Goal: Task Accomplishment & Management: Use online tool/utility

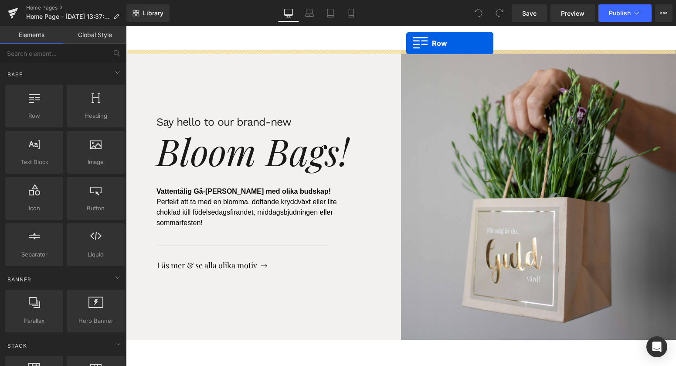
drag, startPoint x: 160, startPoint y: 146, endPoint x: 406, endPoint y: 43, distance: 267.1
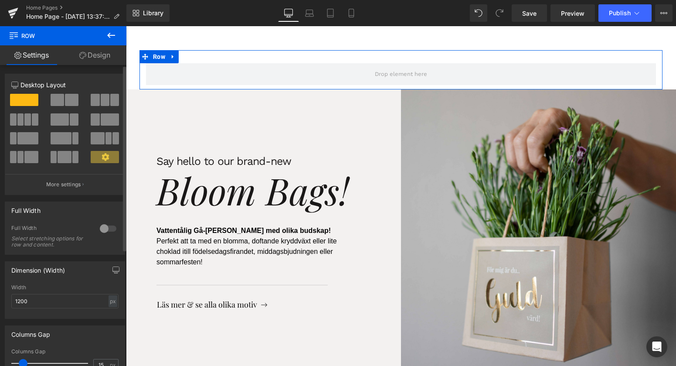
click at [106, 227] on div at bounding box center [108, 228] width 21 height 14
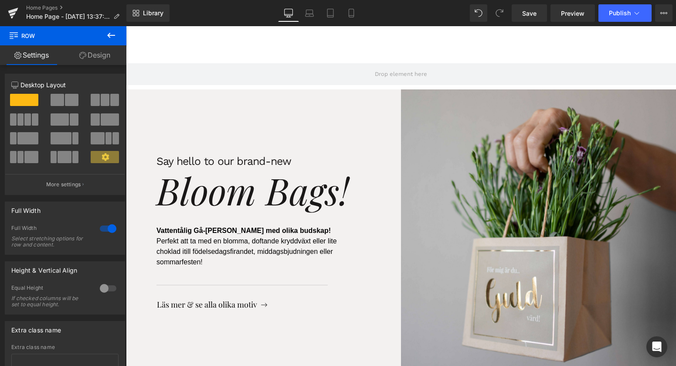
click at [108, 33] on icon at bounding box center [111, 35] width 10 height 10
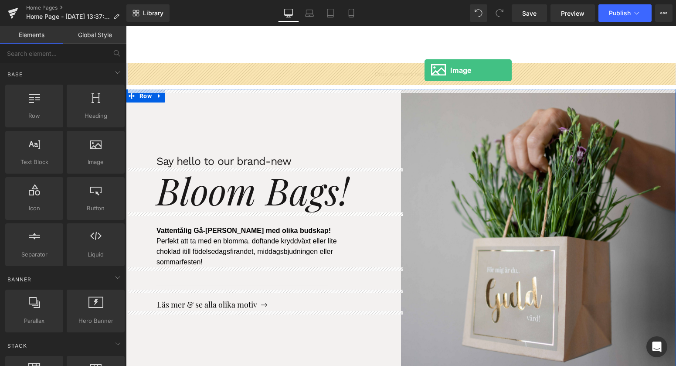
drag, startPoint x: 242, startPoint y: 180, endPoint x: 424, endPoint y: 70, distance: 212.9
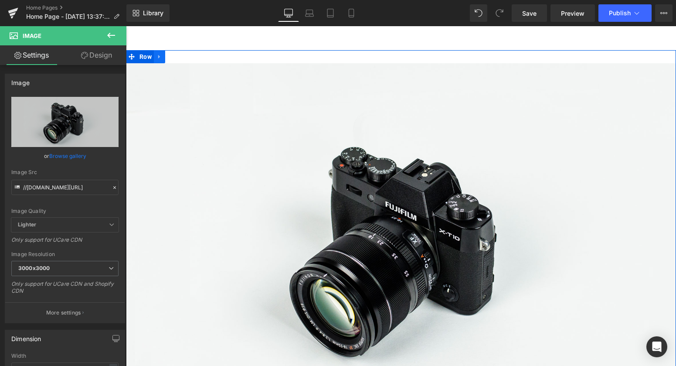
click at [158, 55] on icon at bounding box center [159, 57] width 2 height 4
click at [184, 56] on icon at bounding box center [182, 57] width 6 height 6
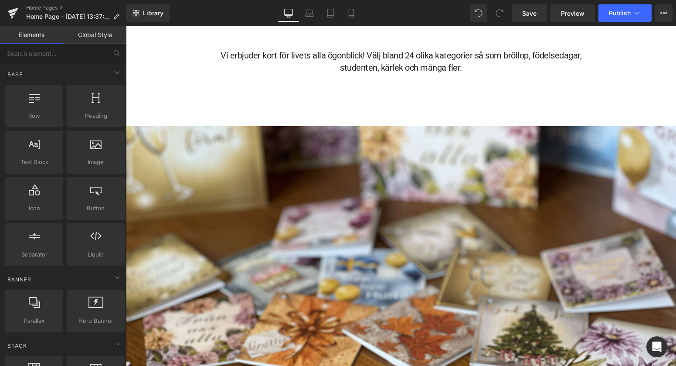
scroll to position [5128, 0]
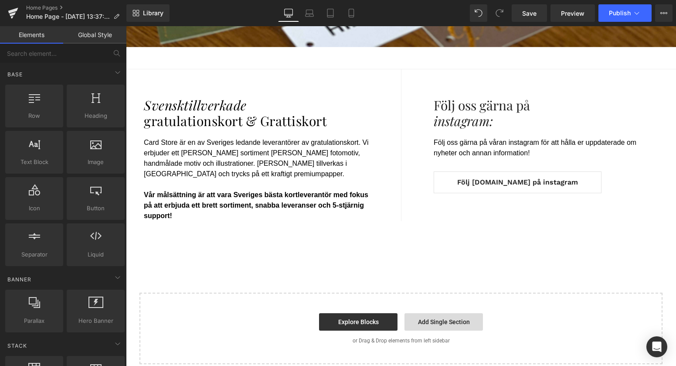
click at [429, 313] on link "Add Single Section" at bounding box center [443, 321] width 78 height 17
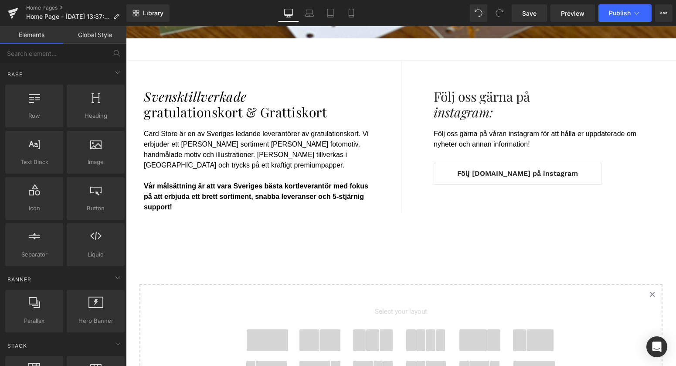
scroll to position [5257, 0]
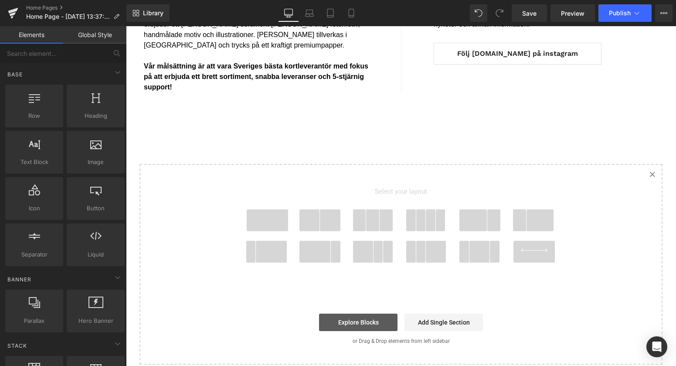
click at [365, 313] on link "Explore Blocks" at bounding box center [358, 321] width 78 height 17
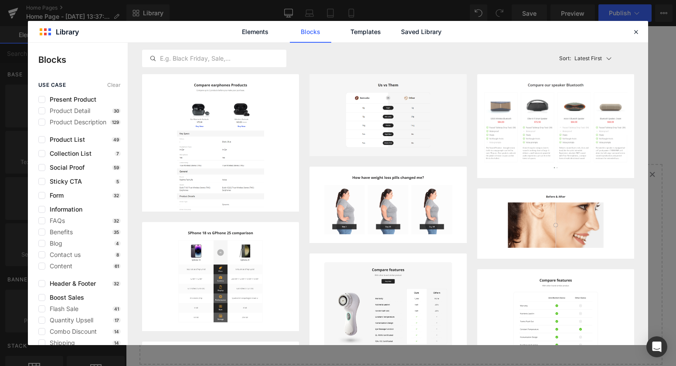
scroll to position [9, 0]
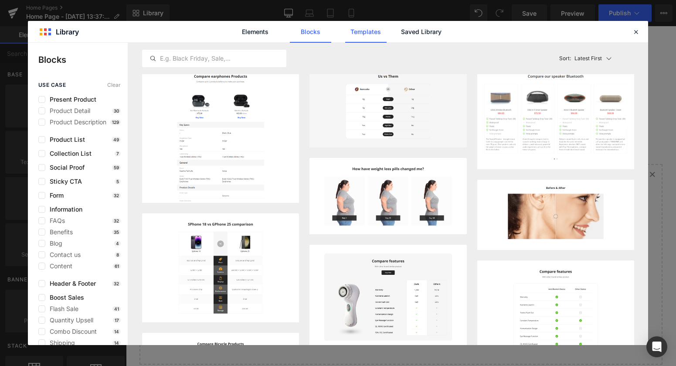
click at [0, 0] on link "Templates" at bounding box center [0, 0] width 0 height 0
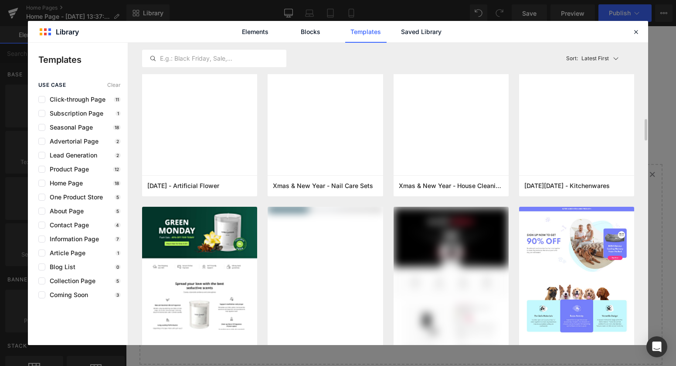
scroll to position [1278, 0]
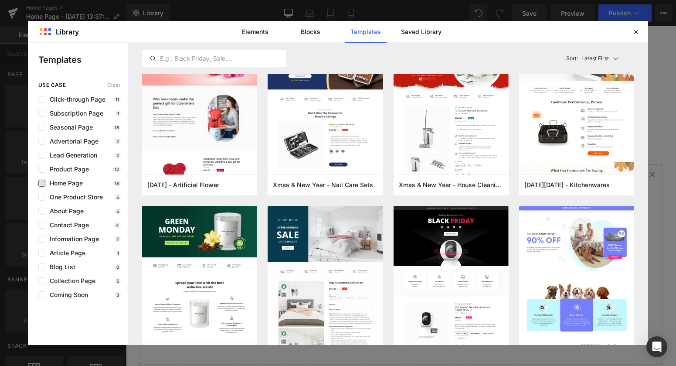
click at [42, 183] on input "checkbox" at bounding box center [42, 183] width 0 height 0
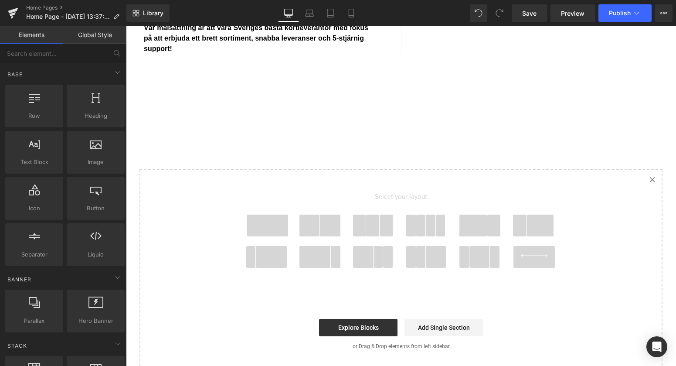
scroll to position [5296, 0]
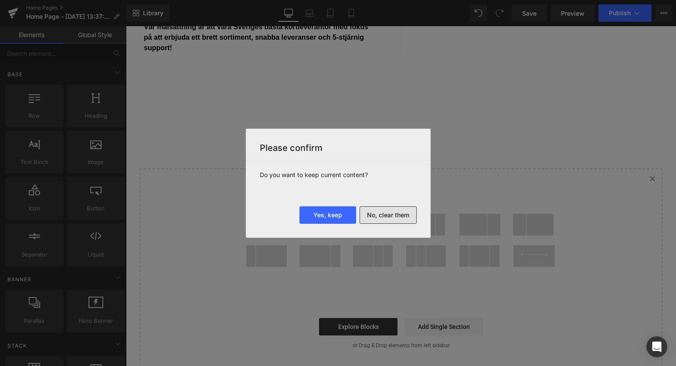
click at [0, 0] on button "No, clear them" at bounding box center [0, 0] width 0 height 0
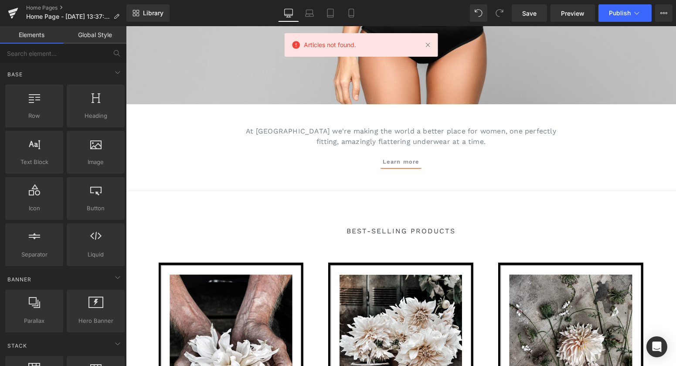
scroll to position [207, 0]
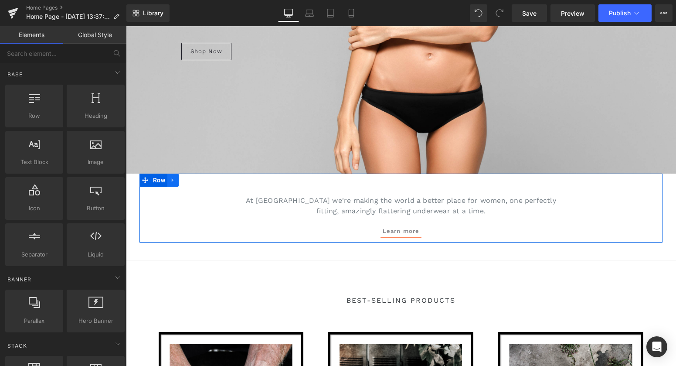
click at [174, 181] on icon at bounding box center [173, 180] width 6 height 7
click at [194, 182] on icon at bounding box center [196, 180] width 6 height 6
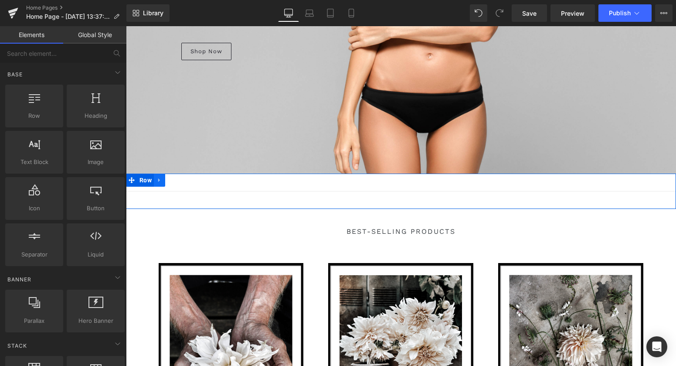
click at [160, 182] on icon at bounding box center [159, 180] width 6 height 7
click at [180, 178] on icon at bounding box center [182, 180] width 6 height 6
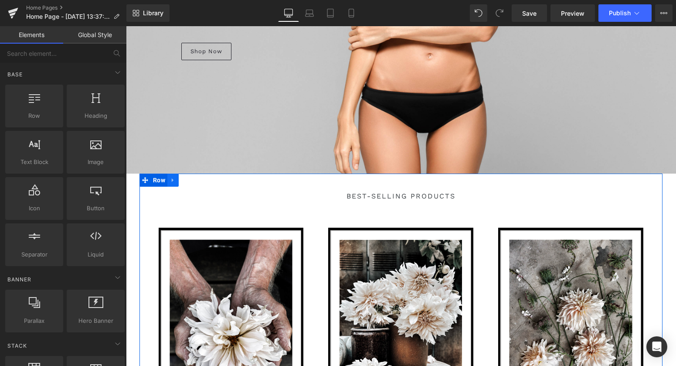
click at [174, 182] on icon at bounding box center [173, 180] width 6 height 7
click at [197, 182] on icon at bounding box center [196, 180] width 6 height 6
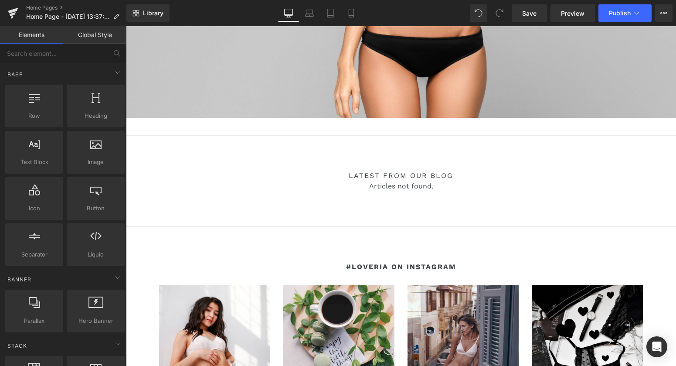
scroll to position [267, 0]
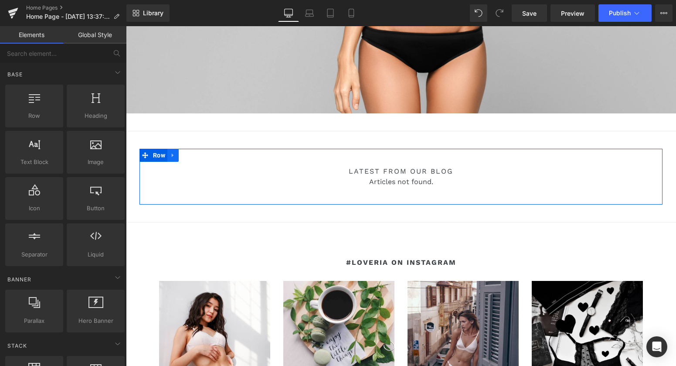
click at [174, 156] on icon at bounding box center [173, 155] width 6 height 7
click at [198, 155] on icon at bounding box center [196, 155] width 6 height 6
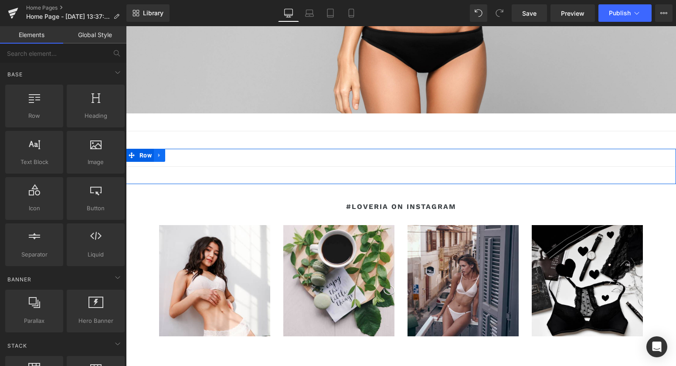
click at [161, 157] on icon at bounding box center [159, 155] width 6 height 7
click at [182, 155] on icon at bounding box center [182, 155] width 6 height 7
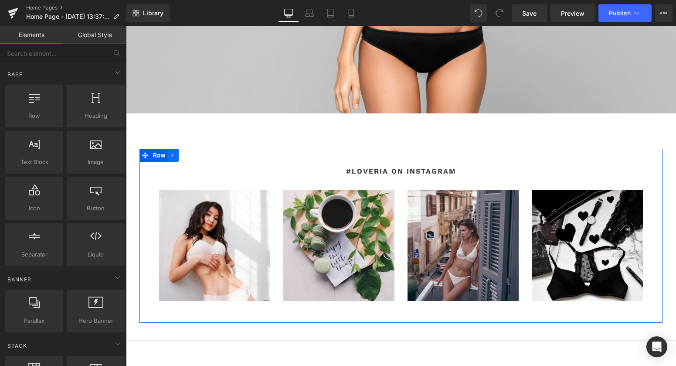
click at [172, 153] on icon at bounding box center [173, 155] width 2 height 4
click at [195, 157] on icon at bounding box center [196, 155] width 6 height 6
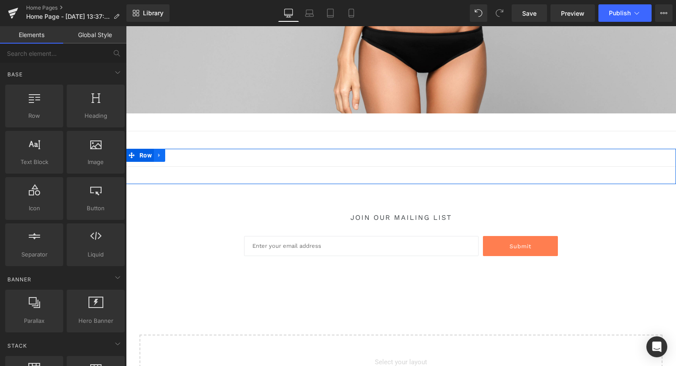
click at [163, 155] on link at bounding box center [159, 155] width 11 height 13
click at [185, 154] on link at bounding box center [182, 155] width 11 height 13
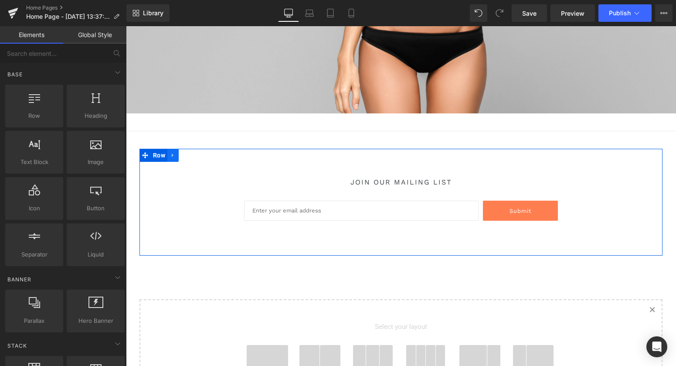
click at [173, 154] on icon at bounding box center [173, 155] width 6 height 7
click at [198, 153] on icon at bounding box center [196, 155] width 6 height 6
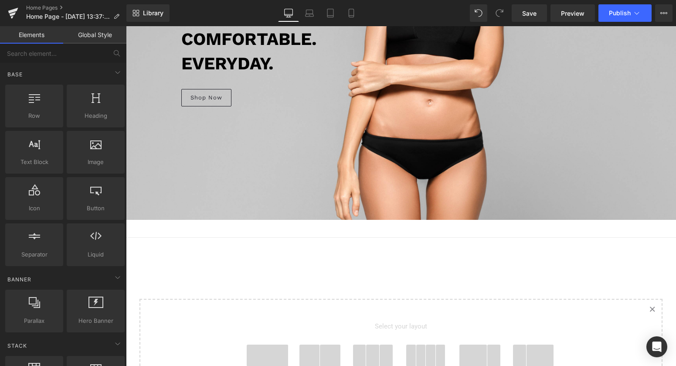
scroll to position [0, 0]
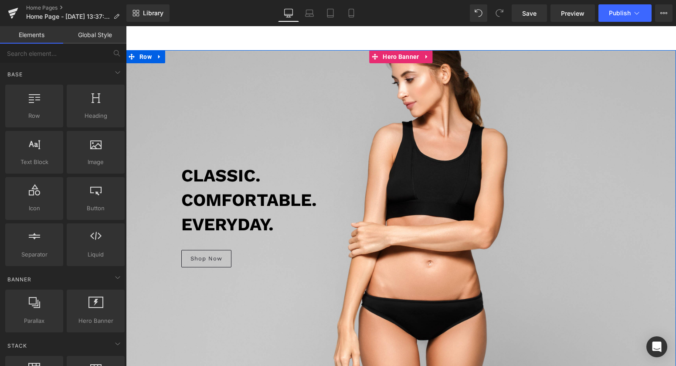
click at [491, 102] on div at bounding box center [401, 215] width 550 height 330
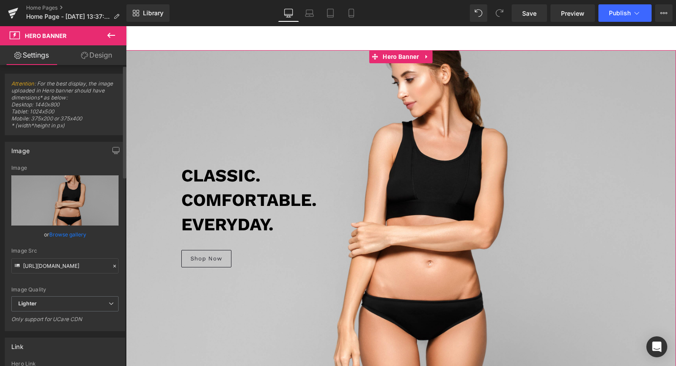
click at [70, 234] on link "Browse gallery" at bounding box center [67, 234] width 37 height 15
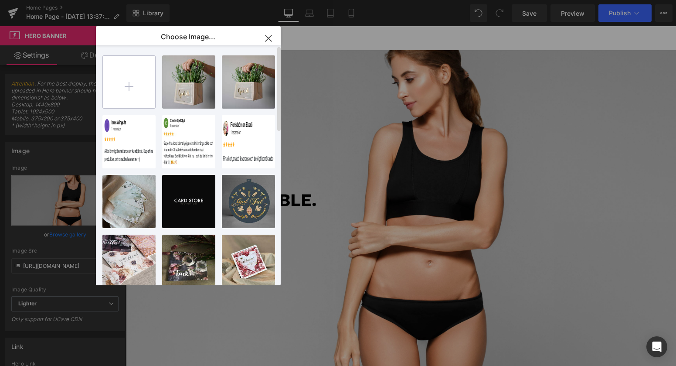
click at [127, 92] on input "file" at bounding box center [129, 82] width 52 height 52
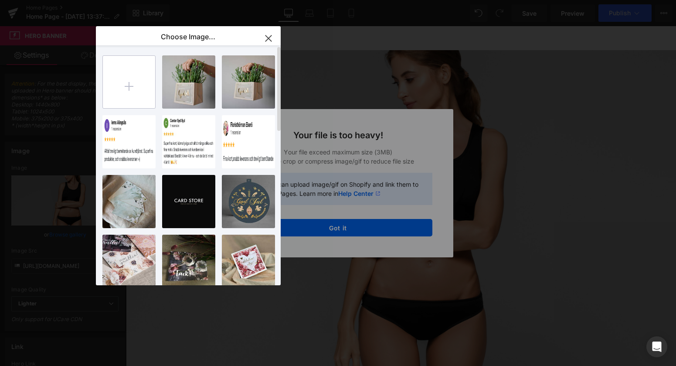
click at [129, 75] on input "file" at bounding box center [129, 82] width 52 height 52
type input "C:\fakepath\nyheter-formex-2025-card-store.jpg"
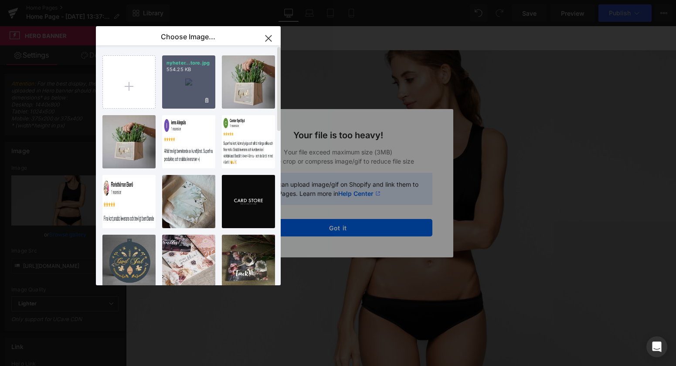
click at [185, 87] on div "nyheter...tore.jpg 554.25 KB" at bounding box center [188, 81] width 53 height 53
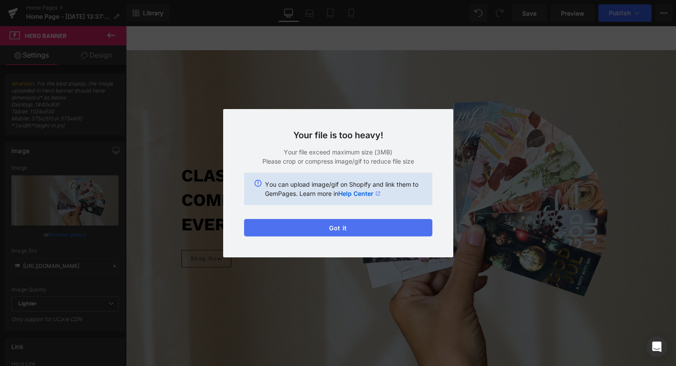
click at [348, 227] on button "Got it" at bounding box center [338, 227] width 188 height 17
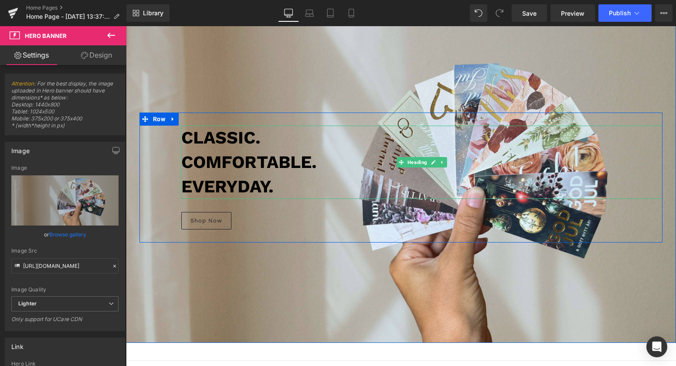
scroll to position [37, 0]
click at [224, 155] on b "Comfortable." at bounding box center [249, 162] width 136 height 20
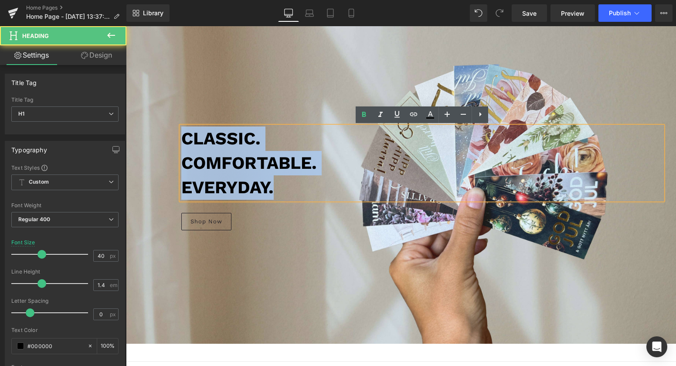
drag, startPoint x: 285, startPoint y: 190, endPoint x: 177, endPoint y: 132, distance: 122.1
click at [177, 132] on div "Classic. Comfortable. Everyday. Heading Shop Now Button Row" at bounding box center [400, 178] width 523 height 130
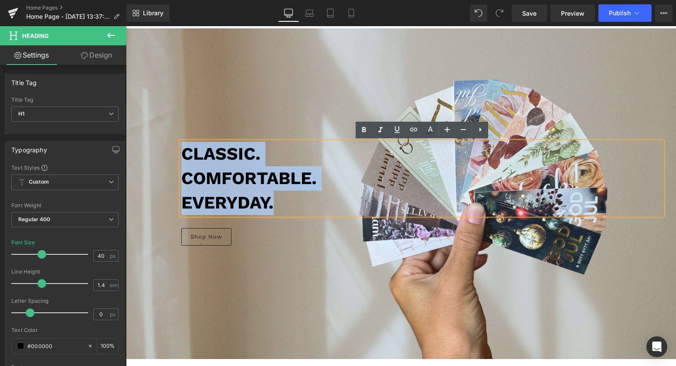
scroll to position [20, 0]
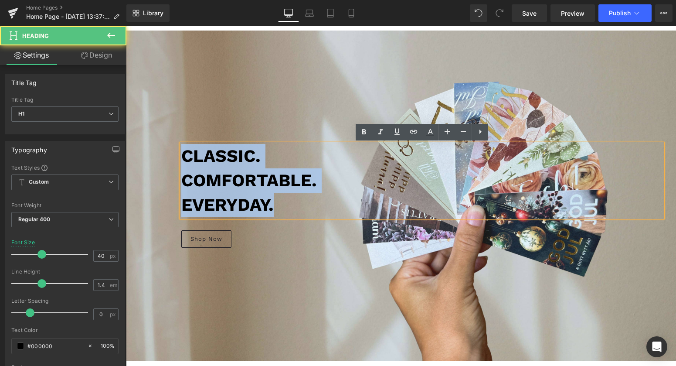
click at [278, 173] on b "Comfortable." at bounding box center [249, 180] width 136 height 20
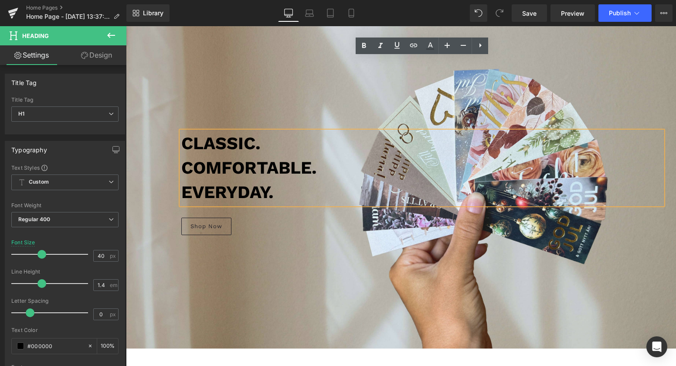
scroll to position [0, 0]
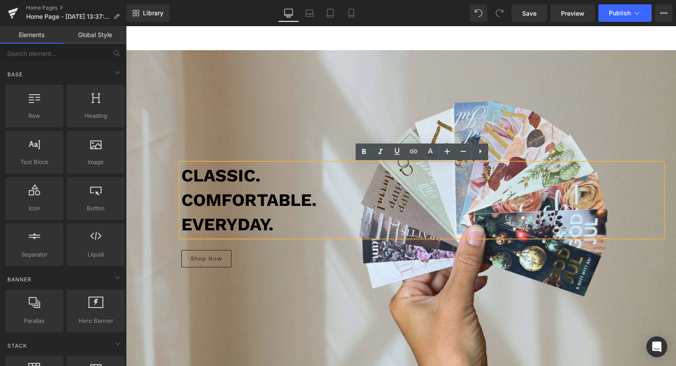
click at [504, 44] on main "Classic. Comfortable. Everyday. Heading Shop Now Button Row Hero Banner 230px 2…" at bounding box center [401, 343] width 550 height 634
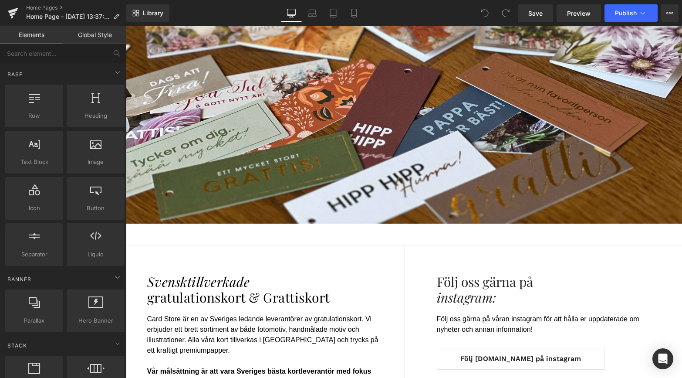
scroll to position [5139, 0]
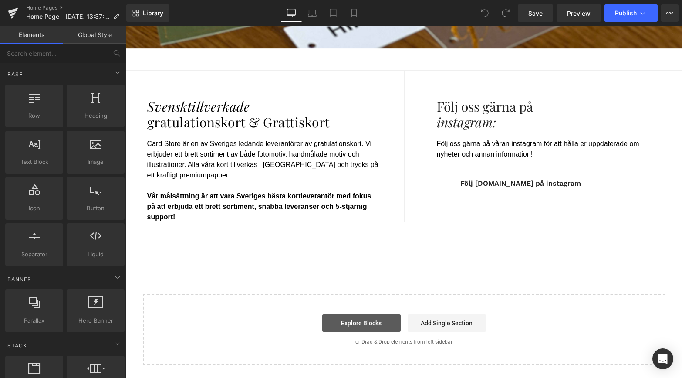
click at [378, 325] on link "Explore Blocks" at bounding box center [362, 322] width 78 height 17
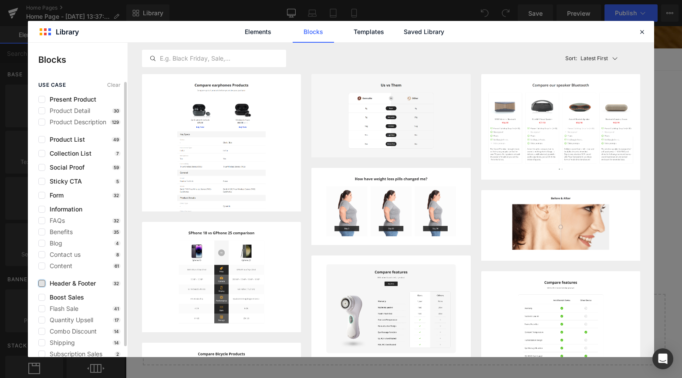
click at [0, 0] on label at bounding box center [0, 0] width 0 height 0
click at [0, 0] on input "checkbox" at bounding box center [0, 0] width 0 height 0
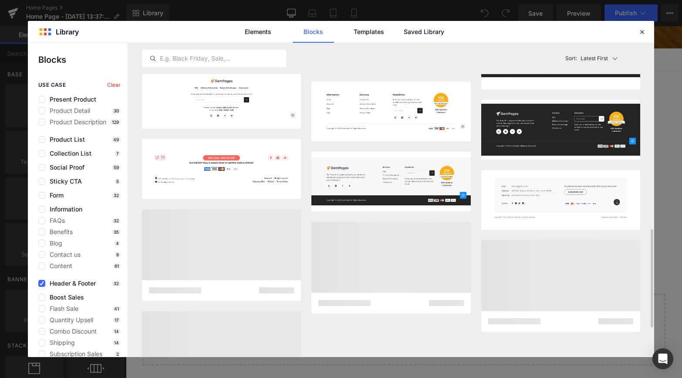
scroll to position [594, 0]
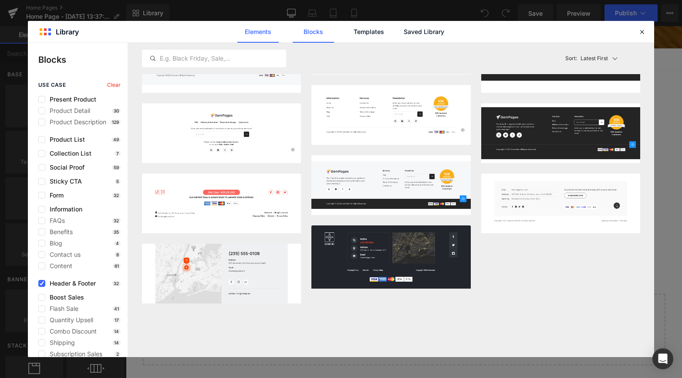
click at [272, 33] on link "Elements" at bounding box center [258, 32] width 41 height 22
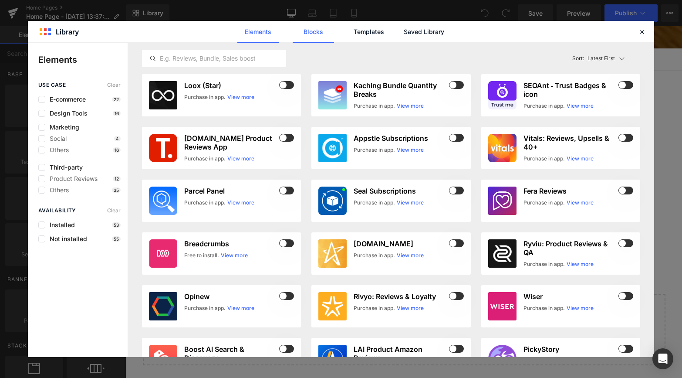
click at [0, 0] on link "Blocks" at bounding box center [0, 0] width 0 height 0
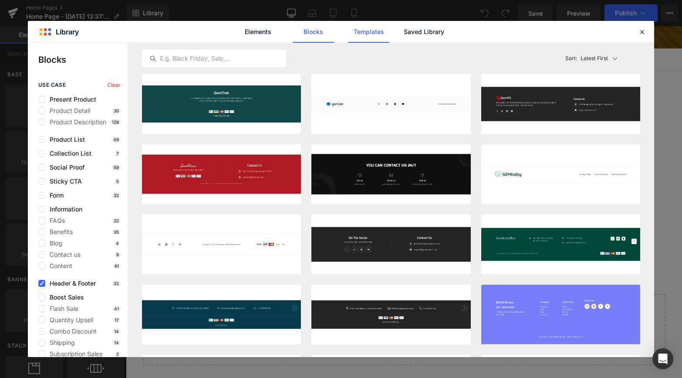
click at [0, 0] on link "Templates" at bounding box center [0, 0] width 0 height 0
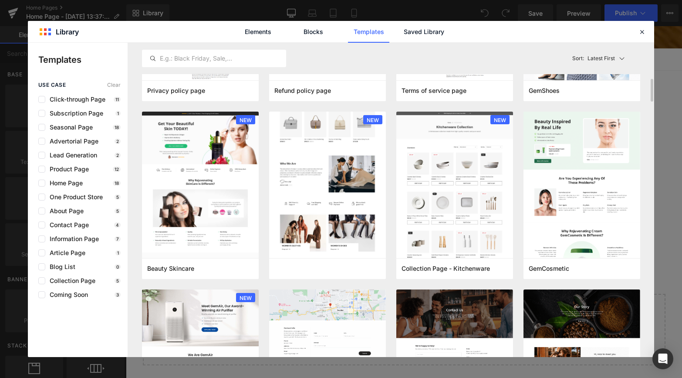
scroll to position [752, 0]
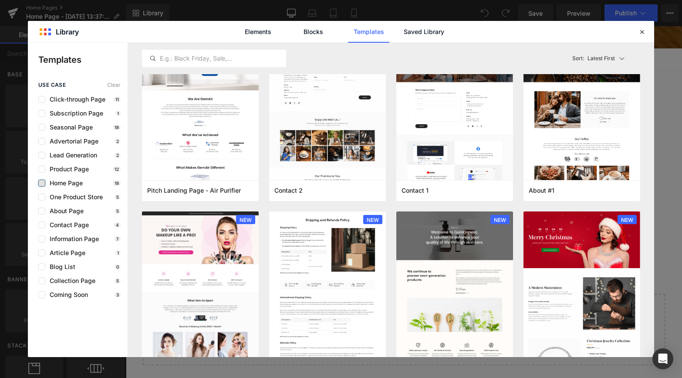
click at [26, 56] on label at bounding box center [19, 51] width 13 height 10
click at [42, 183] on input "checkbox" at bounding box center [42, 183] width 0 height 0
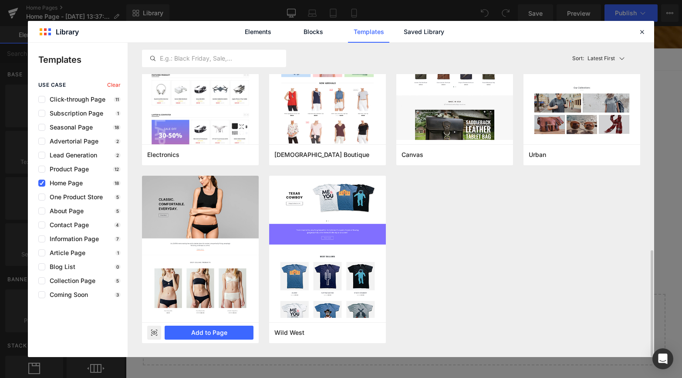
click at [0, 0] on img at bounding box center [0, 0] width 0 height 0
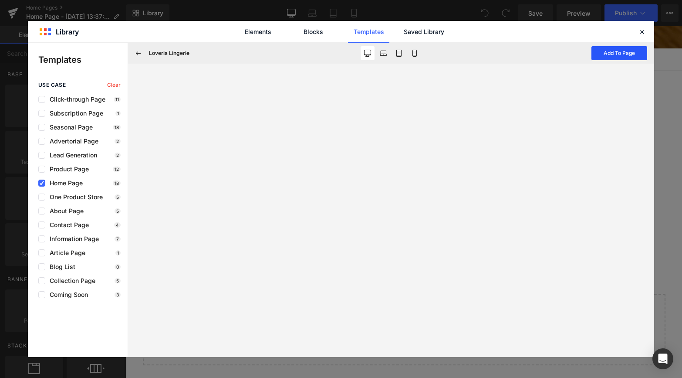
click at [617, 58] on button "Add To Page" at bounding box center [620, 53] width 56 height 14
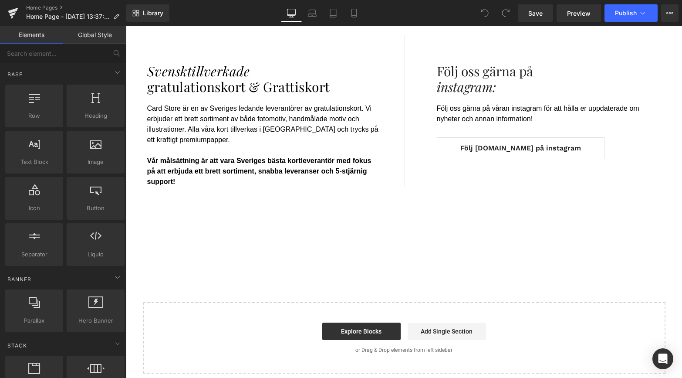
scroll to position [5183, 0]
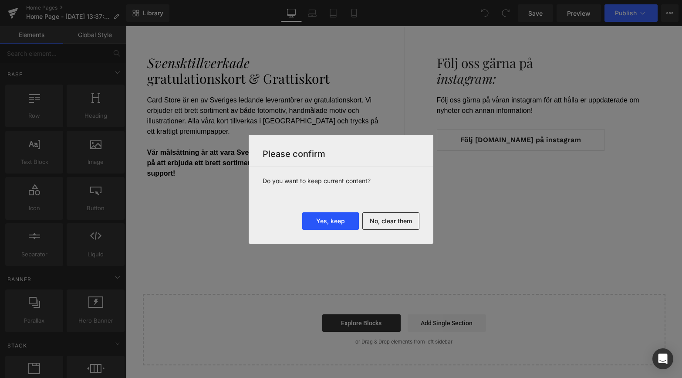
click at [337, 221] on button "Yes, keep" at bounding box center [330, 220] width 57 height 17
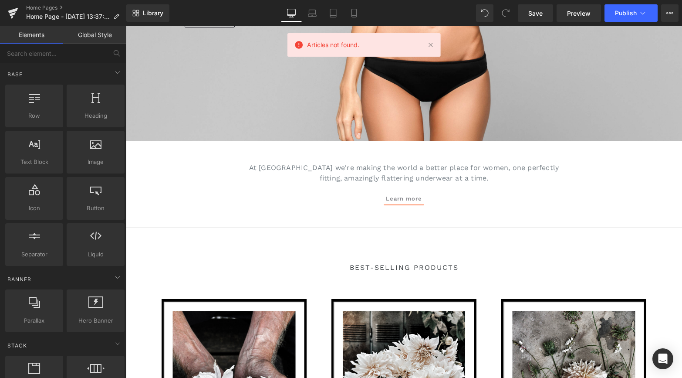
scroll to position [5583, 0]
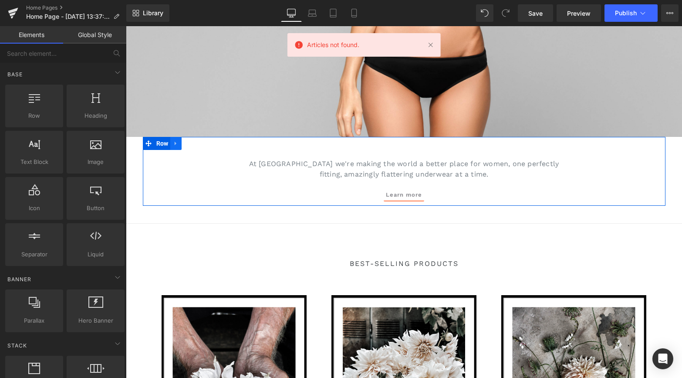
click at [179, 144] on icon at bounding box center [176, 143] width 6 height 7
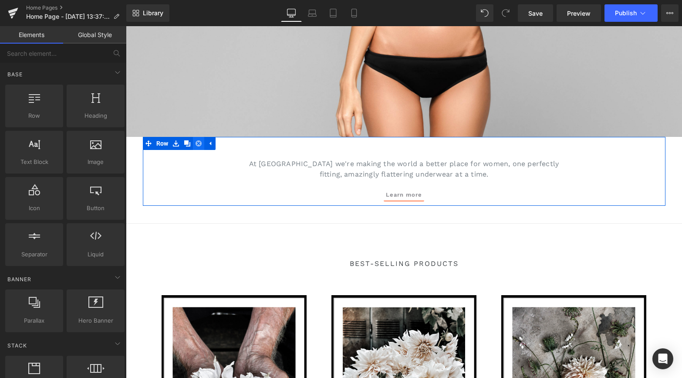
click at [198, 144] on icon at bounding box center [199, 143] width 6 height 6
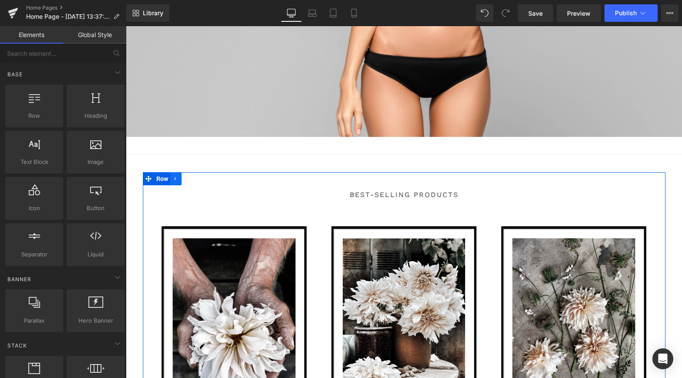
click at [178, 180] on icon at bounding box center [176, 179] width 6 height 7
click at [195, 177] on link at bounding box center [198, 178] width 11 height 13
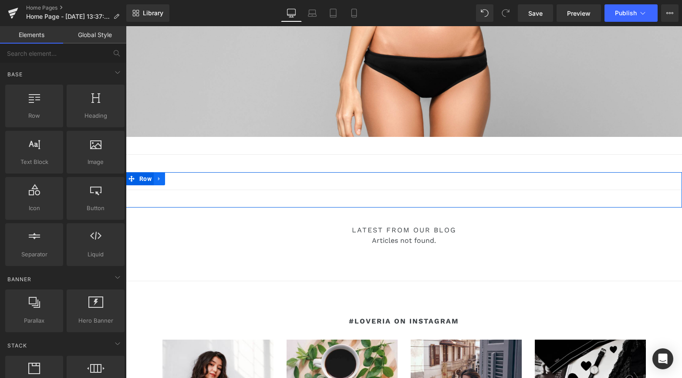
click at [160, 178] on icon at bounding box center [159, 179] width 6 height 7
click at [181, 176] on icon at bounding box center [182, 179] width 6 height 6
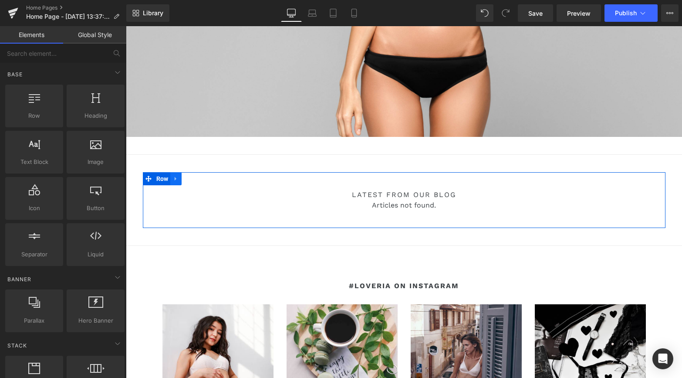
click at [178, 181] on icon at bounding box center [176, 179] width 6 height 7
click at [199, 176] on icon at bounding box center [199, 179] width 6 height 6
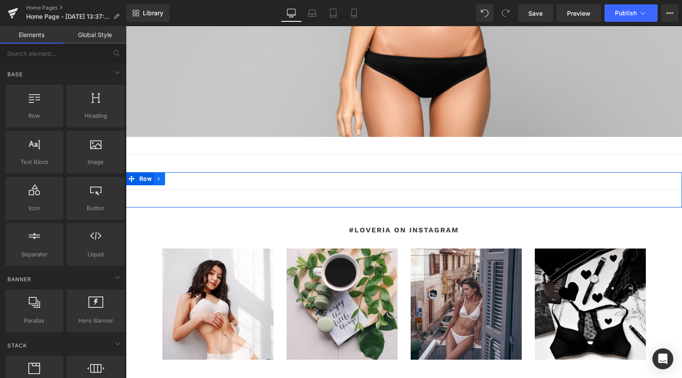
click at [160, 179] on icon at bounding box center [159, 179] width 6 height 7
click at [181, 177] on icon at bounding box center [182, 179] width 6 height 6
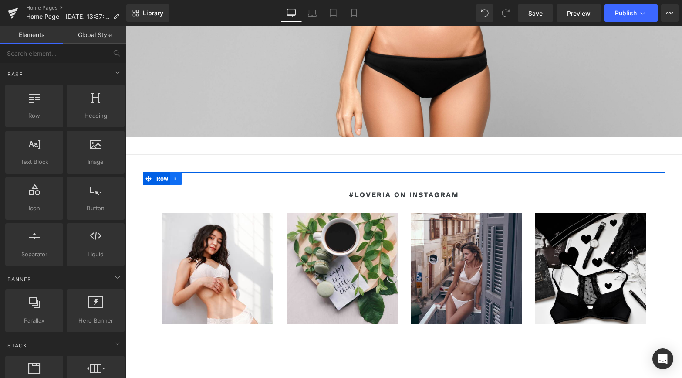
click at [181, 177] on link at bounding box center [175, 178] width 11 height 13
click at [202, 177] on link at bounding box center [198, 178] width 11 height 13
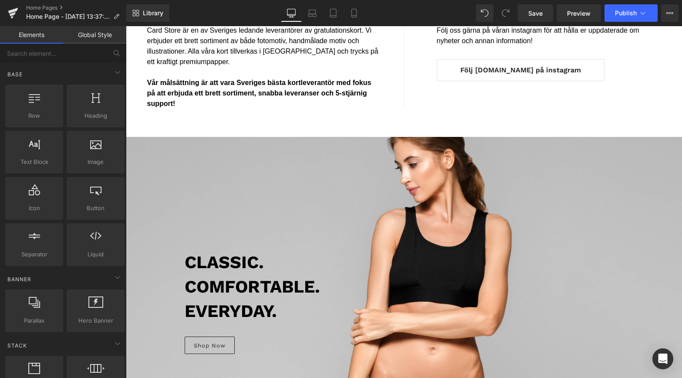
scroll to position [5253, 0]
click at [141, 142] on span "Row" at bounding box center [145, 143] width 13 height 10
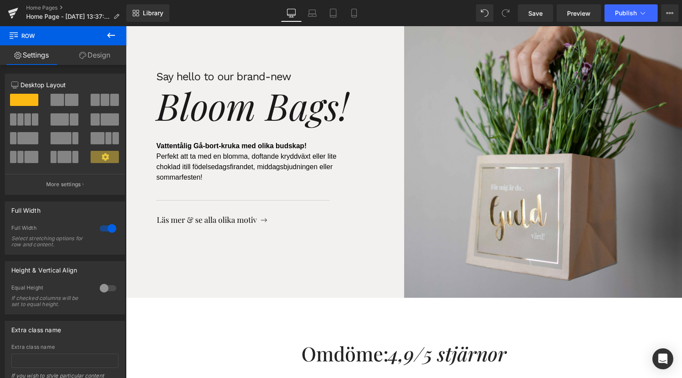
scroll to position [0, 0]
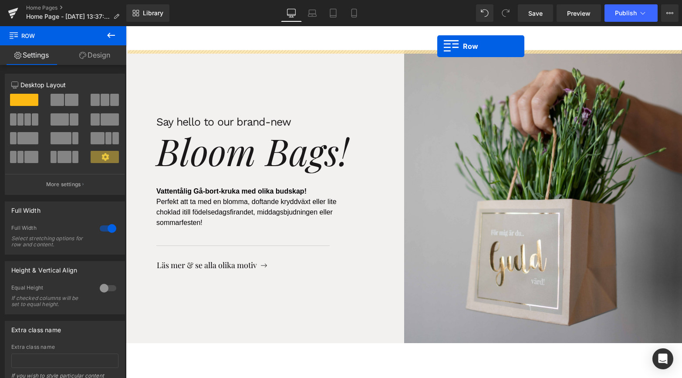
drag, startPoint x: 136, startPoint y: 134, endPoint x: 438, endPoint y: 46, distance: 314.6
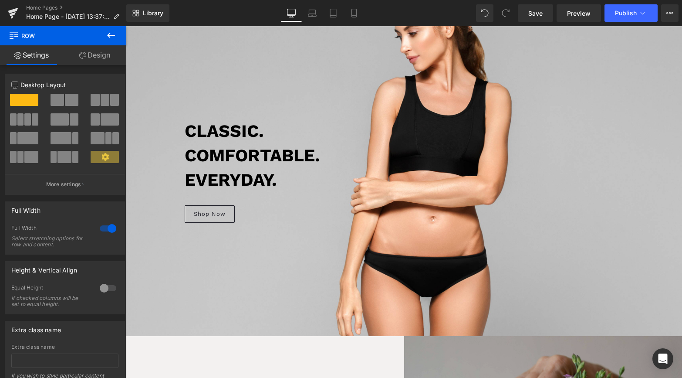
scroll to position [43, 0]
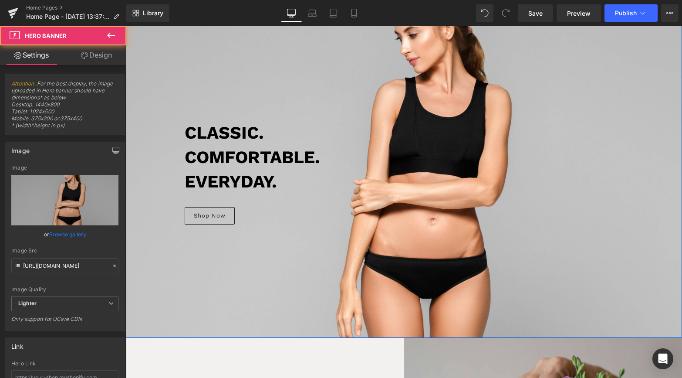
click at [505, 92] on div at bounding box center [404, 172] width 557 height 330
click at [496, 95] on div at bounding box center [404, 172] width 557 height 330
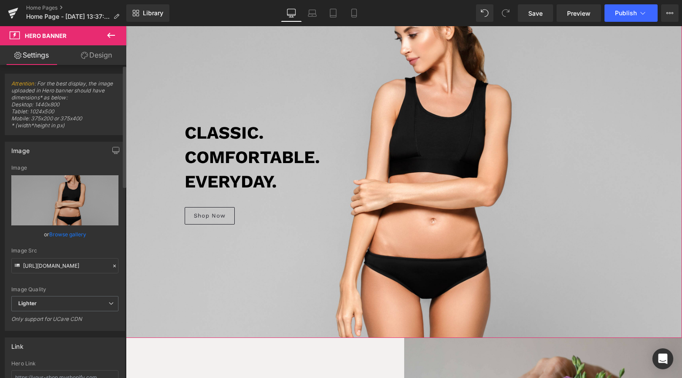
click at [70, 234] on link "Browse gallery" at bounding box center [67, 234] width 37 height 15
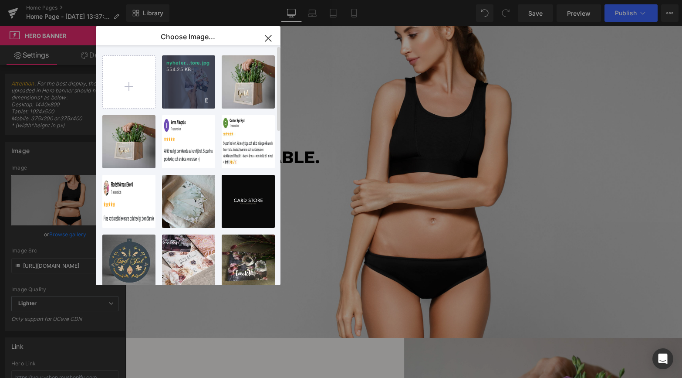
click at [173, 76] on div "nyheter...tore.jpg 554.25 KB" at bounding box center [188, 81] width 53 height 53
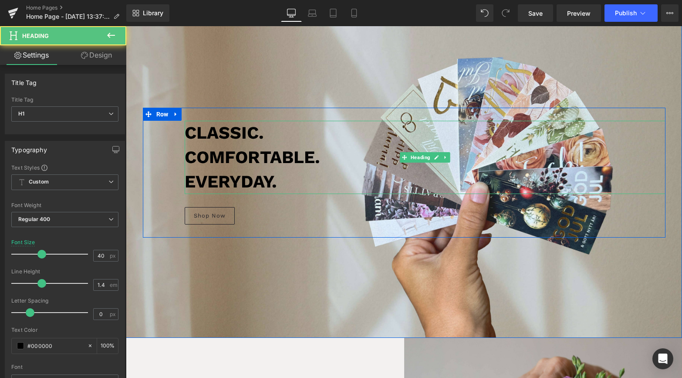
click at [224, 133] on b "Classic." at bounding box center [224, 132] width 79 height 20
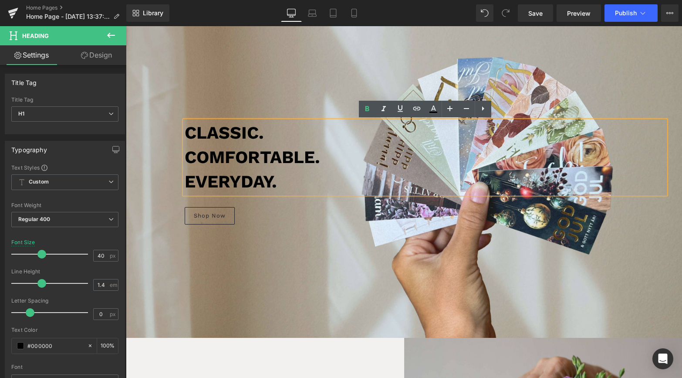
drag, startPoint x: 228, startPoint y: 182, endPoint x: 265, endPoint y: 181, distance: 36.6
click at [229, 182] on b "Everyday." at bounding box center [231, 181] width 92 height 20
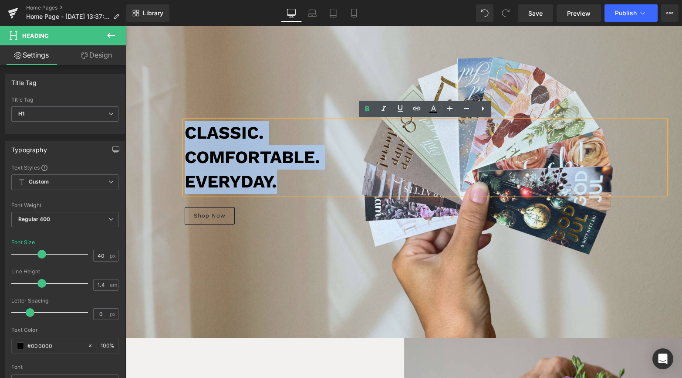
drag, startPoint x: 277, startPoint y: 183, endPoint x: 190, endPoint y: 138, distance: 98.6
click at [190, 138] on div "Classic. Comfortable. Everyday." at bounding box center [425, 157] width 481 height 73
copy div "Classic. Comfortable. Everyday."
click at [216, 136] on b "Classic." at bounding box center [224, 132] width 79 height 20
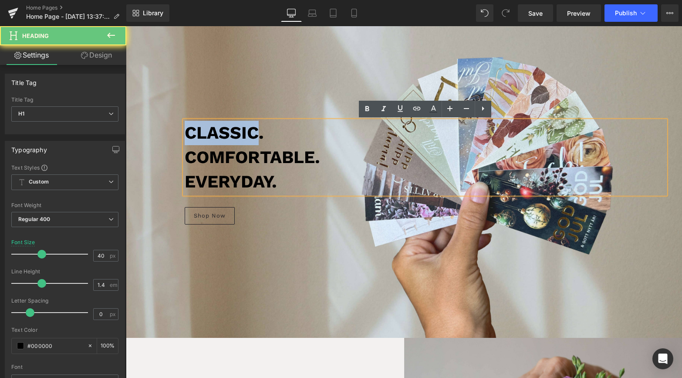
click at [216, 136] on b "Classic." at bounding box center [224, 132] width 79 height 20
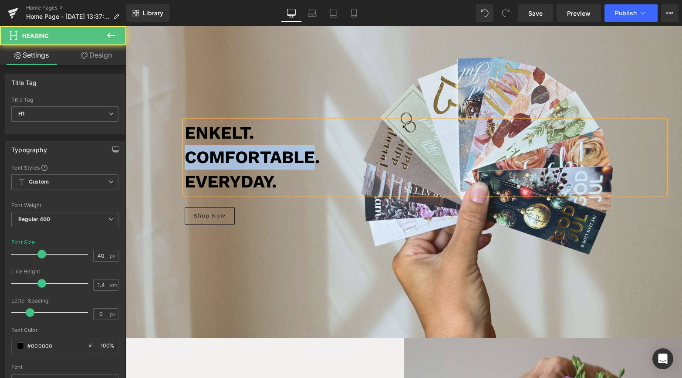
drag, startPoint x: 316, startPoint y: 156, endPoint x: 186, endPoint y: 153, distance: 129.9
click at [186, 153] on b "Comfortable." at bounding box center [253, 157] width 136 height 20
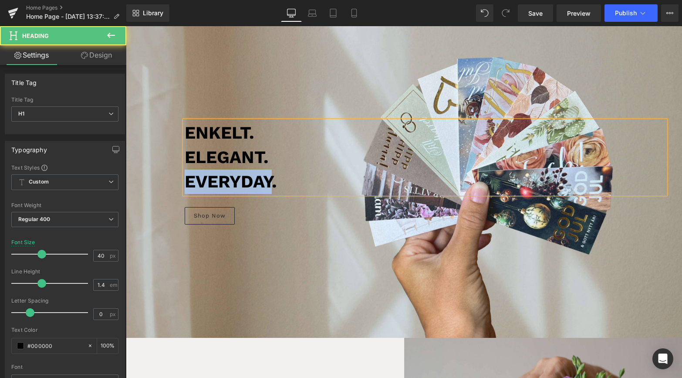
drag, startPoint x: 274, startPoint y: 181, endPoint x: 166, endPoint y: 173, distance: 107.5
click at [166, 173] on div "Enkelt. elegant. Everyday. Heading Shop Now [GEOGRAPHIC_DATA]" at bounding box center [404, 173] width 523 height 130
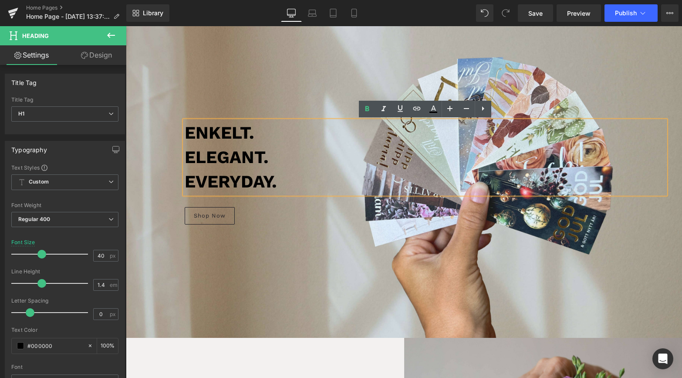
click at [307, 182] on h1 "Everyday." at bounding box center [425, 182] width 481 height 24
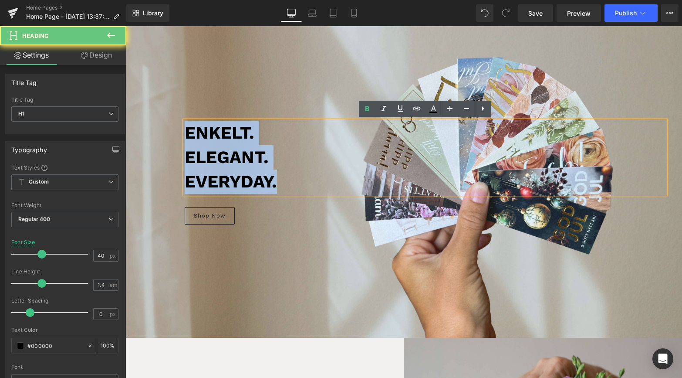
drag, startPoint x: 307, startPoint y: 185, endPoint x: 167, endPoint y: 132, distance: 148.9
click at [167, 132] on div "Enkelt. elegant. Everyday. Heading Shop Now [GEOGRAPHIC_DATA]" at bounding box center [404, 173] width 523 height 130
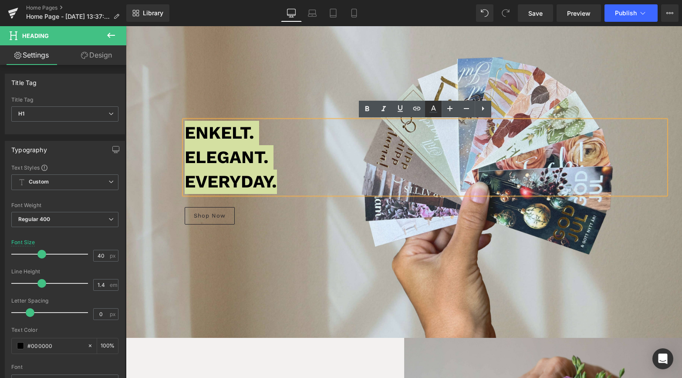
click at [0, 0] on icon at bounding box center [0, 0] width 0 height 0
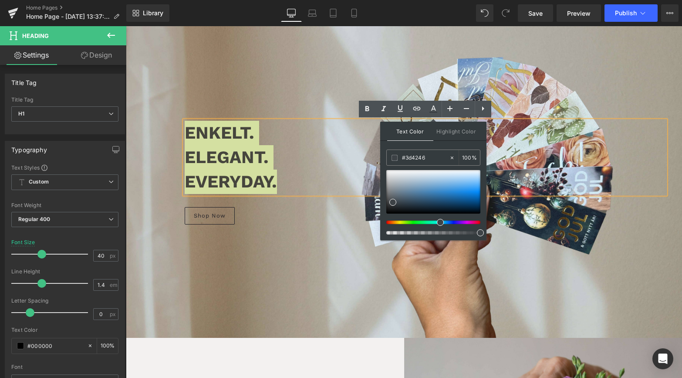
click at [396, 222] on div at bounding box center [430, 222] width 94 height 3
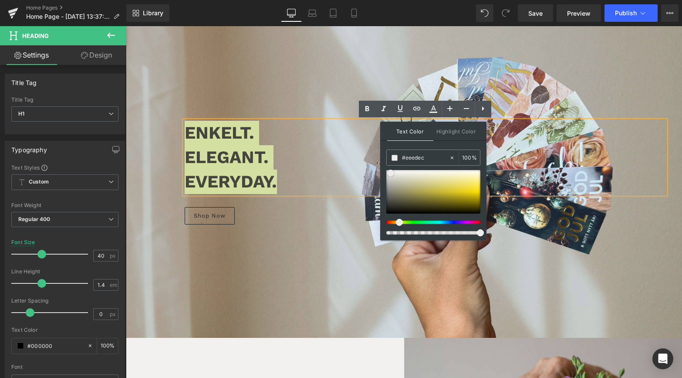
click at [391, 173] on div at bounding box center [434, 192] width 94 height 44
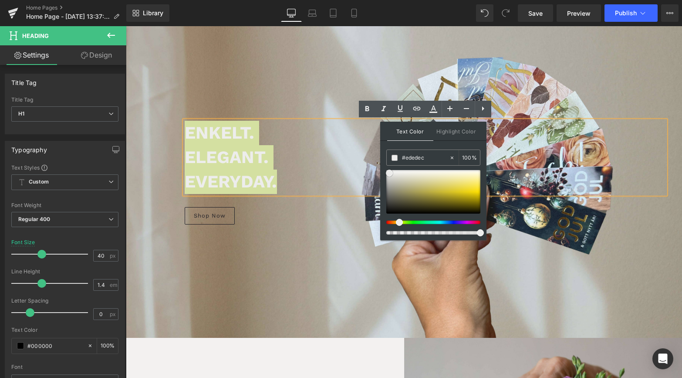
click at [390, 173] on span at bounding box center [389, 173] width 7 height 7
drag, startPoint x: 398, startPoint y: 222, endPoint x: 243, endPoint y: 192, distance: 158.0
click at [394, 222] on div at bounding box center [430, 222] width 94 height 3
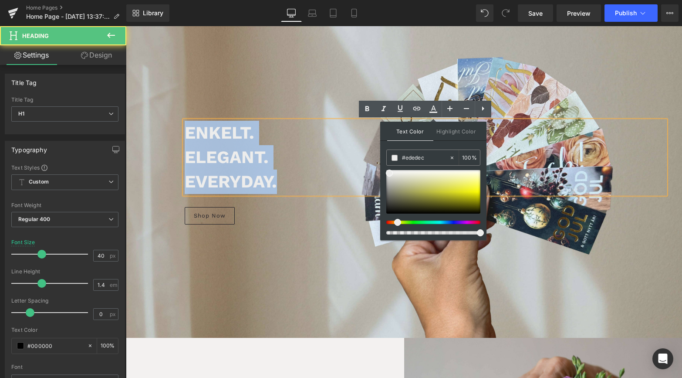
click at [295, 190] on h1 "Everyday." at bounding box center [425, 182] width 481 height 24
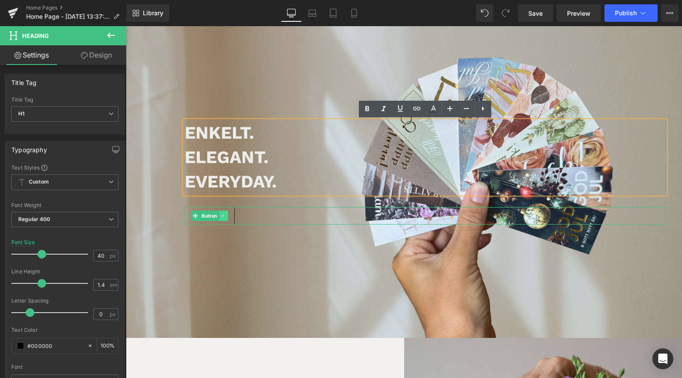
click at [224, 217] on icon at bounding box center [223, 215] width 5 height 5
click at [227, 217] on icon at bounding box center [228, 215] width 5 height 5
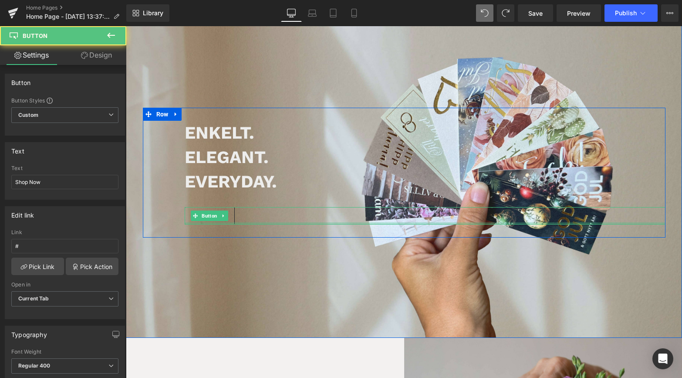
click at [244, 224] on div at bounding box center [425, 223] width 481 height 2
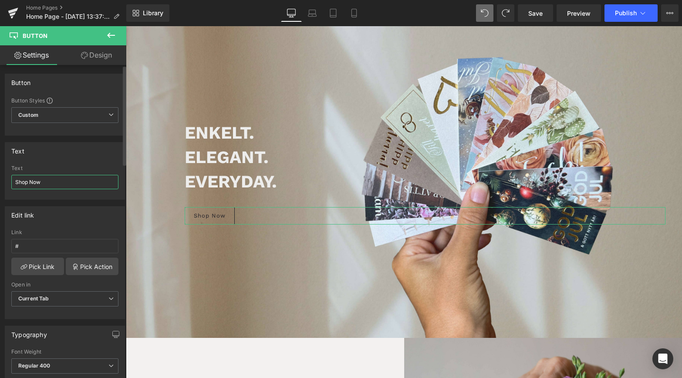
click at [53, 186] on input "Shop Now" at bounding box center [64, 182] width 107 height 14
type input "Se alla Tags"
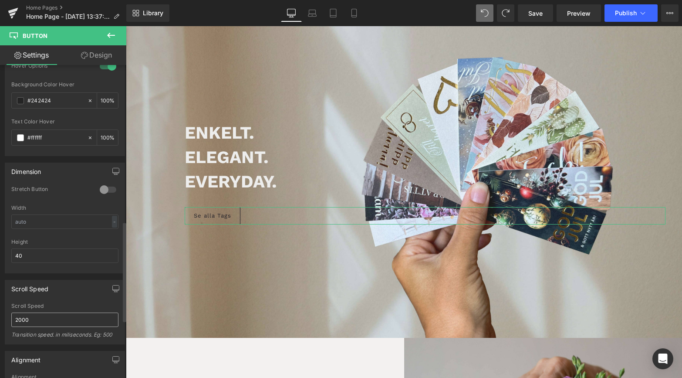
scroll to position [490, 0]
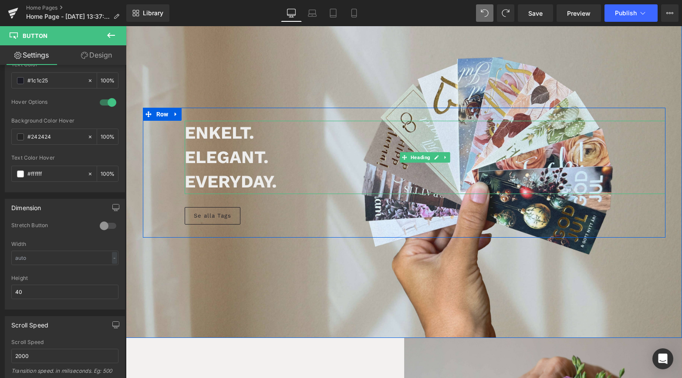
click at [208, 161] on b "elegant." at bounding box center [227, 157] width 84 height 20
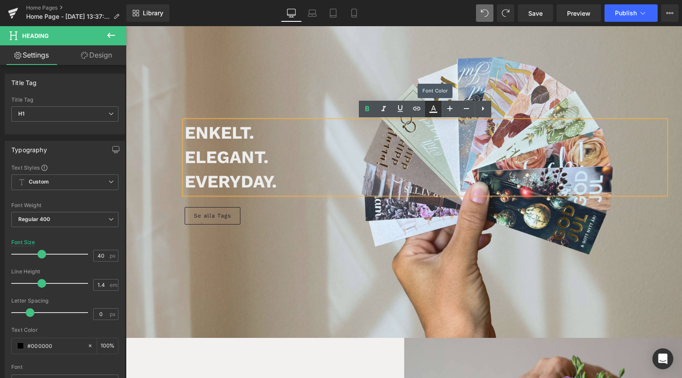
click at [0, 0] on link at bounding box center [0, 0] width 0 height 0
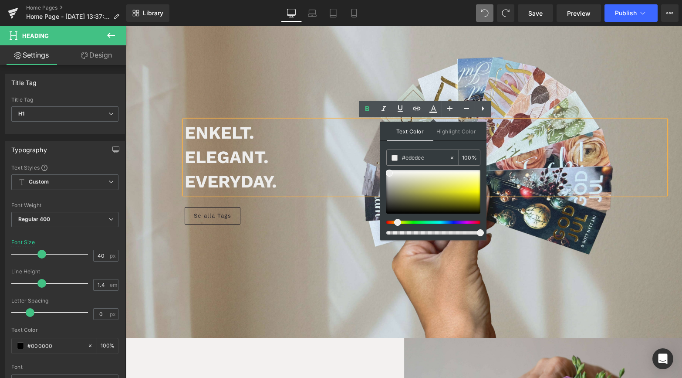
click at [415, 160] on input "#3d4246" at bounding box center [425, 158] width 47 height 10
type input "#ededec"
click at [190, 224] on div "Se alla Tags Button" at bounding box center [425, 215] width 481 height 17
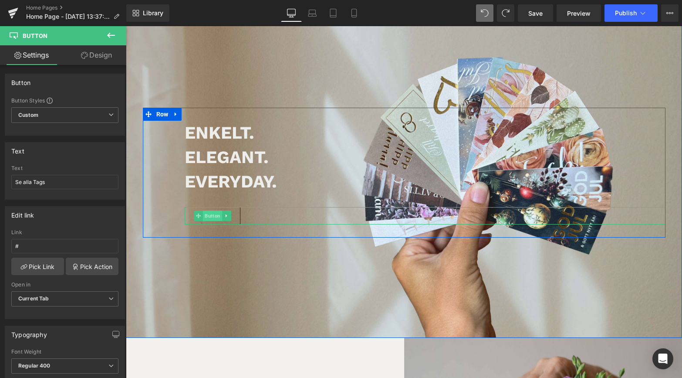
click at [218, 212] on span "Button" at bounding box center [212, 215] width 19 height 10
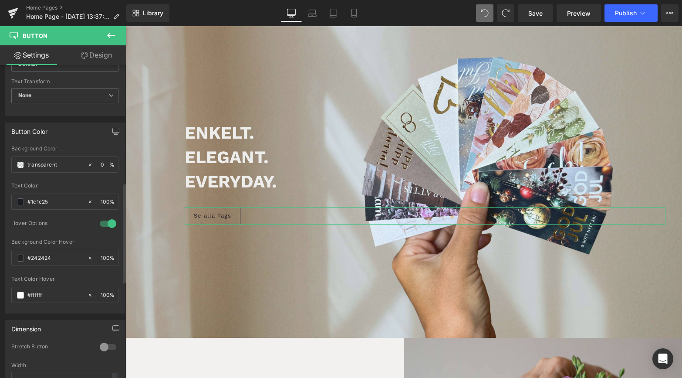
scroll to position [381, 0]
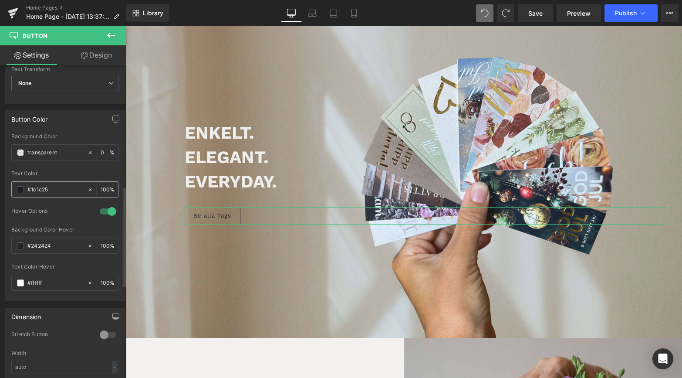
click at [39, 195] on div "#1c1c25" at bounding box center [49, 189] width 75 height 15
click at [44, 190] on input "#1c1c25" at bounding box center [55, 190] width 56 height 10
paste input "ededec"
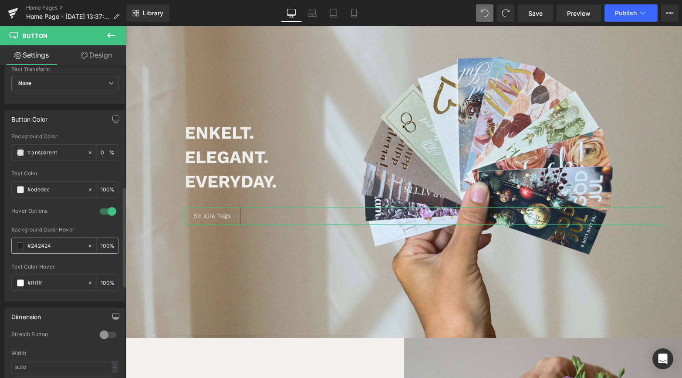
type input "#ededec"
click at [46, 242] on input "#242424" at bounding box center [55, 246] width 56 height 10
paste input "ededec"
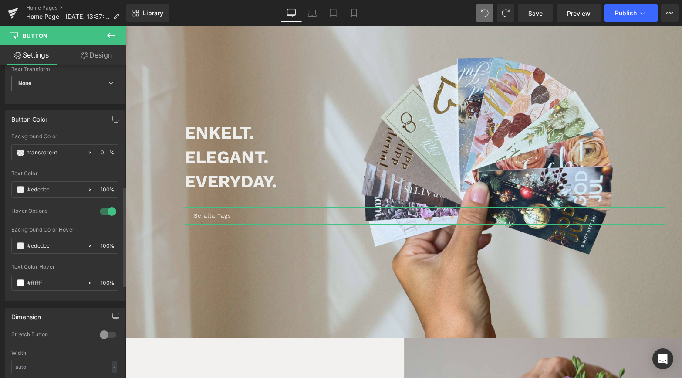
type input "#ededec"
click at [71, 220] on div "Hover Options" at bounding box center [64, 216] width 107 height 19
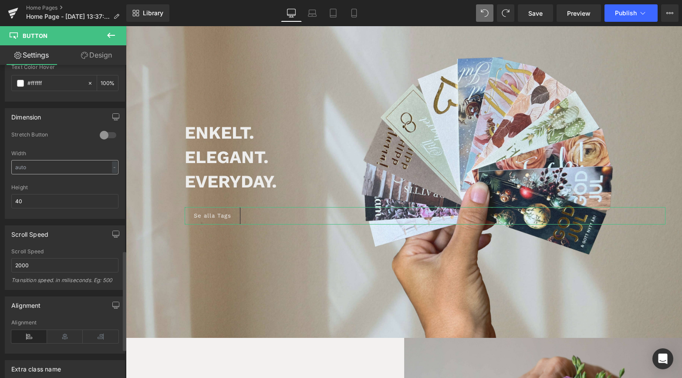
scroll to position [672, 0]
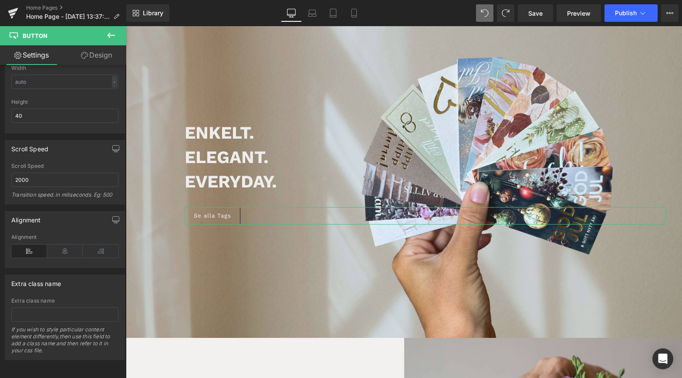
click at [115, 58] on link "Design" at bounding box center [96, 55] width 63 height 20
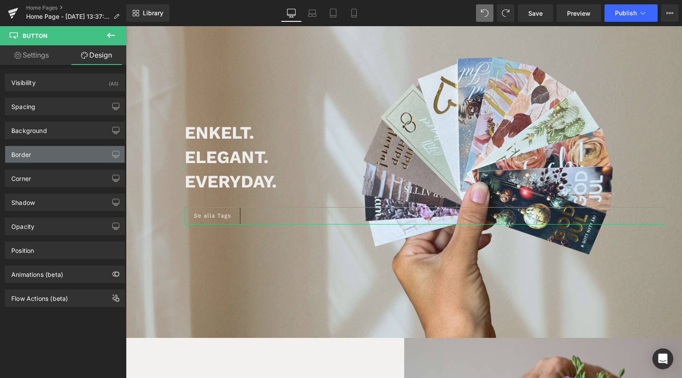
click at [52, 158] on div "Border" at bounding box center [64, 154] width 119 height 17
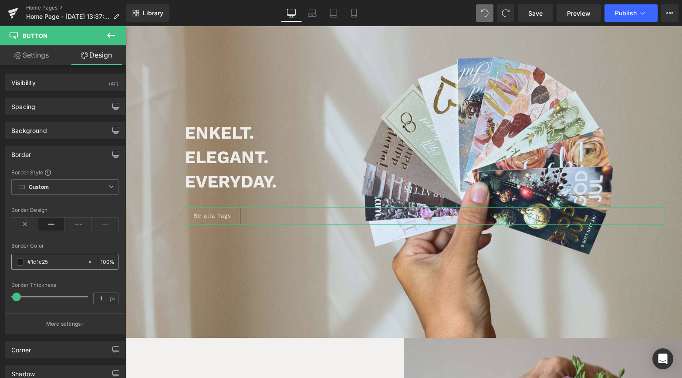
click at [15, 262] on div "#1c1c25" at bounding box center [49, 261] width 75 height 15
click at [36, 262] on input "#1c1c25" at bounding box center [55, 262] width 56 height 10
paste input "ededec"
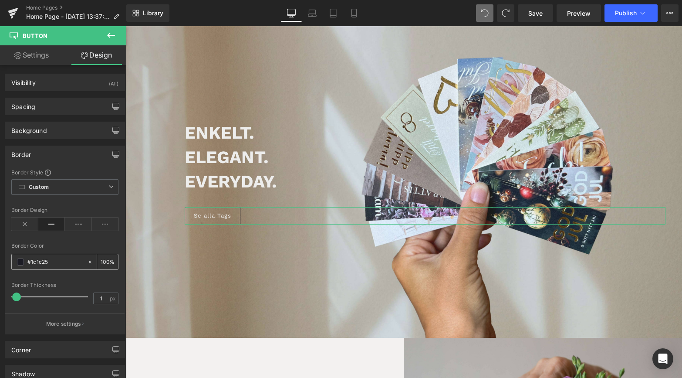
type input "#ededec"
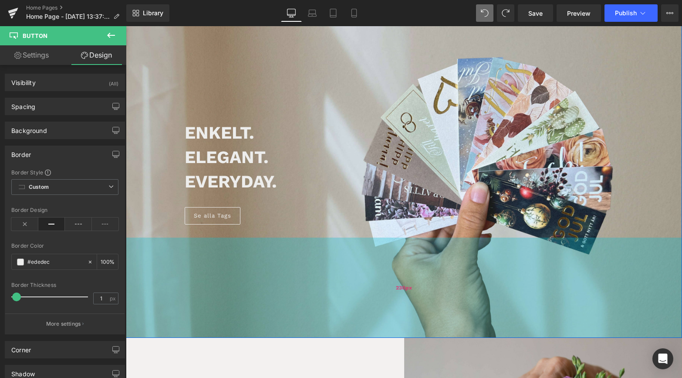
click at [290, 276] on div "230px" at bounding box center [404, 288] width 557 height 100
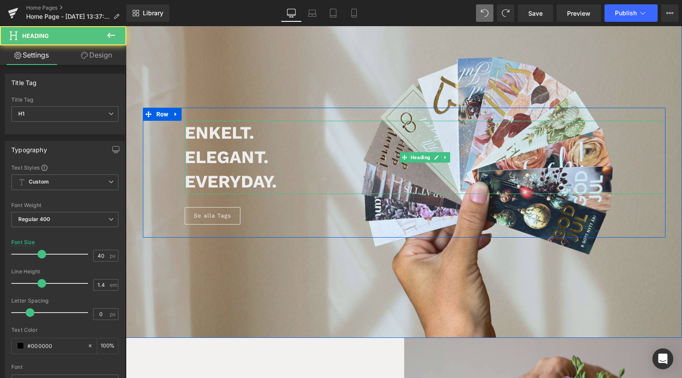
click at [221, 137] on b "Enkelt." at bounding box center [220, 132] width 70 height 20
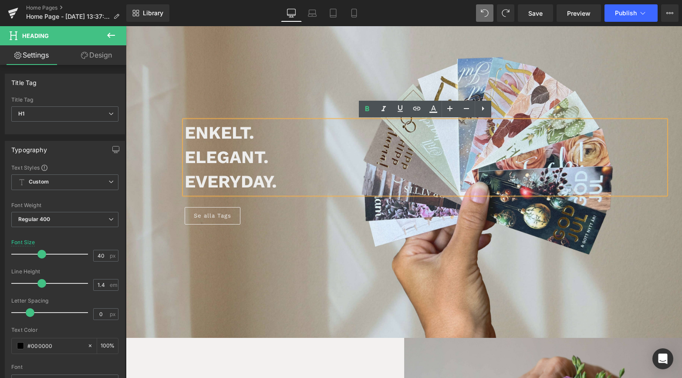
click at [264, 154] on b "elegant." at bounding box center [227, 157] width 84 height 20
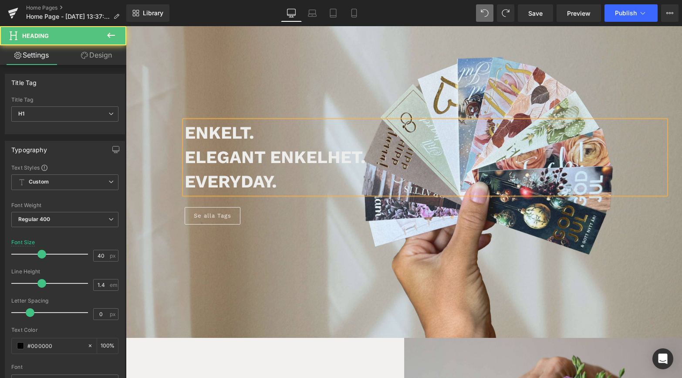
drag, startPoint x: 270, startPoint y: 136, endPoint x: 175, endPoint y: 125, distance: 95.6
click at [175, 125] on div "Enkelt. elegant enkelhet. Everyday. Heading Se alla Tags Button Row" at bounding box center [404, 173] width 523 height 130
click at [185, 155] on div "elegant enkelhet. Everyday." at bounding box center [425, 157] width 481 height 73
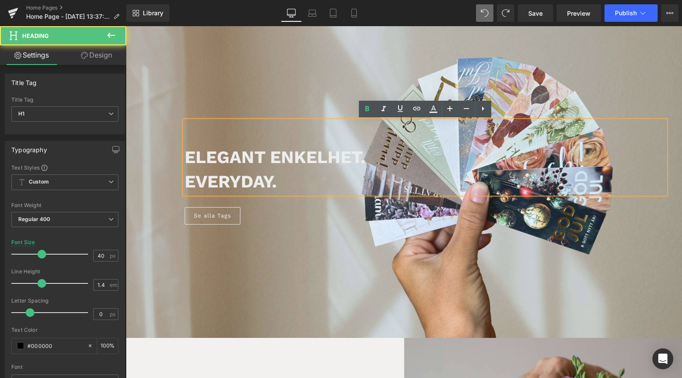
click at [187, 156] on b "elegant enkelhet." at bounding box center [275, 157] width 181 height 20
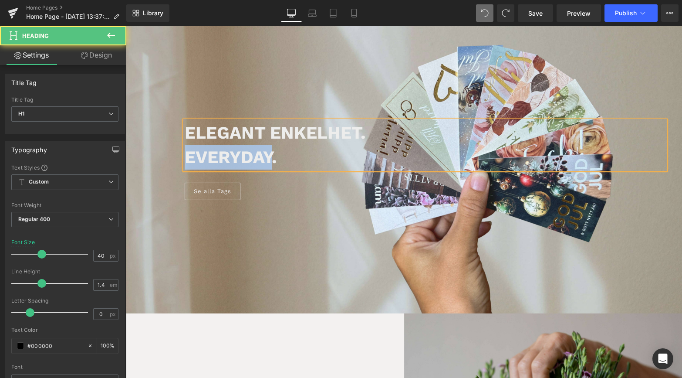
drag, startPoint x: 273, startPoint y: 159, endPoint x: 165, endPoint y: 153, distance: 108.2
click at [165, 153] on div "elegant enkelhet. Everyday. Heading Se alla Tags Button Row" at bounding box center [404, 160] width 523 height 105
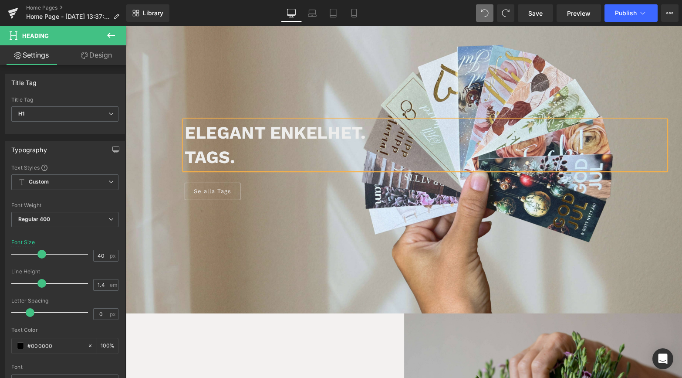
click at [242, 155] on h1 "TAGS." at bounding box center [425, 157] width 481 height 24
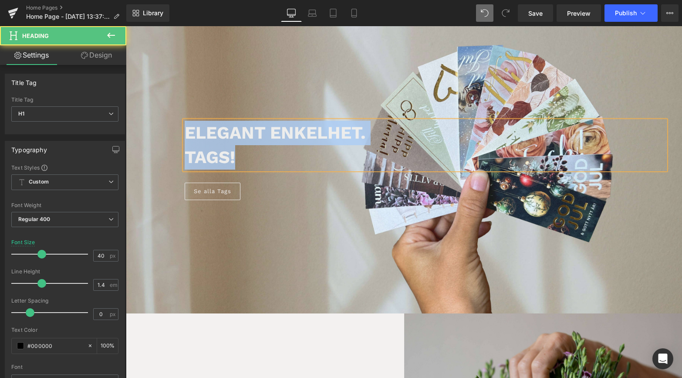
drag, startPoint x: 253, startPoint y: 162, endPoint x: 176, endPoint y: 125, distance: 85.8
click at [179, 125] on div "elegant enkelhet. TAGS! Heading Se alla Tags Button Row" at bounding box center [404, 160] width 523 height 105
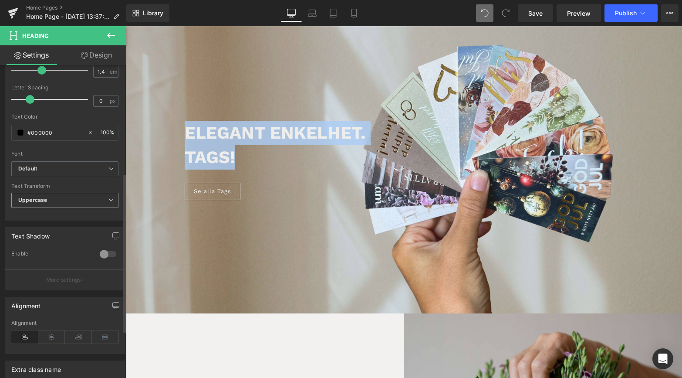
scroll to position [214, 0]
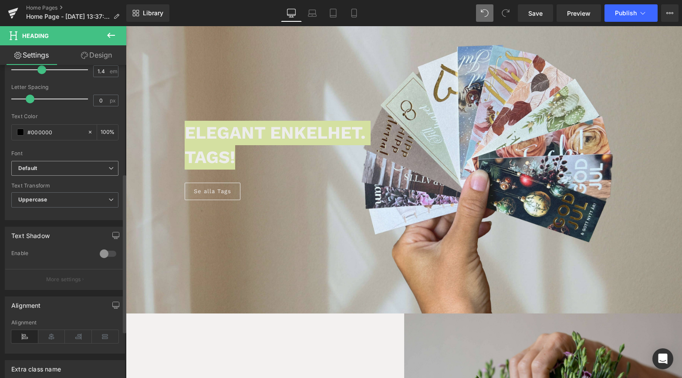
click at [98, 161] on span "Default" at bounding box center [64, 168] width 107 height 15
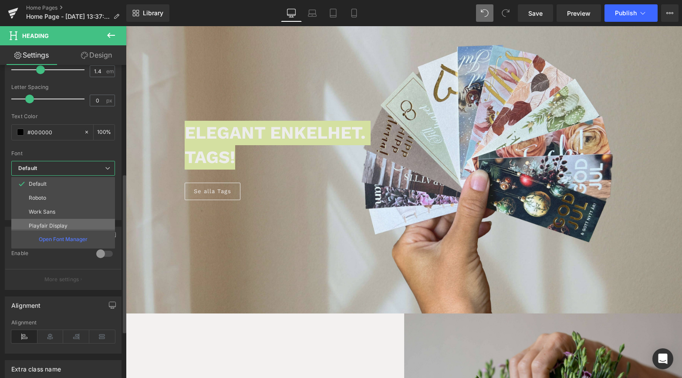
click at [68, 227] on li "Playfair Display" at bounding box center [65, 226] width 108 height 14
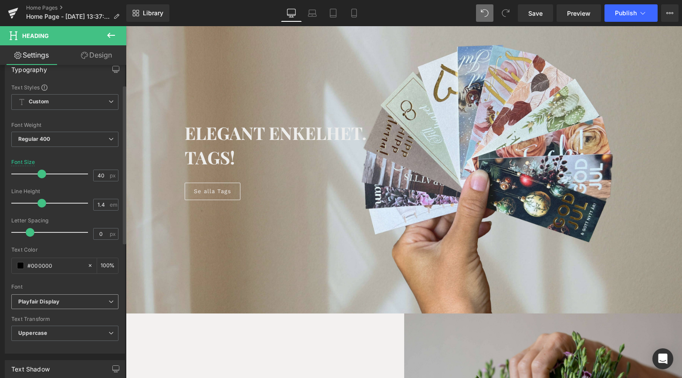
scroll to position [0, 0]
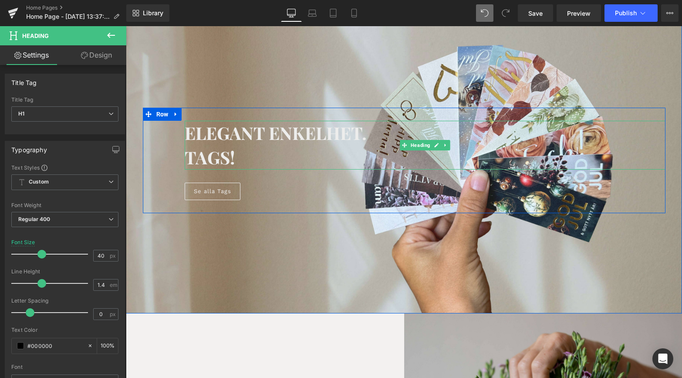
click at [210, 157] on b "TAGS!" at bounding box center [210, 157] width 51 height 23
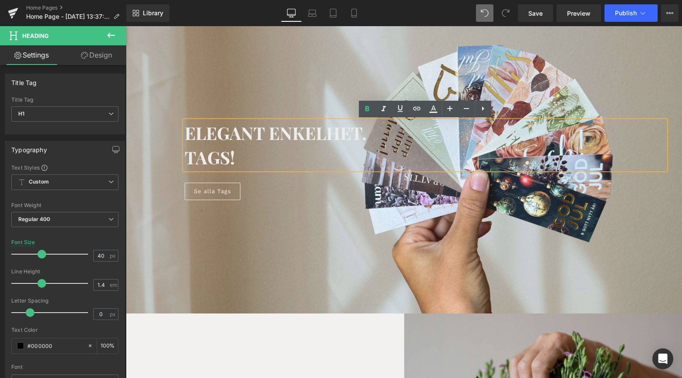
drag, startPoint x: 248, startPoint y: 159, endPoint x: 186, endPoint y: 131, distance: 68.7
click at [186, 131] on div "elegant enkelhet. TAGS!" at bounding box center [425, 145] width 481 height 49
click at [186, 132] on b "elegant enkelhet." at bounding box center [276, 132] width 182 height 23
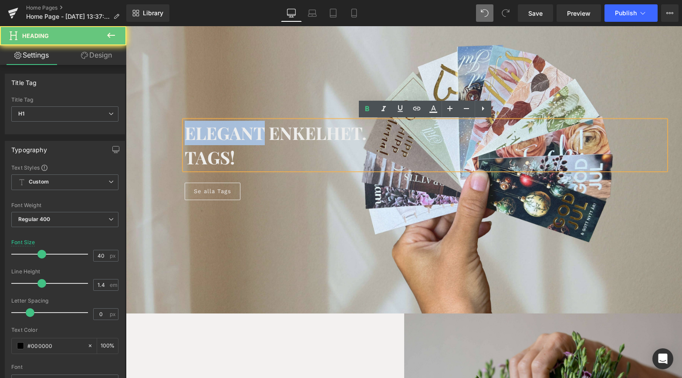
click at [186, 132] on b "elegant enkelhet." at bounding box center [276, 132] width 182 height 23
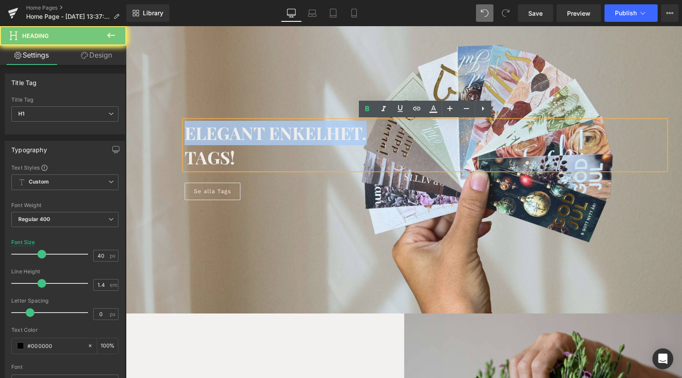
click at [186, 132] on b "elegant enkelhet." at bounding box center [276, 132] width 182 height 23
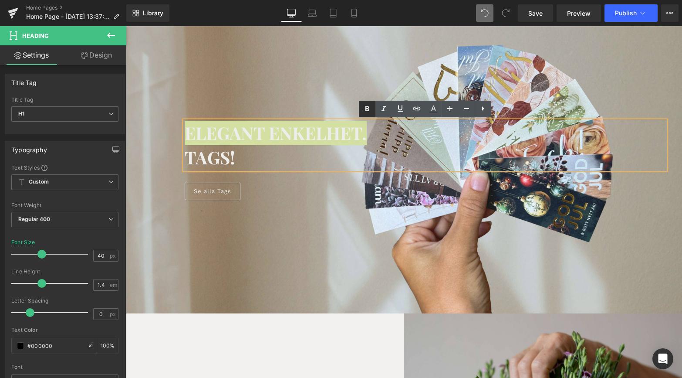
click at [0, 0] on icon at bounding box center [0, 0] width 0 height 0
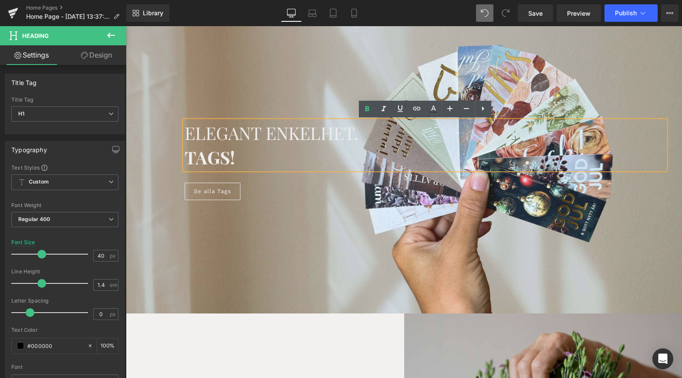
click at [220, 159] on b "TAGS!" at bounding box center [210, 157] width 51 height 23
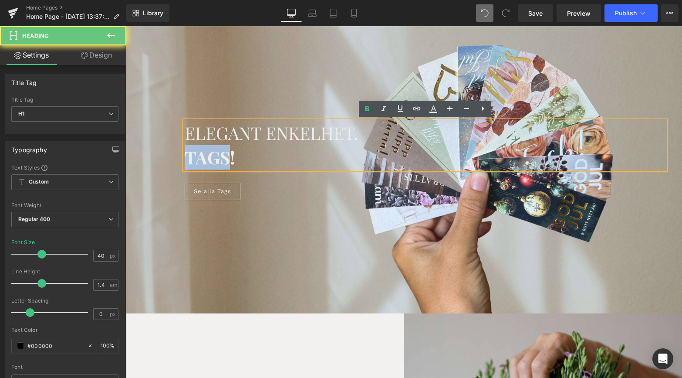
click at [220, 159] on b "TAGS!" at bounding box center [210, 157] width 51 height 23
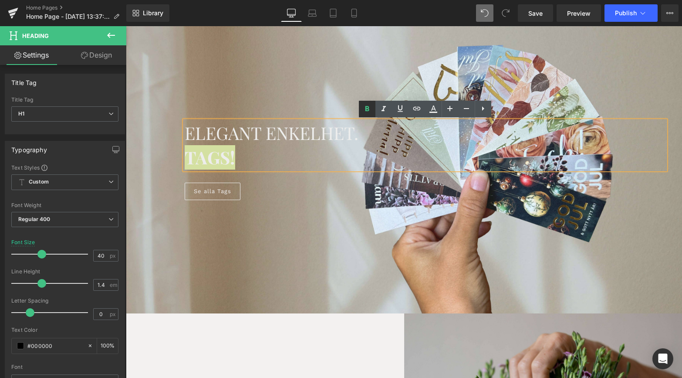
click at [0, 0] on icon at bounding box center [0, 0] width 0 height 0
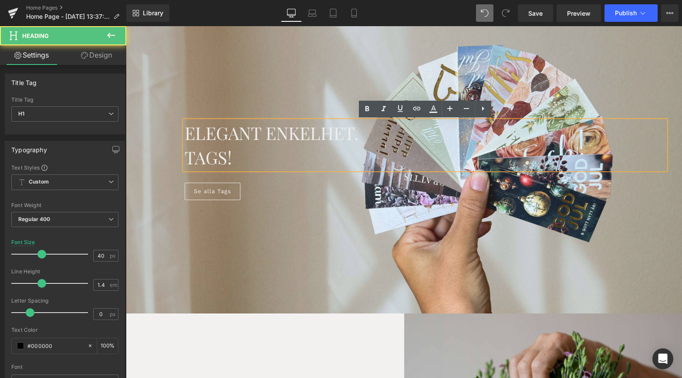
click at [252, 155] on h1 "TAGS!" at bounding box center [425, 157] width 481 height 24
click at [355, 132] on span "elegant enkelhet." at bounding box center [272, 132] width 174 height 23
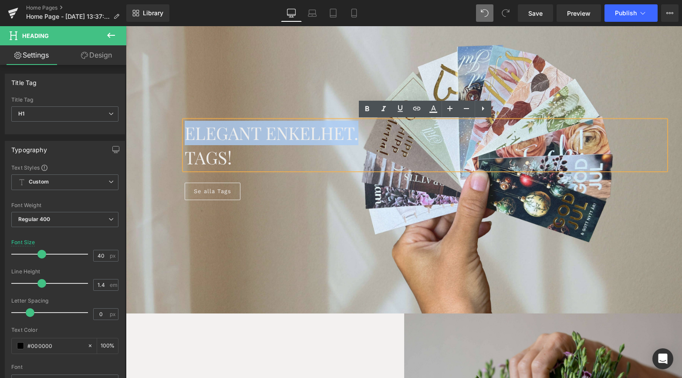
drag, startPoint x: 355, startPoint y: 132, endPoint x: 198, endPoint y: 134, distance: 156.9
click at [198, 134] on span "elegant enkelhet." at bounding box center [272, 132] width 174 height 23
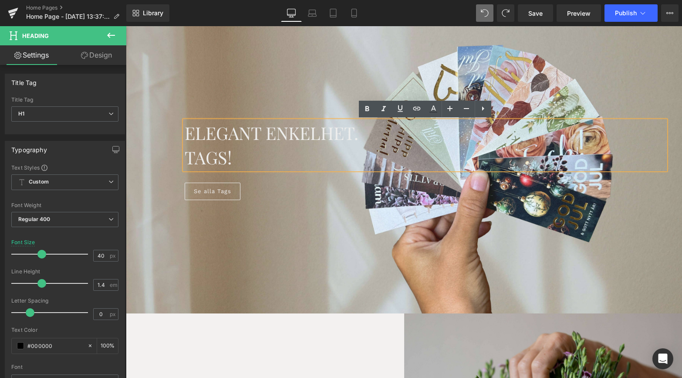
click at [233, 160] on h1 "TAGS!" at bounding box center [425, 157] width 481 height 24
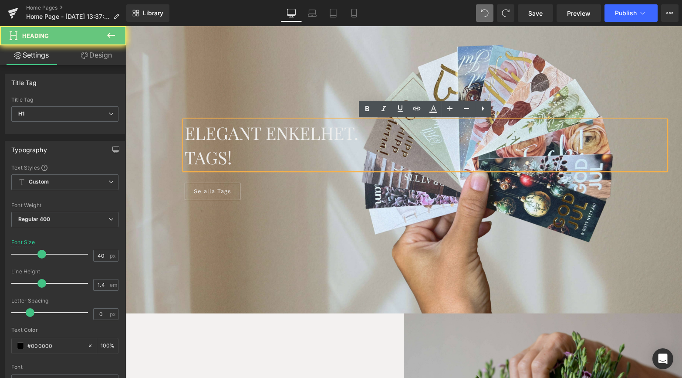
click at [233, 160] on h1 "TAGS!" at bounding box center [425, 157] width 481 height 24
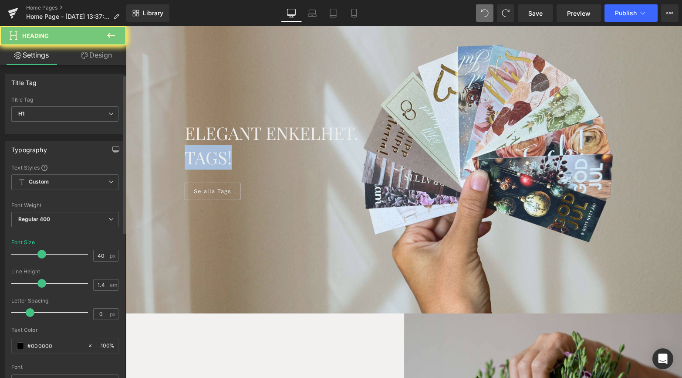
scroll to position [81, 0]
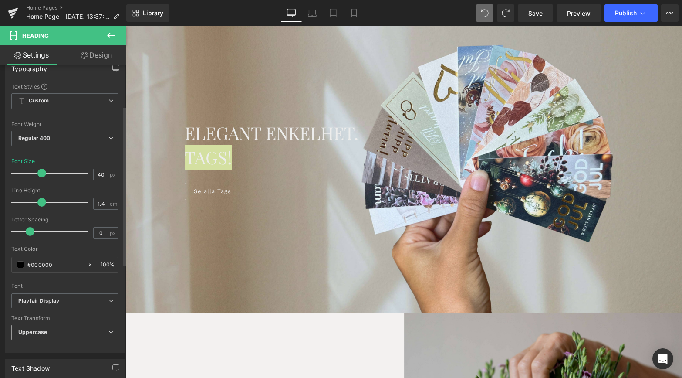
click at [64, 325] on span "Uppercase" at bounding box center [64, 332] width 107 height 15
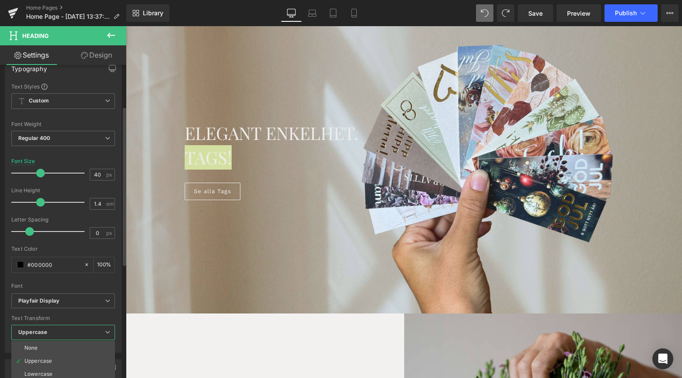
click at [66, 330] on span "Uppercase" at bounding box center [63, 332] width 104 height 15
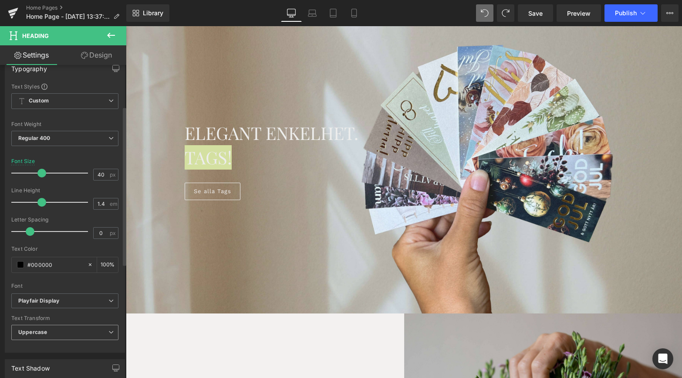
click at [69, 331] on span "Uppercase" at bounding box center [64, 332] width 107 height 15
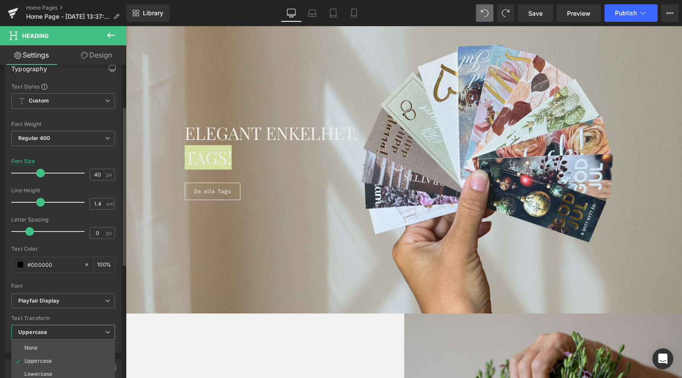
click at [112, 316] on div "Text Transform" at bounding box center [63, 318] width 104 height 6
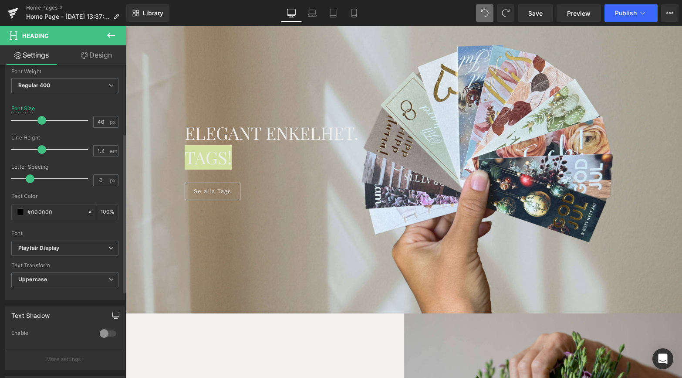
scroll to position [136, 0]
click at [102, 276] on span "Uppercase" at bounding box center [64, 277] width 107 height 15
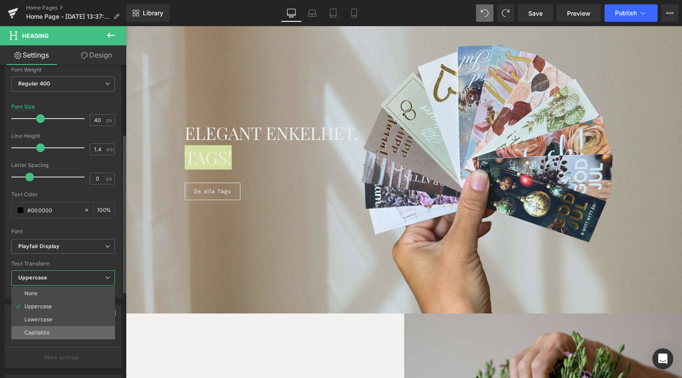
click at [62, 327] on li "Capitalize" at bounding box center [63, 332] width 104 height 13
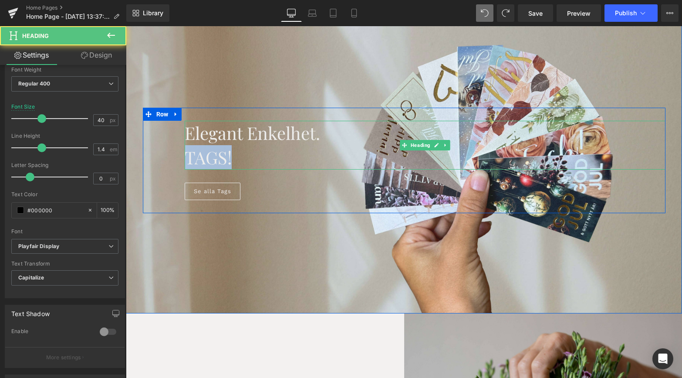
click at [226, 153] on span "TAGS!" at bounding box center [208, 157] width 47 height 23
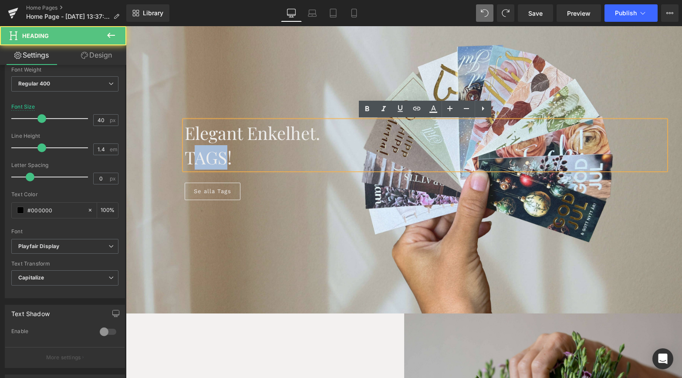
drag, startPoint x: 227, startPoint y: 158, endPoint x: 200, endPoint y: 159, distance: 27.0
click at [200, 159] on span "TAGS!" at bounding box center [208, 157] width 47 height 23
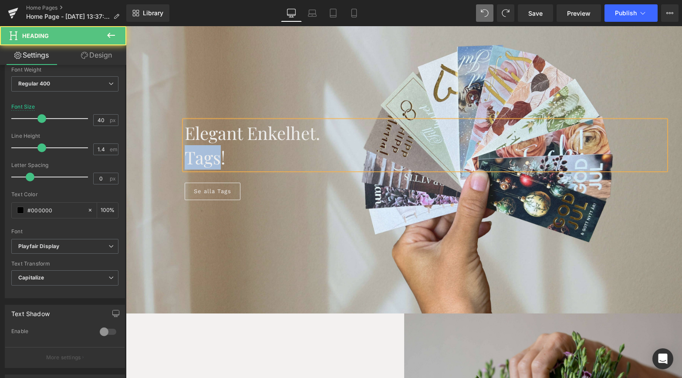
drag, startPoint x: 218, startPoint y: 158, endPoint x: 172, endPoint y: 158, distance: 46.6
click at [172, 158] on div "elegant enkelhet. Tags! Heading Se alla Tags Button Row" at bounding box center [404, 160] width 523 height 105
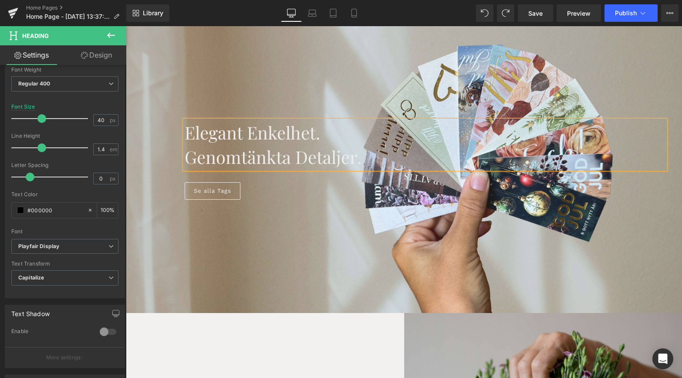
scroll to position [45, 0]
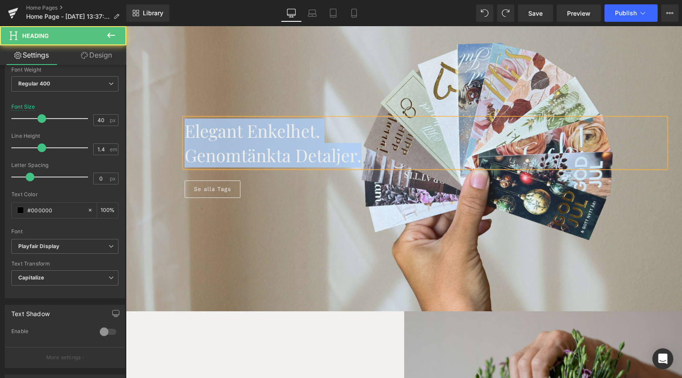
drag, startPoint x: 371, startPoint y: 163, endPoint x: 186, endPoint y: 127, distance: 189.1
click at [186, 127] on div "elegant enkelhet. Genomtänkta detaljer." at bounding box center [425, 143] width 481 height 49
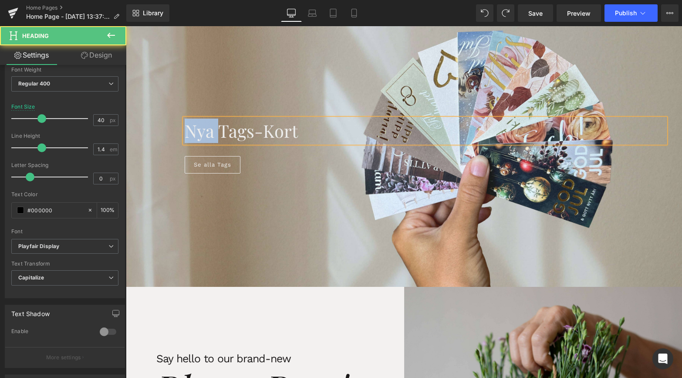
drag, startPoint x: 187, startPoint y: 136, endPoint x: 168, endPoint y: 134, distance: 19.7
click at [168, 134] on div "Nya Tags-kort Heading Se alla Tags Button Row" at bounding box center [404, 145] width 523 height 81
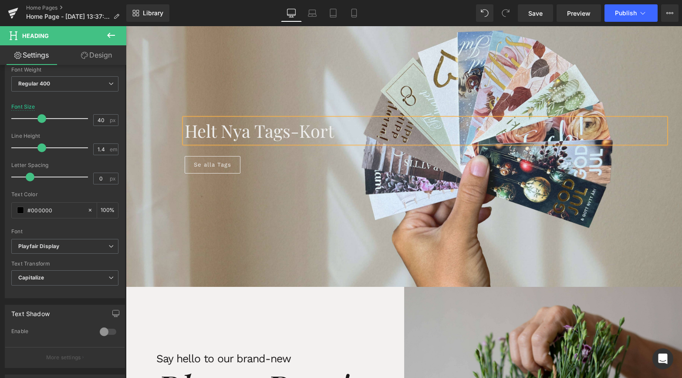
click at [339, 136] on h1 "Helt nya Tags-kort" at bounding box center [425, 131] width 481 height 24
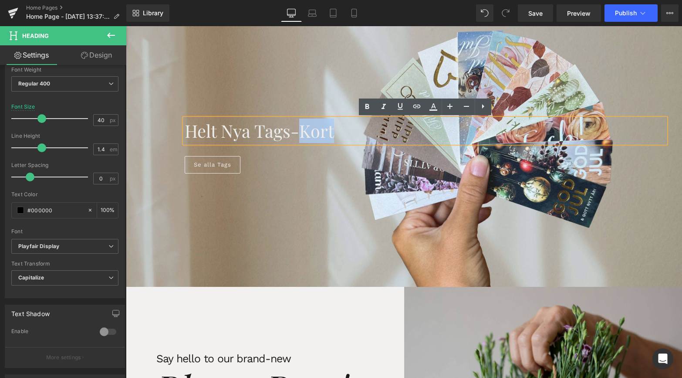
drag, startPoint x: 340, startPoint y: 136, endPoint x: 304, endPoint y: 138, distance: 35.8
click at [304, 138] on h1 "Helt nya Tags-kort" at bounding box center [425, 131] width 481 height 24
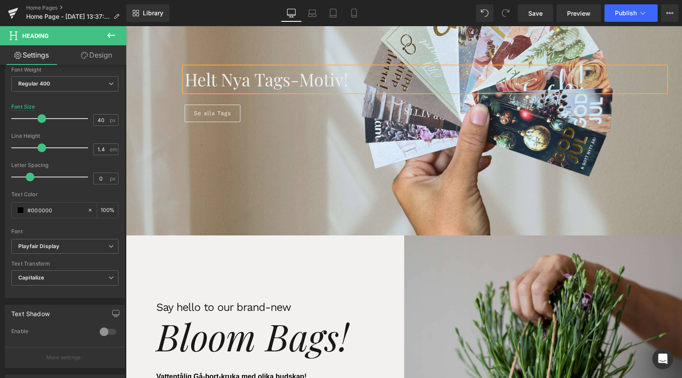
scroll to position [99, 0]
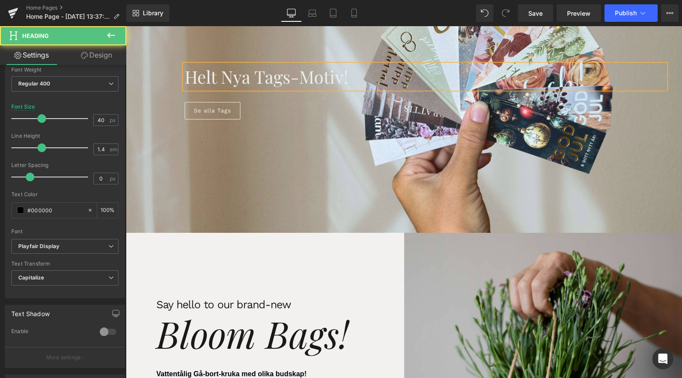
click at [302, 75] on span "Helt nya Tags-motiv!" at bounding box center [266, 76] width 163 height 23
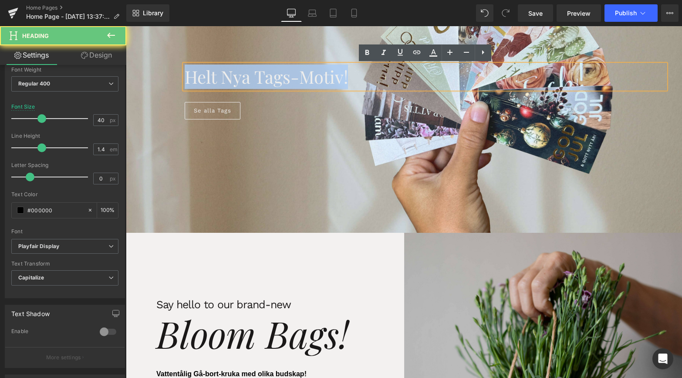
click at [302, 75] on span "Helt nya Tags-motiv!" at bounding box center [266, 76] width 163 height 23
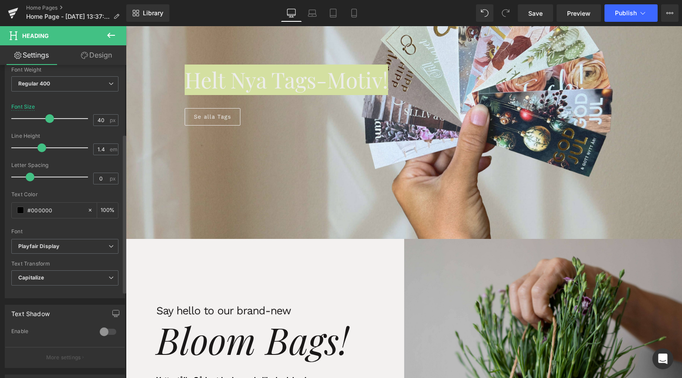
click at [48, 116] on div at bounding box center [52, 118] width 72 height 17
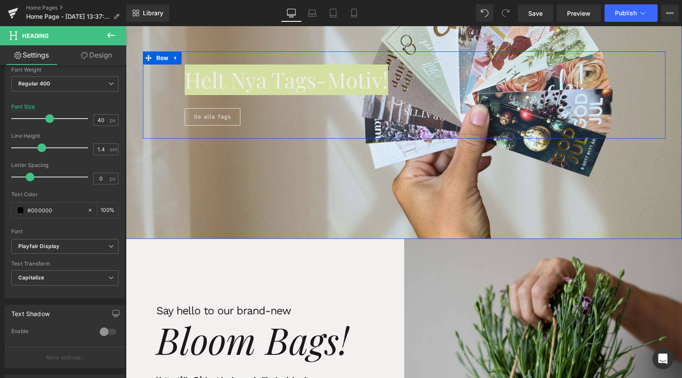
click at [261, 132] on div at bounding box center [404, 132] width 523 height 13
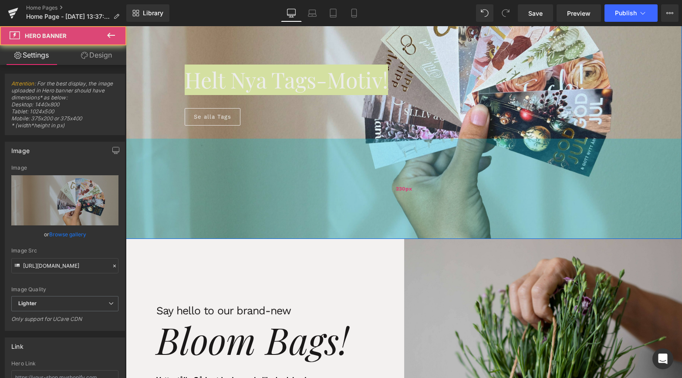
click at [347, 161] on div "230px" at bounding box center [404, 189] width 557 height 100
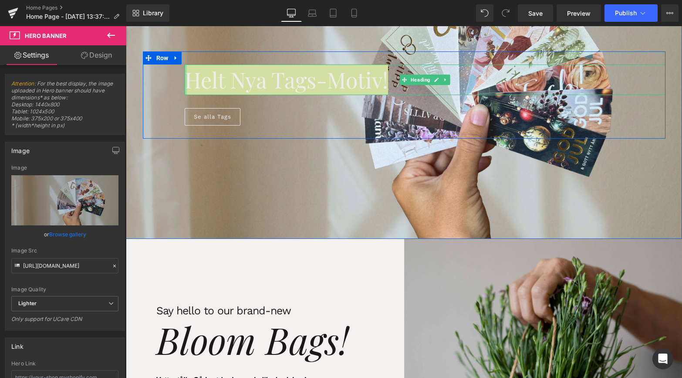
click at [185, 78] on div at bounding box center [186, 80] width 2 height 31
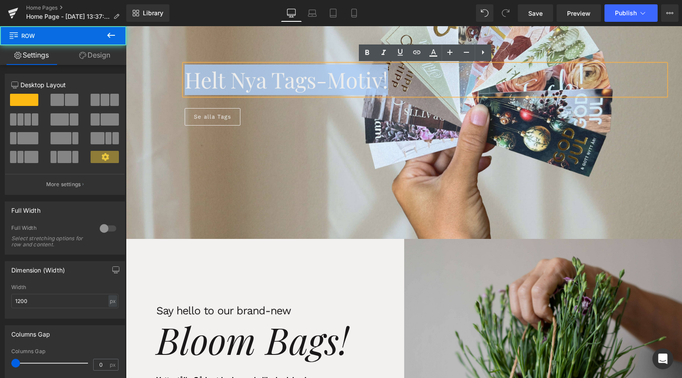
click at [175, 70] on div "Helt nya Tags-motiv! Heading Se alla Tags Button Row" at bounding box center [404, 94] width 523 height 87
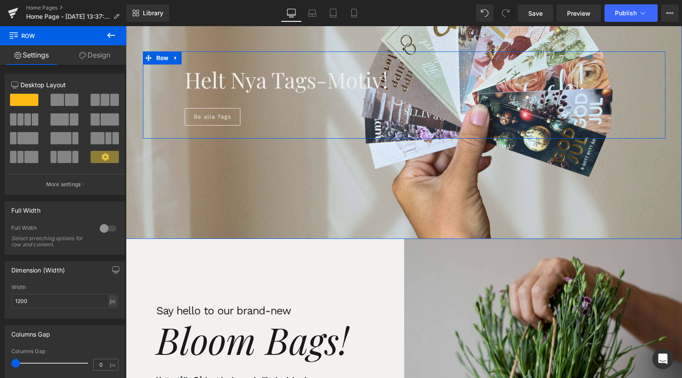
click at [158, 104] on div "Helt nya Tags-motiv! Heading Se alla Tags Button Row" at bounding box center [404, 94] width 523 height 87
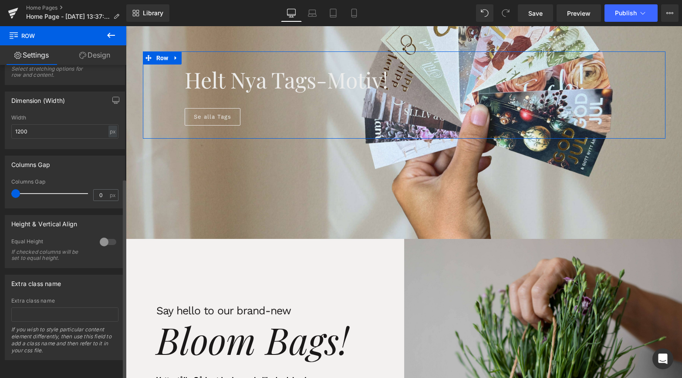
scroll to position [0, 0]
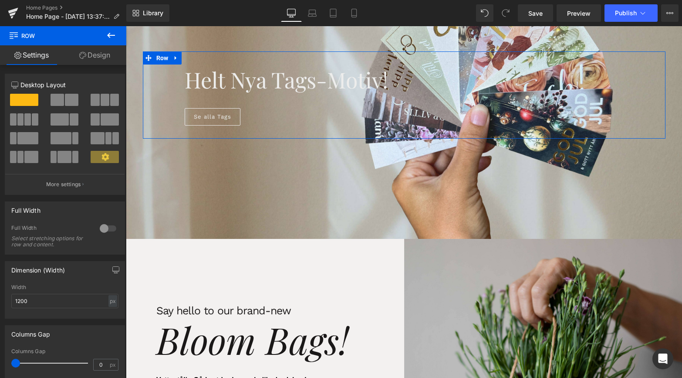
click at [104, 55] on link "Design" at bounding box center [94, 55] width 63 height 20
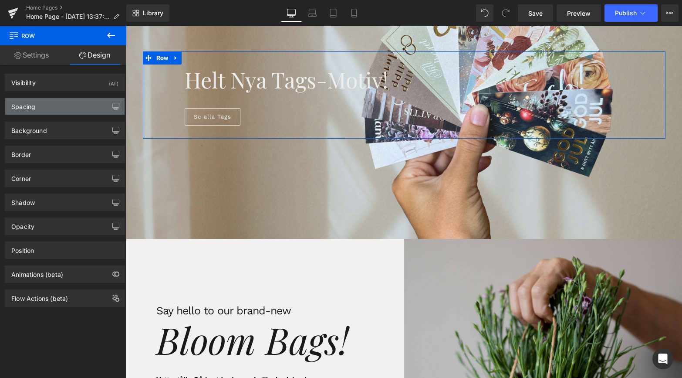
click at [42, 101] on div "Spacing" at bounding box center [64, 106] width 119 height 17
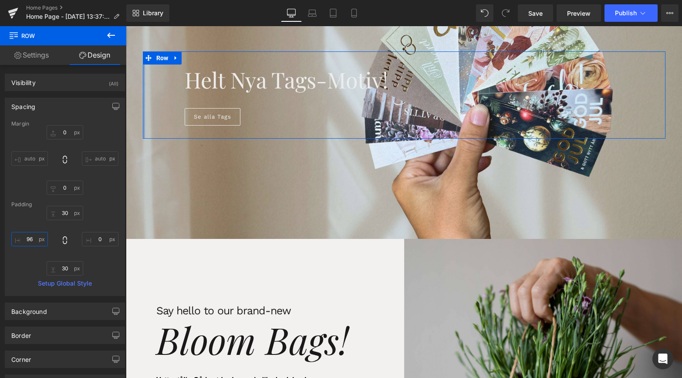
click at [30, 241] on input "96" at bounding box center [29, 239] width 37 height 14
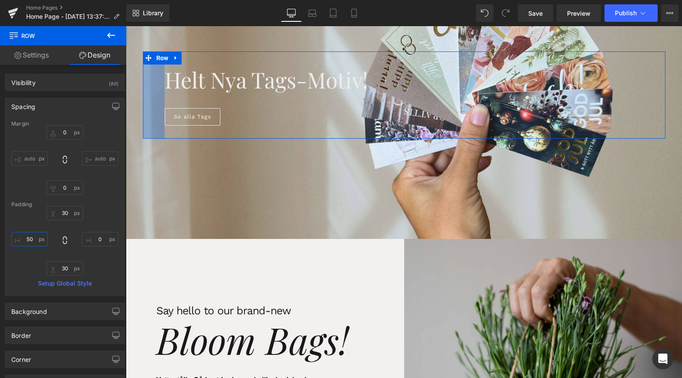
click at [30, 239] on input "50" at bounding box center [29, 239] width 37 height 14
type input "40"
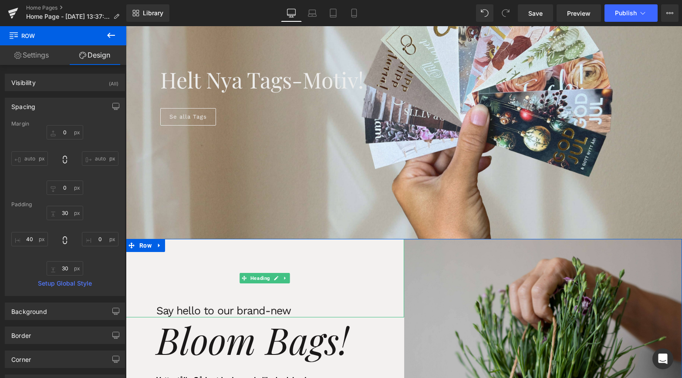
click at [295, 253] on div "Say hello to our brand-new" at bounding box center [265, 278] width 278 height 78
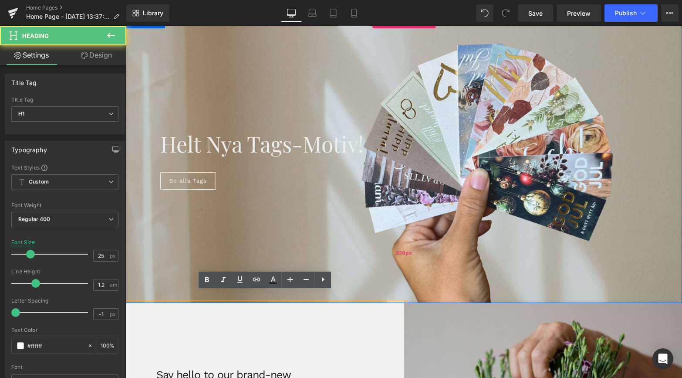
scroll to position [7, 0]
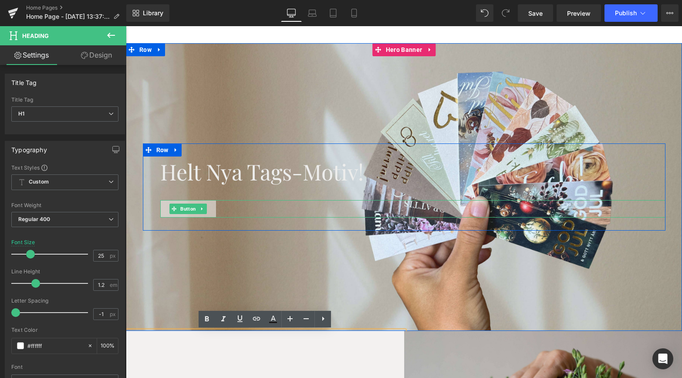
click at [191, 213] on span "Button" at bounding box center [188, 209] width 19 height 10
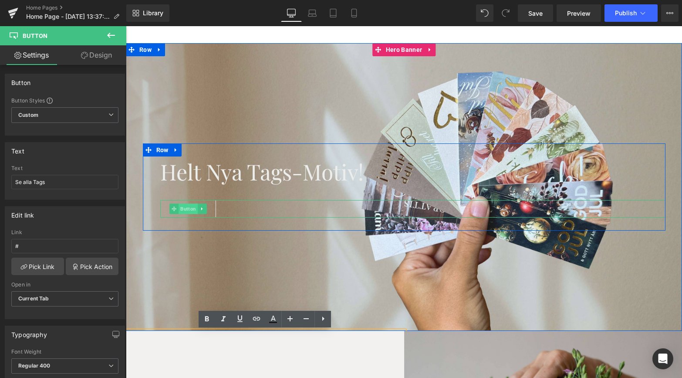
click at [195, 209] on span "Button" at bounding box center [188, 209] width 19 height 10
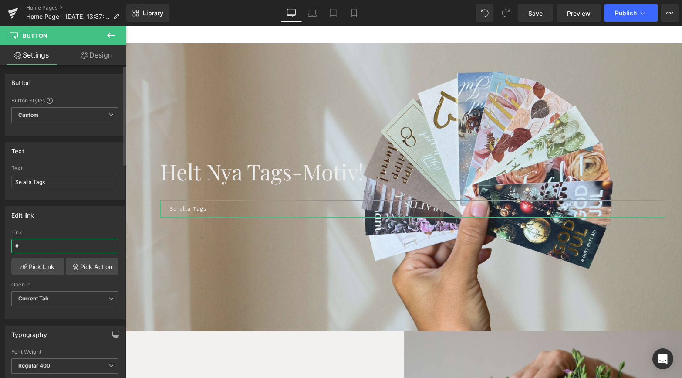
click at [35, 248] on input "#" at bounding box center [64, 246] width 107 height 14
paste input "[URL][DOMAIN_NAME]"
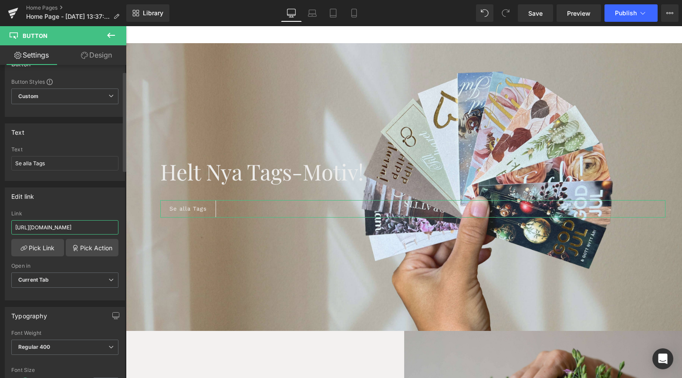
scroll to position [20, 0]
type input "[URL][DOMAIN_NAME]"
drag, startPoint x: 33, startPoint y: 162, endPoint x: 64, endPoint y: 162, distance: 30.5
click at [64, 162] on input "Se alla Tags" at bounding box center [64, 162] width 107 height 14
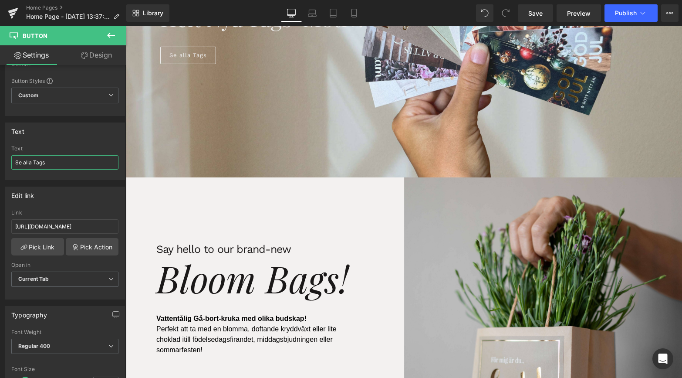
scroll to position [163, 0]
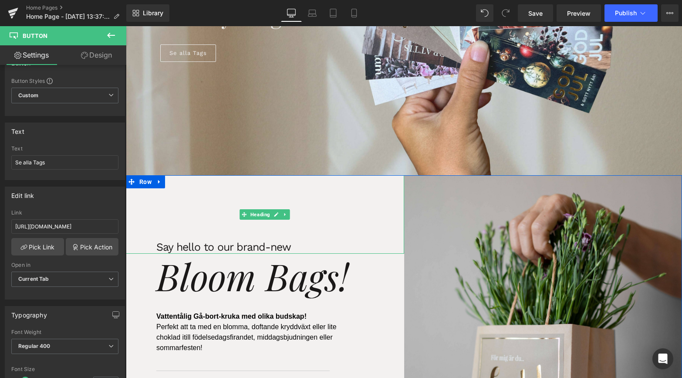
click at [229, 247] on span "Say hello to our brand-new" at bounding box center [223, 247] width 135 height 13
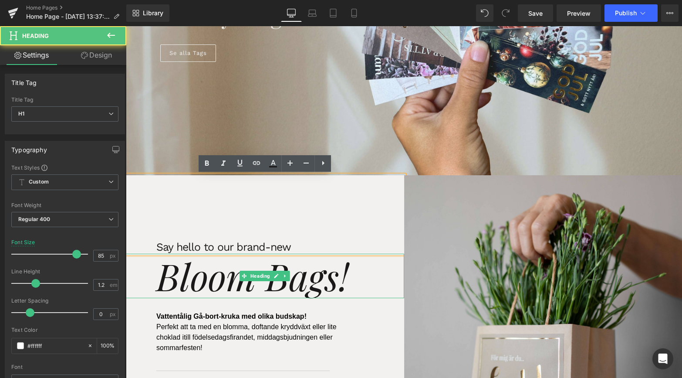
drag, startPoint x: 330, startPoint y: 270, endPoint x: 323, endPoint y: 264, distance: 9.9
click at [330, 270] on icon "Bloom Bags!" at bounding box center [252, 275] width 192 height 49
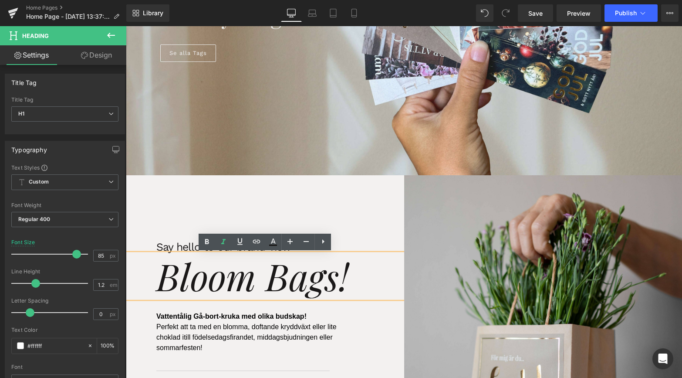
click at [276, 209] on link at bounding box center [276, 214] width 9 height 10
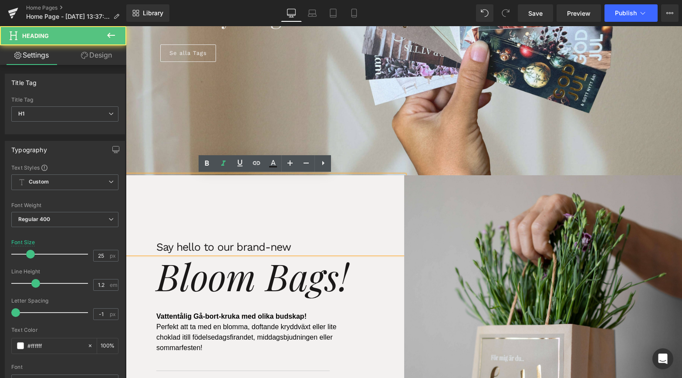
click at [244, 234] on div "Say hello to our brand-new" at bounding box center [265, 214] width 278 height 78
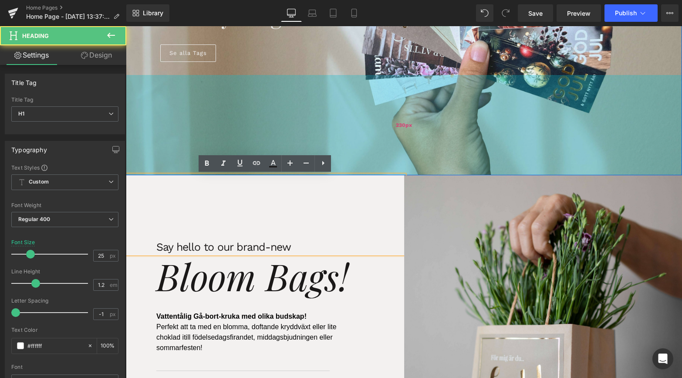
click at [154, 108] on div "230px" at bounding box center [404, 125] width 557 height 100
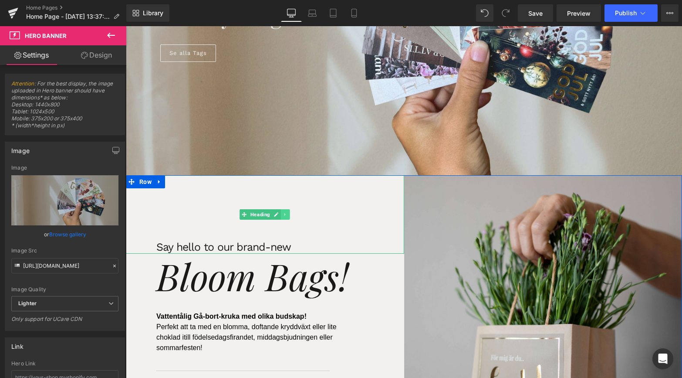
click at [282, 215] on link at bounding box center [285, 214] width 9 height 10
click at [279, 215] on icon at bounding box center [280, 214] width 5 height 5
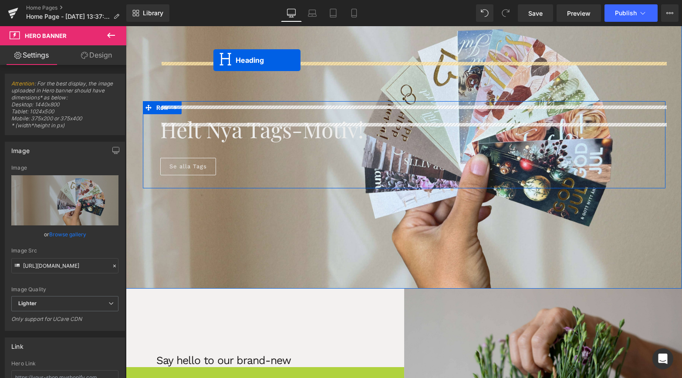
scroll to position [0, 0]
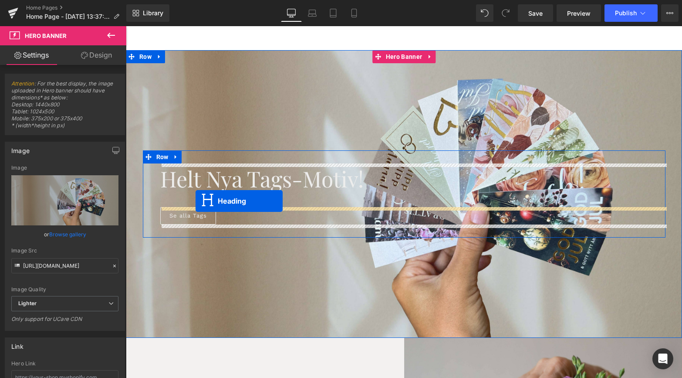
drag, startPoint x: 245, startPoint y: 292, endPoint x: 196, endPoint y: 201, distance: 104.1
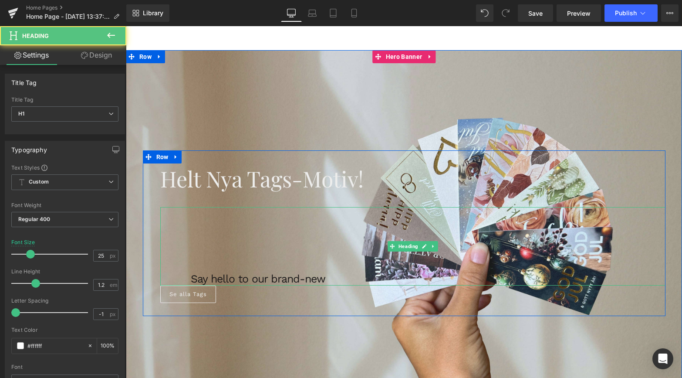
click at [240, 265] on div "Say hello to our brand-new" at bounding box center [413, 246] width 506 height 78
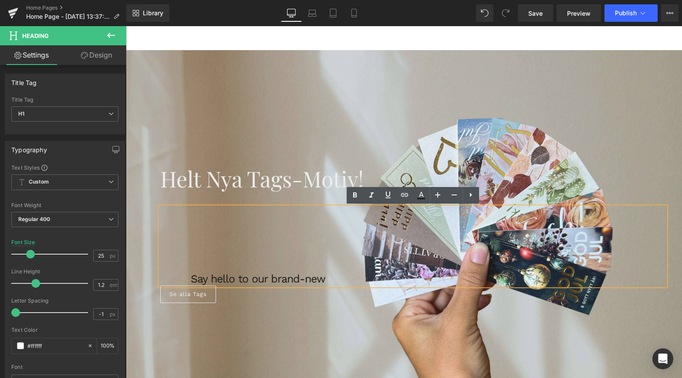
drag, startPoint x: 254, startPoint y: 269, endPoint x: 248, endPoint y: 276, distance: 9.3
click at [254, 270] on div "Say hello to our brand-new" at bounding box center [413, 246] width 506 height 78
click at [247, 278] on span "Say hello to our brand-new" at bounding box center [258, 278] width 135 height 13
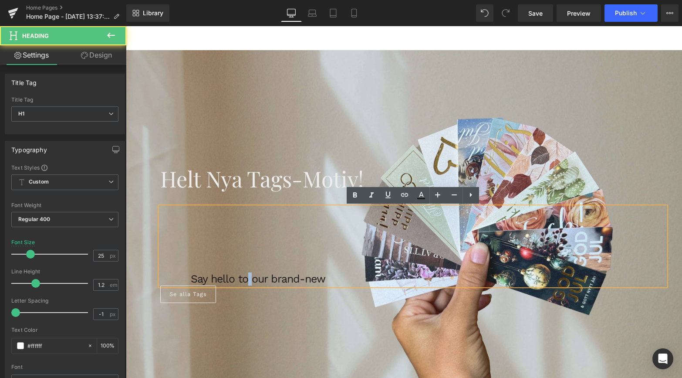
click at [247, 278] on span "Say hello to our brand-new" at bounding box center [258, 278] width 135 height 13
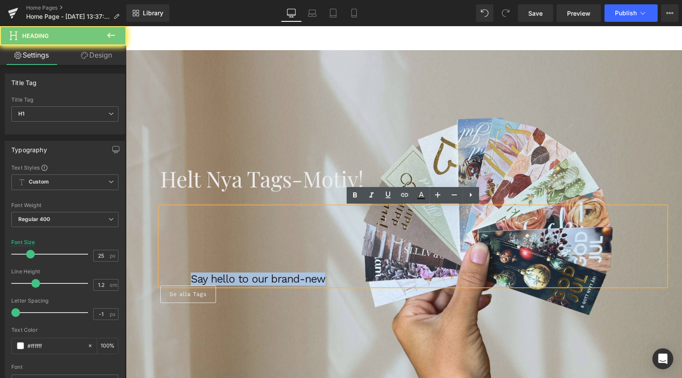
click at [247, 278] on span "Say hello to our brand-new" at bounding box center [258, 278] width 135 height 13
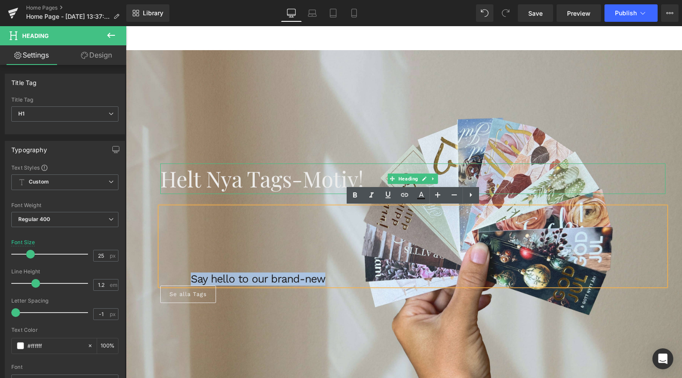
click at [274, 179] on span "Helt nya Tags-motiv!" at bounding box center [262, 178] width 204 height 29
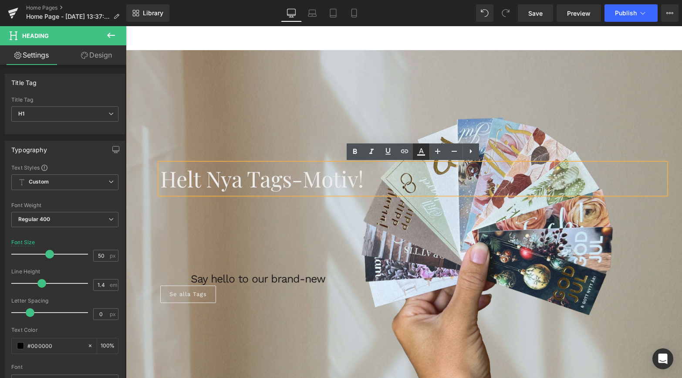
click at [0, 0] on icon at bounding box center [0, 0] width 0 height 0
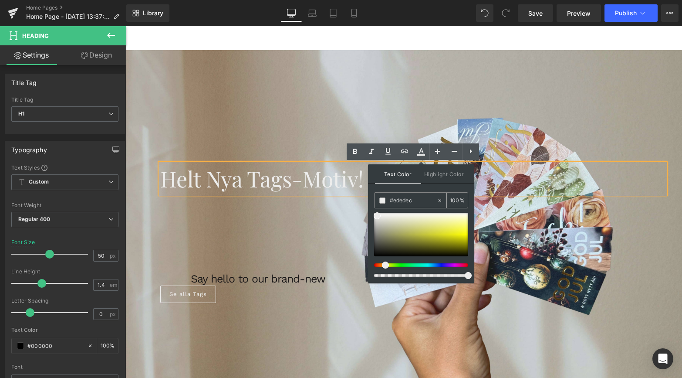
click at [408, 197] on input "#ededec" at bounding box center [413, 201] width 47 height 10
click at [262, 281] on span "Say hello to our brand-new" at bounding box center [258, 278] width 135 height 13
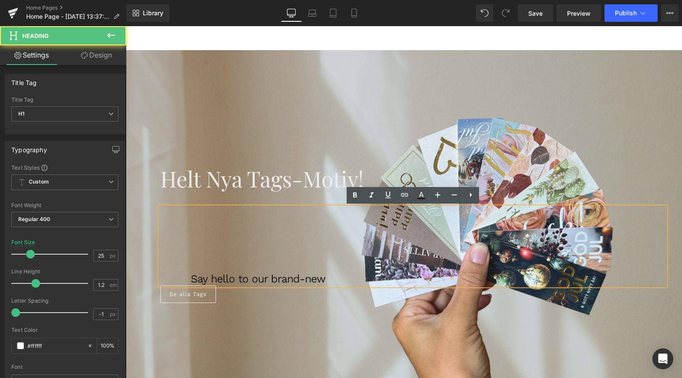
click at [268, 280] on span "Say hello to our brand-new" at bounding box center [258, 278] width 135 height 13
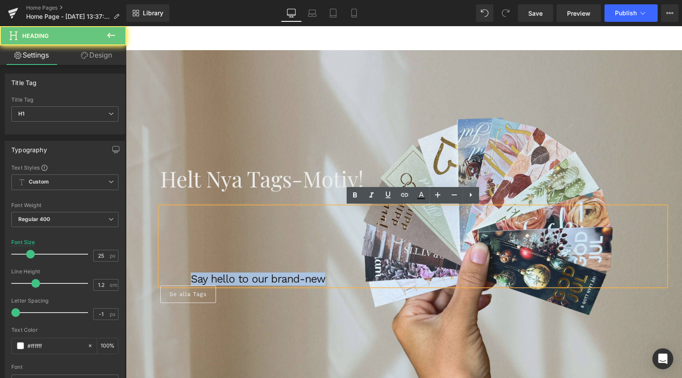
click at [268, 280] on span "Say hello to our brand-new" at bounding box center [258, 278] width 135 height 13
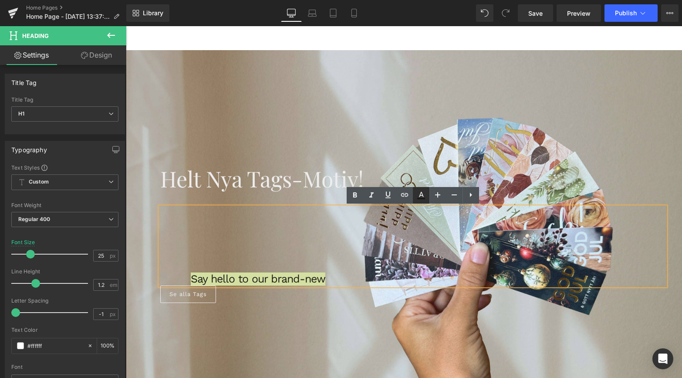
click at [0, 0] on icon at bounding box center [0, 0] width 0 height 0
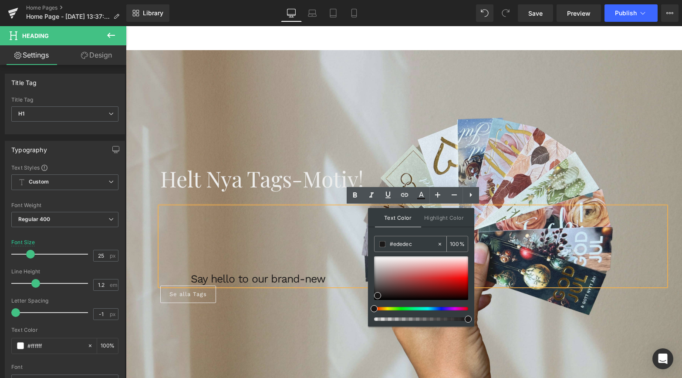
click at [401, 244] on input "#ededec" at bounding box center [413, 244] width 47 height 10
click at [401, 244] on input "#1a1818" at bounding box center [413, 244] width 47 height 10
paste input "ededec"
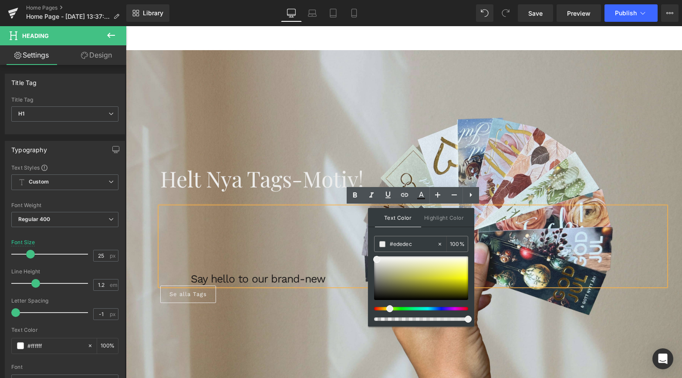
type input "#ededec"
click at [305, 251] on div "Say hello to our brand-new" at bounding box center [413, 246] width 506 height 78
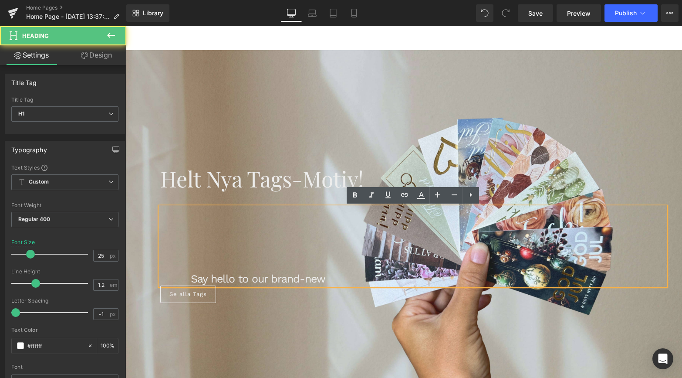
click at [333, 282] on h1 "Say hello to our brand-new" at bounding box center [428, 278] width 475 height 13
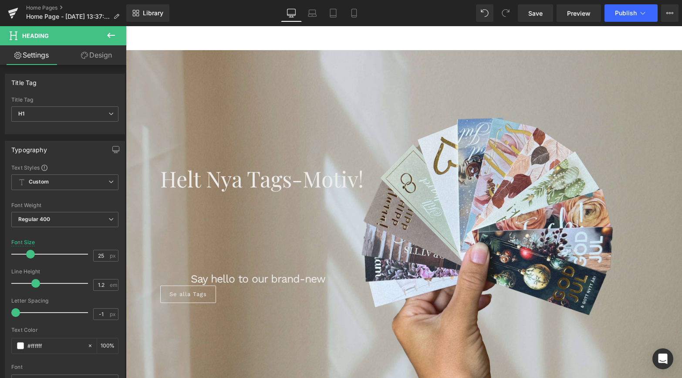
click at [103, 58] on link "Design" at bounding box center [96, 55] width 63 height 20
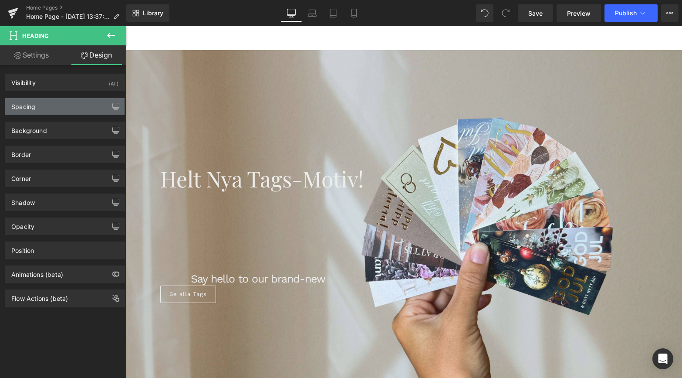
click at [39, 104] on div "Spacing" at bounding box center [64, 106] width 119 height 17
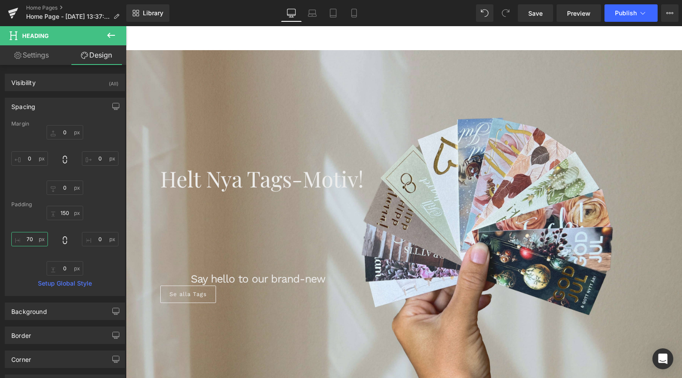
click at [26, 241] on input "70" at bounding box center [29, 239] width 37 height 14
click at [27, 241] on input "70" at bounding box center [29, 239] width 37 height 14
click at [33, 242] on input "40" at bounding box center [29, 239] width 37 height 14
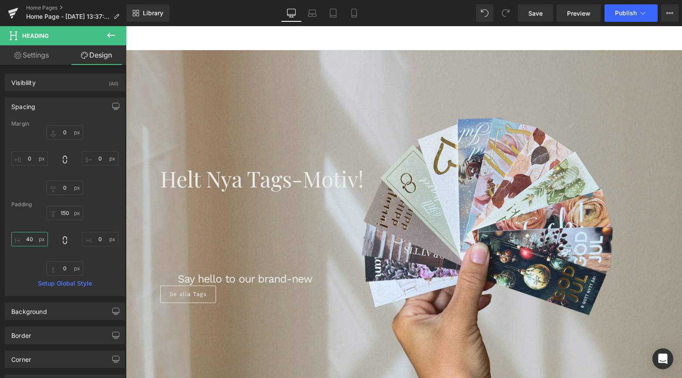
click at [33, 242] on input "40" at bounding box center [29, 239] width 37 height 14
type input "30"
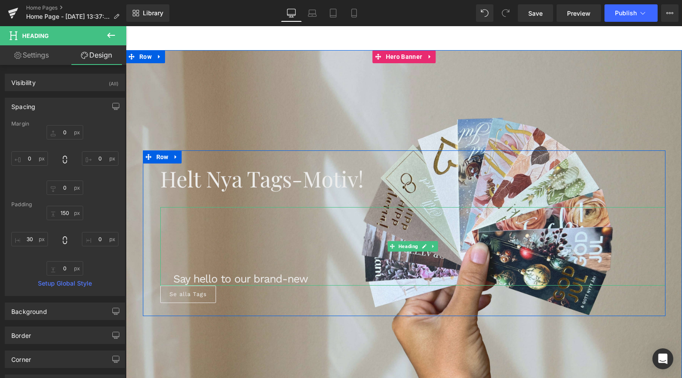
click at [173, 266] on div "Say hello to our brand-new" at bounding box center [413, 246] width 506 height 78
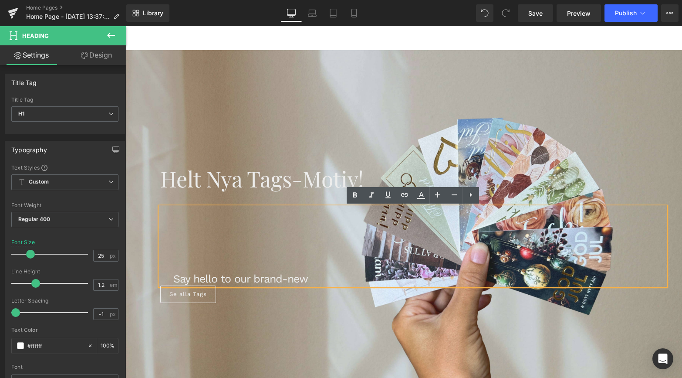
click at [170, 234] on div "Say hello to our brand-new" at bounding box center [413, 246] width 506 height 78
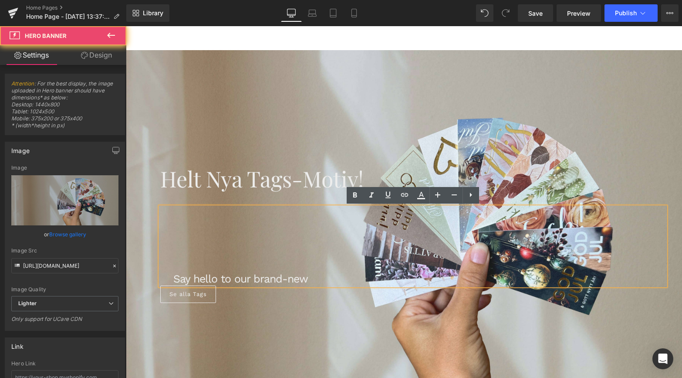
drag, startPoint x: 136, startPoint y: 264, endPoint x: 146, endPoint y: 264, distance: 9.6
click at [136, 264] on span "Helt nya Tags-motiv! Heading Say hello to our brand-new Heading Se alla Tags Bu…" at bounding box center [404, 233] width 557 height 166
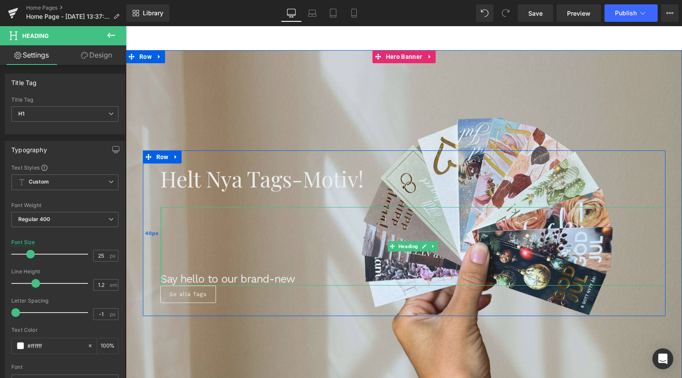
drag, startPoint x: 171, startPoint y: 257, endPoint x: 154, endPoint y: 256, distance: 17.0
click at [154, 256] on div "Helt nya Tags-motiv! Heading Say hello to our brand-new Heading Se alla Tags Bu…" at bounding box center [404, 233] width 523 height 166
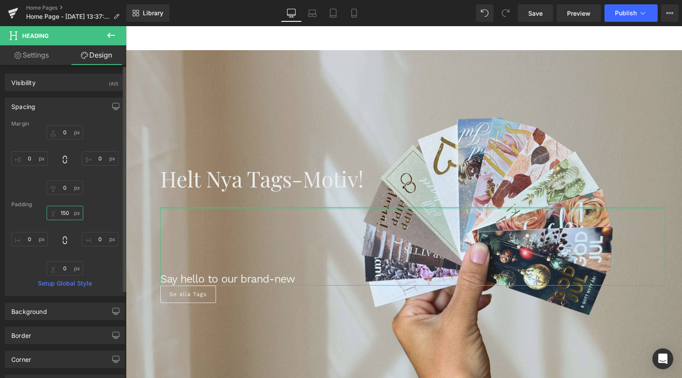
click at [63, 209] on input "150" at bounding box center [65, 213] width 37 height 14
type input "30"
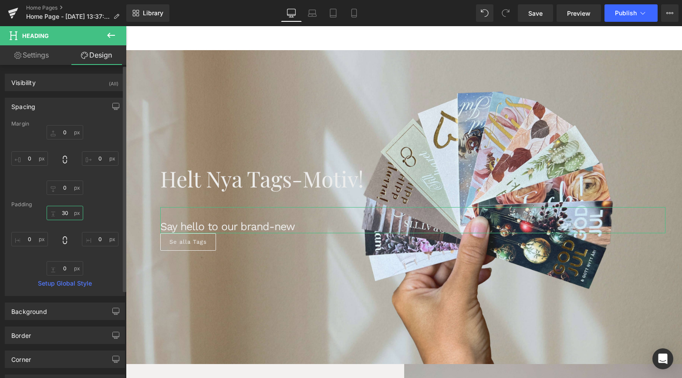
click at [63, 209] on input "30" at bounding box center [65, 213] width 37 height 14
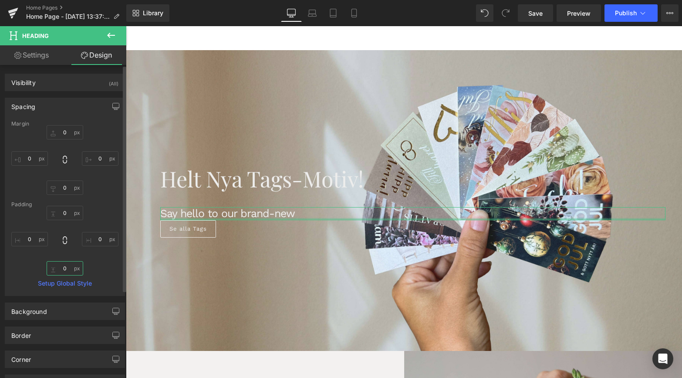
click at [63, 270] on input "0" at bounding box center [65, 268] width 37 height 14
type input "50"
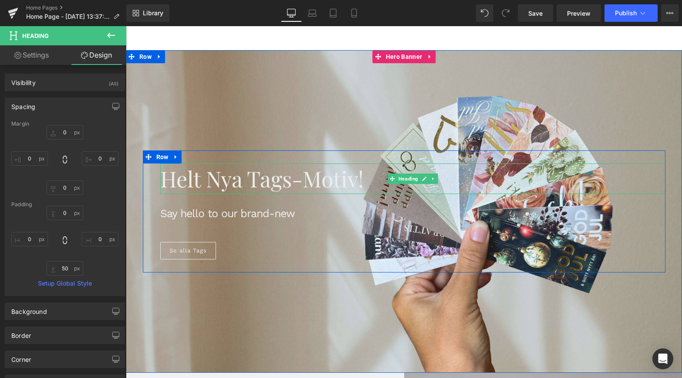
click at [182, 180] on span "Helt nya Tags-motiv!" at bounding box center [262, 178] width 204 height 29
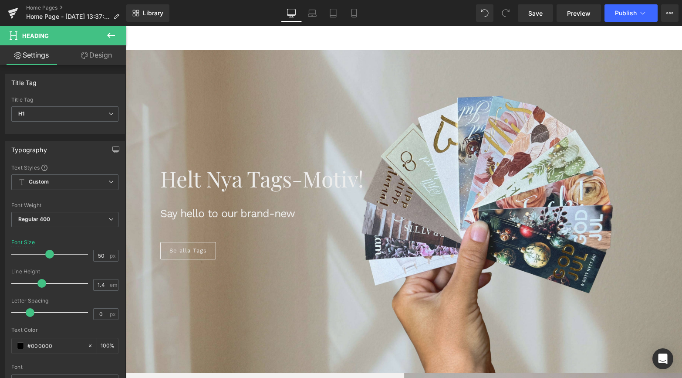
click at [105, 55] on link "Design" at bounding box center [96, 55] width 63 height 20
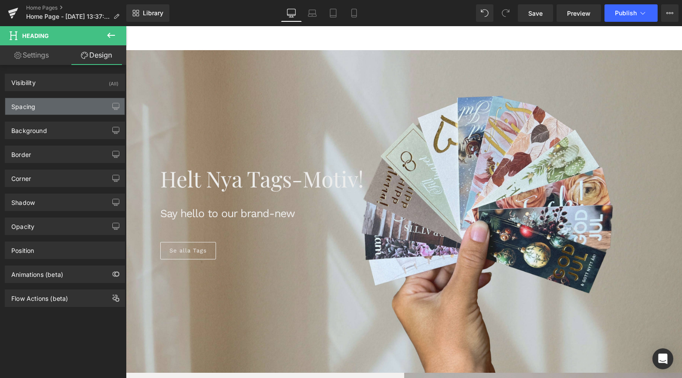
click at [47, 107] on div "Spacing" at bounding box center [64, 106] width 119 height 17
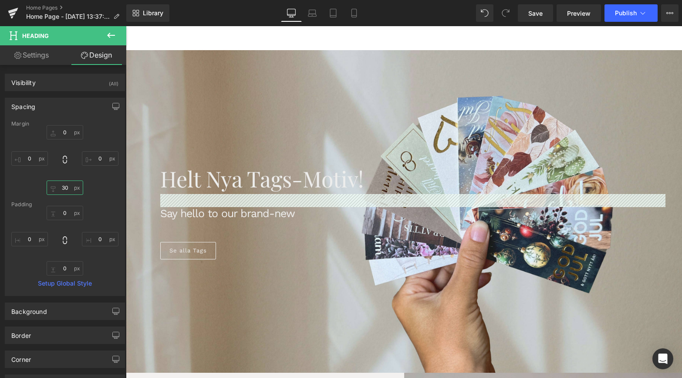
click at [63, 189] on input "text" at bounding box center [65, 187] width 37 height 14
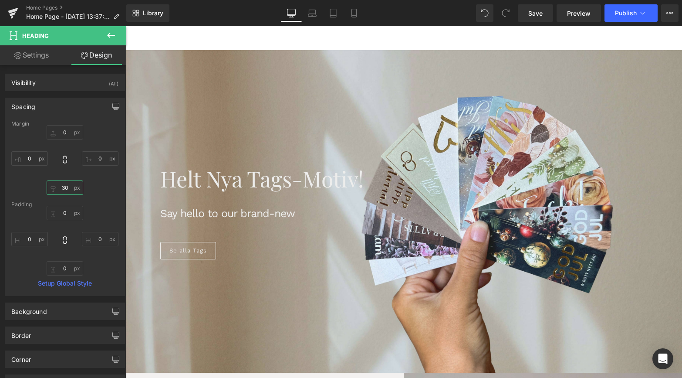
click at [63, 189] on input "text" at bounding box center [65, 187] width 37 height 14
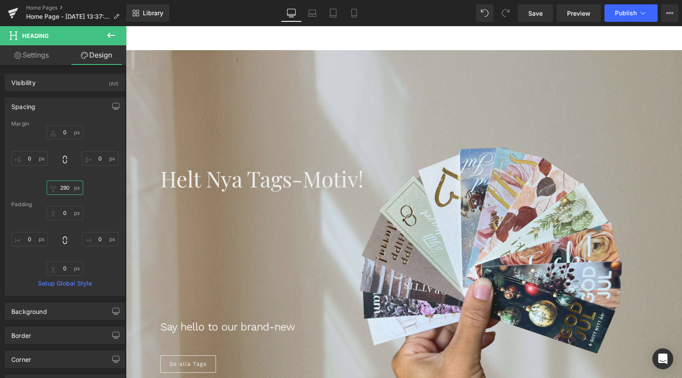
type input "20"
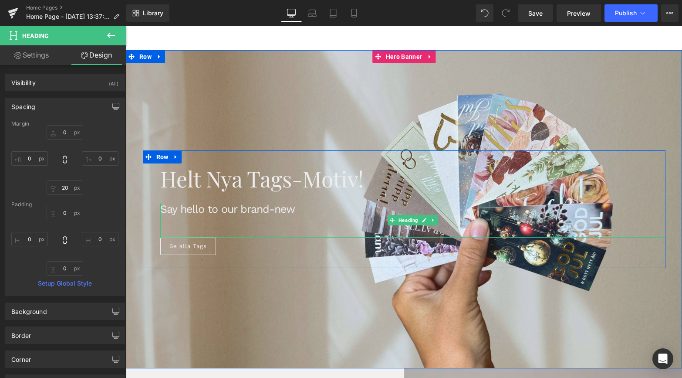
click at [208, 206] on span "Say hello to our brand-new" at bounding box center [227, 209] width 135 height 13
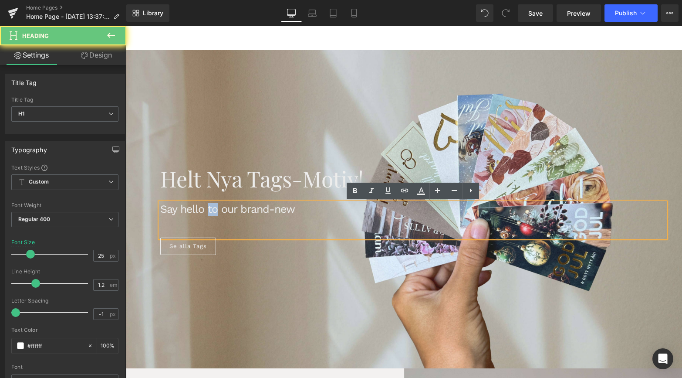
click at [208, 206] on span "Say hello to our brand-new" at bounding box center [227, 209] width 135 height 13
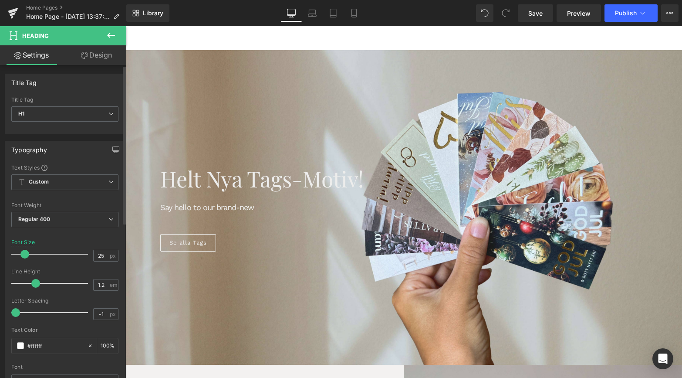
click at [24, 254] on span at bounding box center [24, 254] width 9 height 9
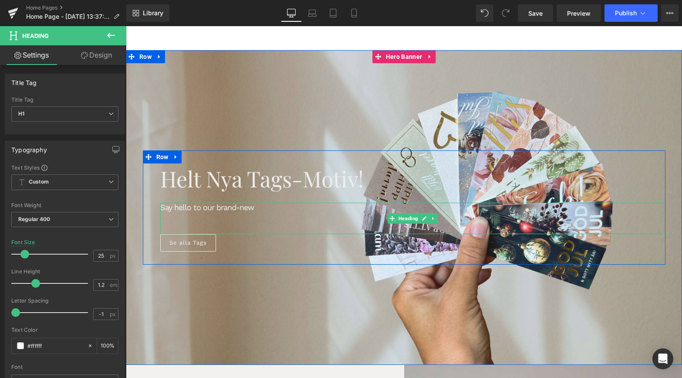
click at [211, 208] on span "Say hello to our brand-new" at bounding box center [207, 207] width 94 height 9
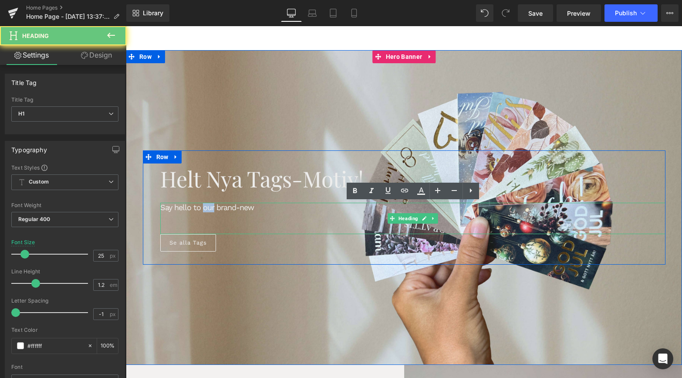
click at [211, 208] on span "Say hello to our brand-new" at bounding box center [207, 207] width 94 height 9
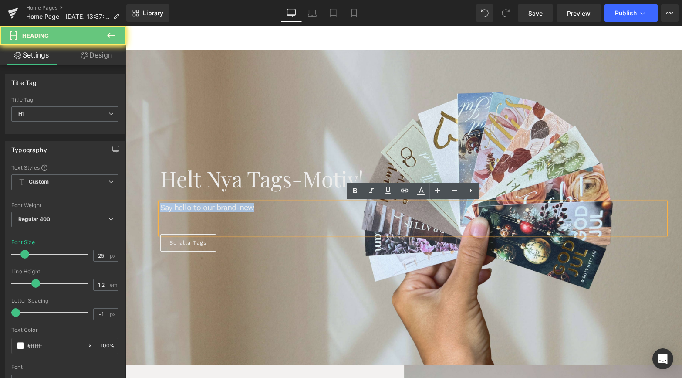
click at [211, 208] on span "Say hello to our brand-new" at bounding box center [207, 207] width 94 height 9
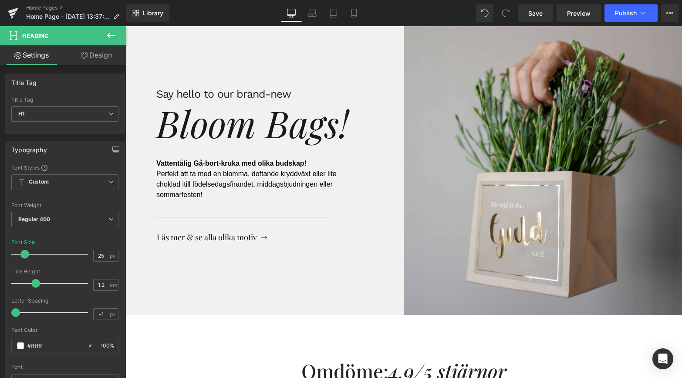
scroll to position [358, 0]
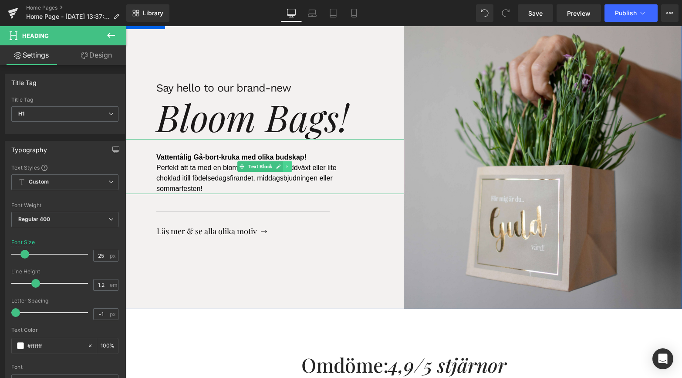
click at [289, 167] on icon at bounding box center [287, 166] width 5 height 5
click at [283, 166] on icon at bounding box center [283, 166] width 5 height 5
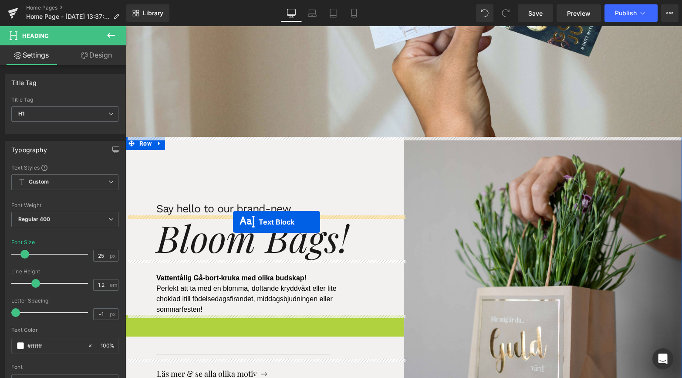
scroll to position [73, 0]
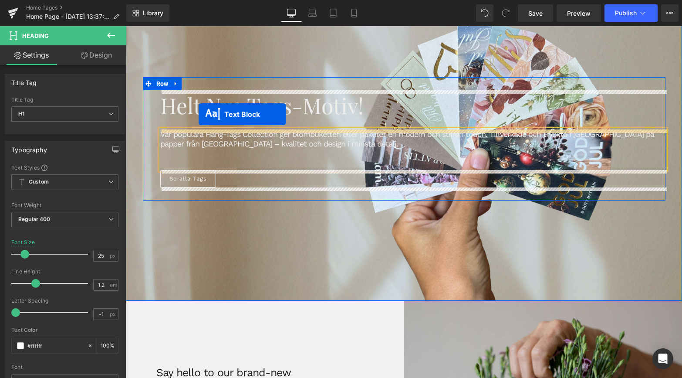
drag, startPoint x: 244, startPoint y: 220, endPoint x: 199, endPoint y: 114, distance: 115.2
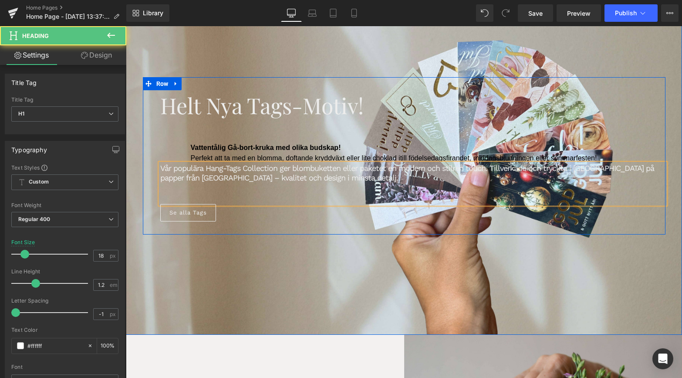
click at [217, 180] on span "Vår populära Hang-Tags Collection ger blombuketten eller paketet en modern och …" at bounding box center [407, 172] width 494 height 19
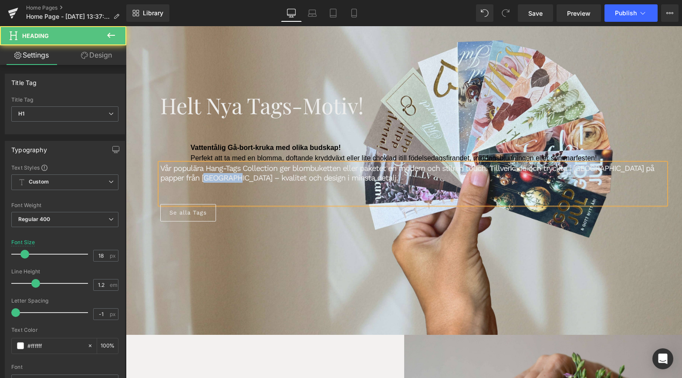
click at [217, 180] on span "Vår populära Hang-Tags Collection ger blombuketten eller paketet en modern och …" at bounding box center [407, 172] width 494 height 19
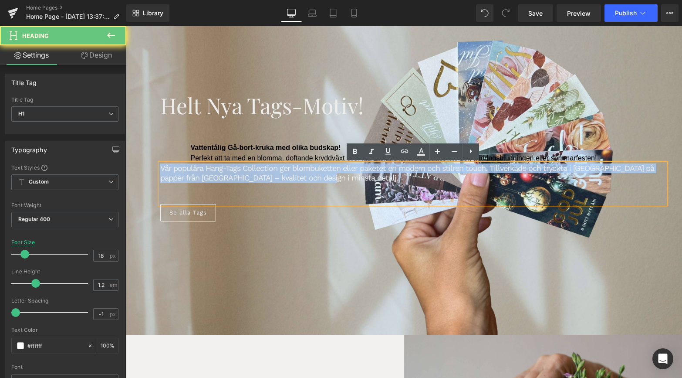
click at [217, 180] on span "Vår populära Hang-Tags Collection ger blombuketten eller paketet en modern och …" at bounding box center [407, 172] width 494 height 19
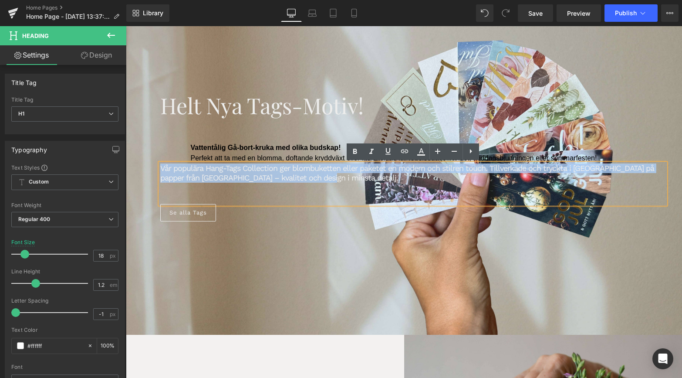
copy span "Vår populära Hang-Tags Collection ger blombuketten eller paketet en modern och …"
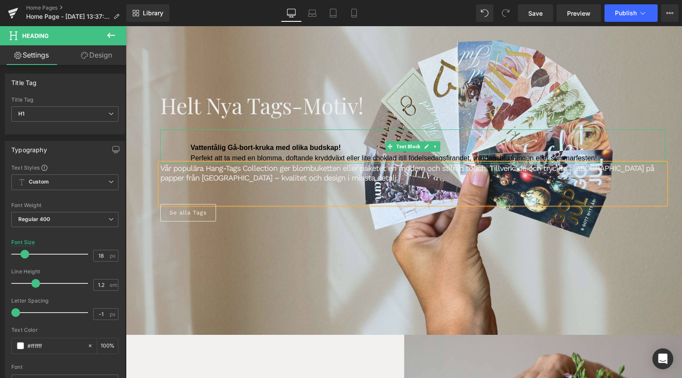
click at [219, 153] on p "Vattentålig Gå-bort-kruka med olika budskap! Perfekt att ta med en blomma, doft…" at bounding box center [406, 153] width 431 height 21
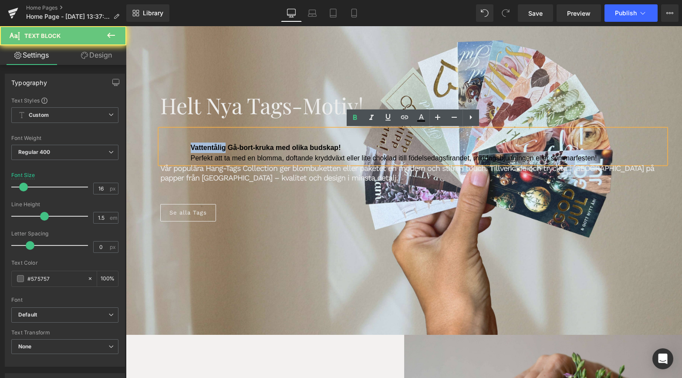
click at [219, 153] on p "Vattentålig Gå-bort-kruka med olika budskap! Perfekt att ta med en blomma, doft…" at bounding box center [406, 153] width 431 height 21
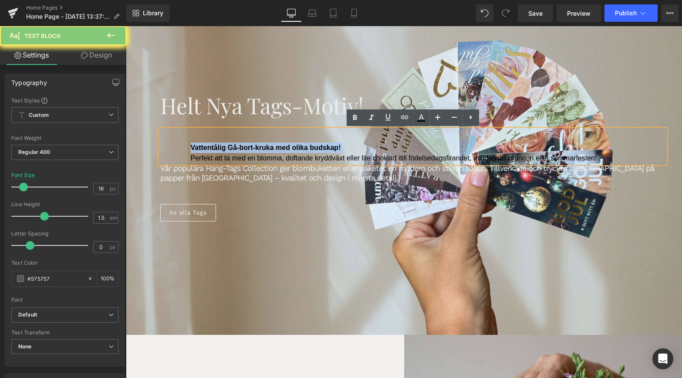
click at [219, 153] on p "Vattentålig Gå-bort-kruka med olika budskap! Perfekt att ta med en blomma, doft…" at bounding box center [406, 153] width 431 height 21
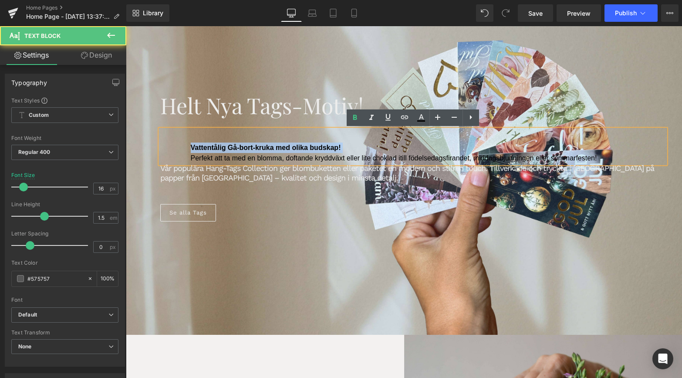
click at [219, 153] on p "Vattentålig Gå-bort-kruka med olika budskap! Perfekt att ta med en blomma, doft…" at bounding box center [406, 153] width 431 height 21
copy span "Vattentålig Gå-bort-kruka med olika budskap!"
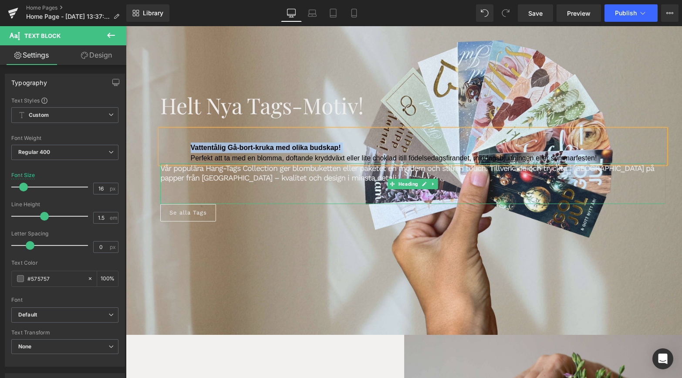
click at [203, 172] on span "Vår populära Hang-Tags Collection ger blombuketten eller paketet en modern och …" at bounding box center [407, 172] width 494 height 19
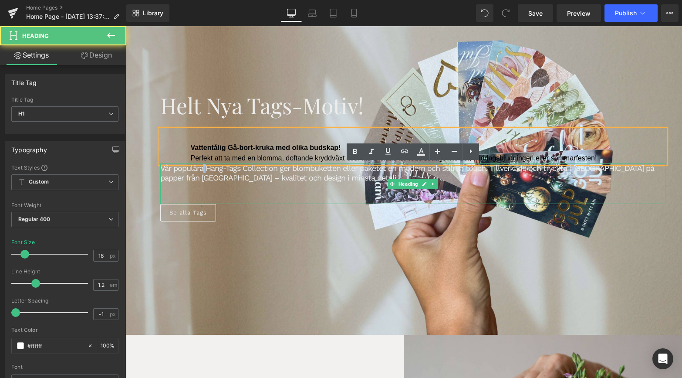
click at [203, 172] on span "Vår populära Hang-Tags Collection ger blombuketten eller paketet en modern och …" at bounding box center [407, 172] width 494 height 19
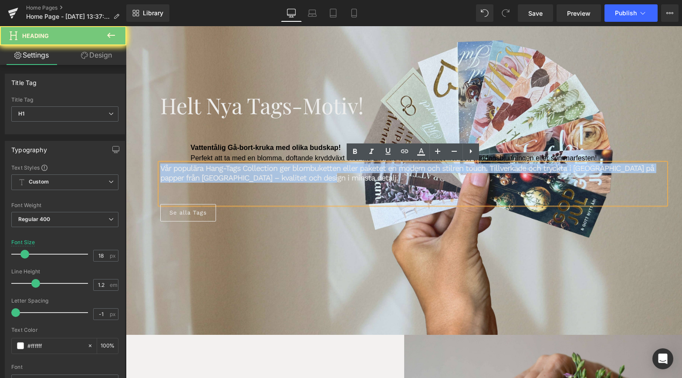
click at [203, 172] on span "Vår populära Hang-Tags Collection ger blombuketten eller paketet en modern och …" at bounding box center [407, 172] width 494 height 19
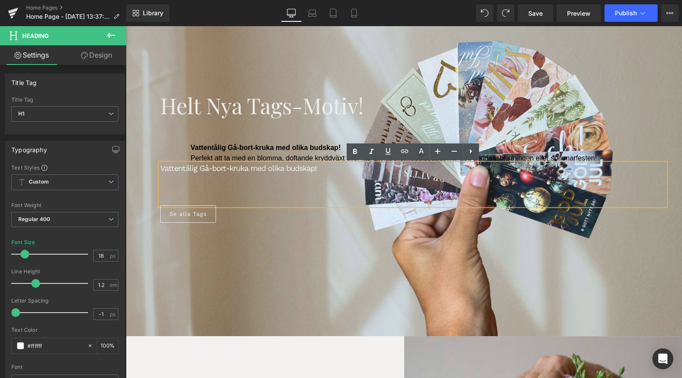
click at [211, 174] on div at bounding box center [413, 178] width 506 height 10
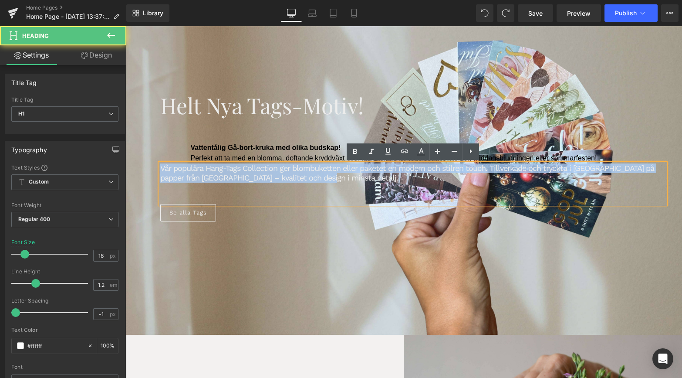
drag, startPoint x: 323, startPoint y: 179, endPoint x: 150, endPoint y: 169, distance: 173.3
click at [150, 169] on div "Helt nya Tags-motiv! Heading Vattentålig Gå-bort-kruka med olika budskap! Perfe…" at bounding box center [404, 155] width 523 height 157
copy span "Vår populära Hang-Tags Collection ger blombuketten eller paketet en modern och …"
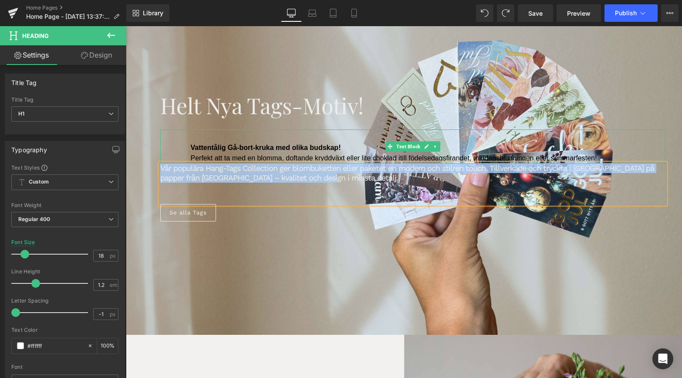
click at [217, 152] on p "Vattentålig Gå-bort-kruka med olika budskap! Perfekt att ta med en blomma, doft…" at bounding box center [406, 153] width 431 height 21
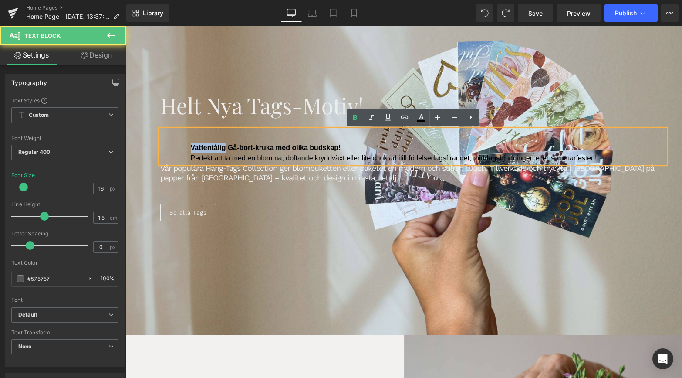
click at [217, 152] on p "Vattentålig Gå-bort-kruka med olika budskap! Perfekt att ta med en blomma, doft…" at bounding box center [406, 153] width 431 height 21
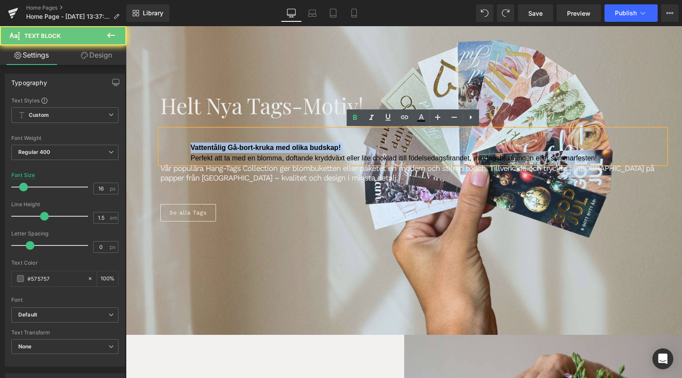
click at [217, 152] on p "Vattentålig Gå-bort-kruka med olika budskap! Perfekt att ta med en blomma, doft…" at bounding box center [406, 153] width 431 height 21
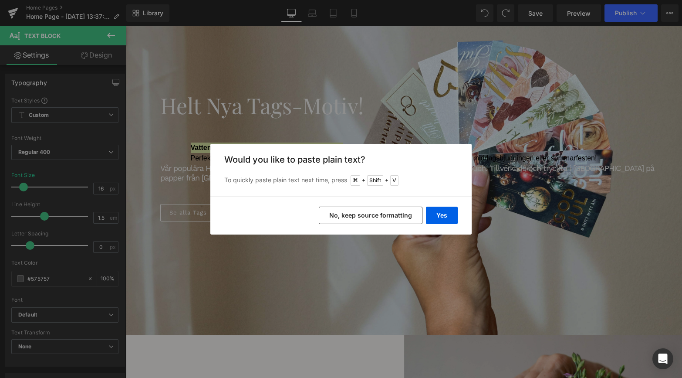
click at [384, 214] on button "No, keep source formatting" at bounding box center [371, 215] width 104 height 17
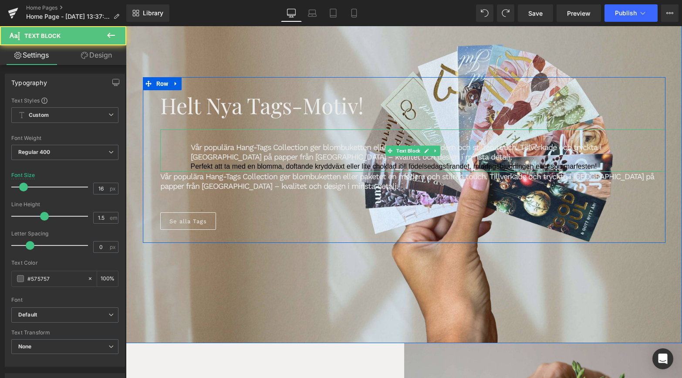
click at [244, 168] on font "Perfekt att ta med en blomma, doftande kryddväxt eller lite choklad i" at bounding box center [296, 166] width 210 height 7
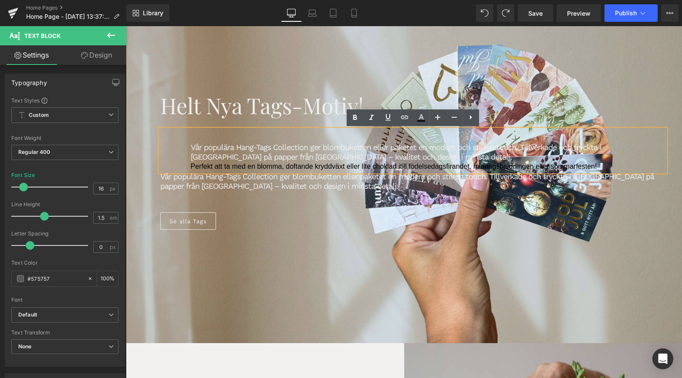
click at [244, 168] on font "Perfekt att ta med en blomma, doftande kryddväxt eller lite choklad i" at bounding box center [296, 166] width 210 height 7
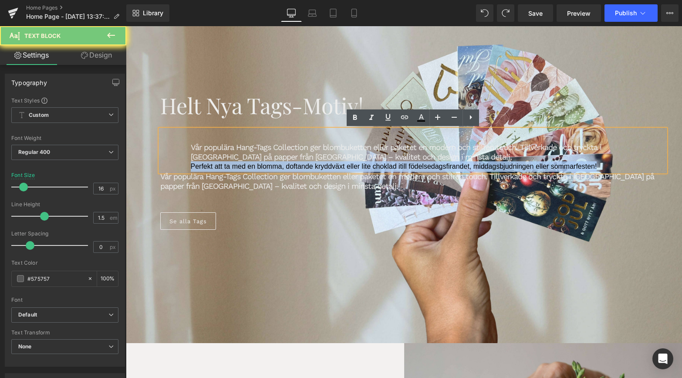
click at [244, 168] on font "Perfekt att ta med en blomma, doftande kryddväxt eller lite choklad i" at bounding box center [296, 166] width 210 height 7
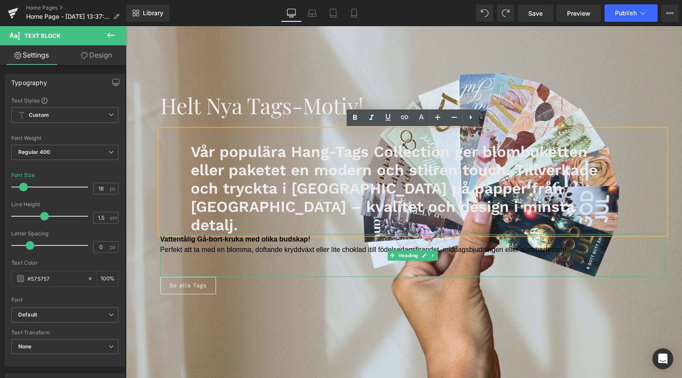
click at [217, 235] on font "Vattentålig Gå-bort-kruka med olika budskap! Perfekt att ta med en blomma, doft…" at bounding box center [265, 244] width 210 height 18
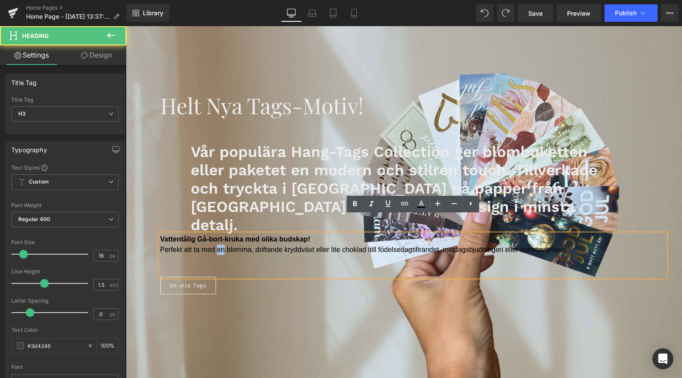
click at [217, 235] on font "Vattentålig Gå-bort-kruka med olika budskap! Perfekt att ta med en blomma, doft…" at bounding box center [265, 244] width 210 height 18
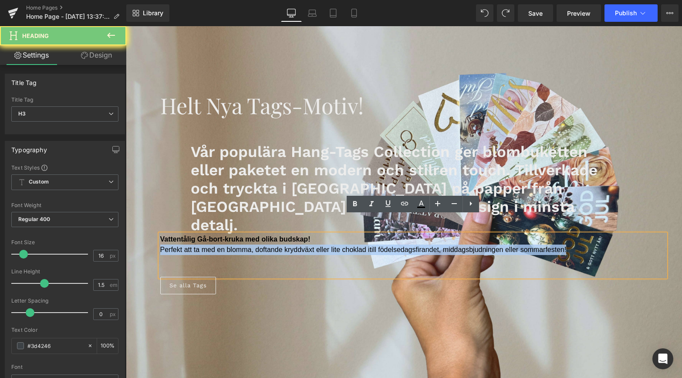
click at [217, 235] on font "Vattentålig Gå-bort-kruka med olika budskap! Perfekt att ta med en blomma, doft…" at bounding box center [265, 244] width 210 height 18
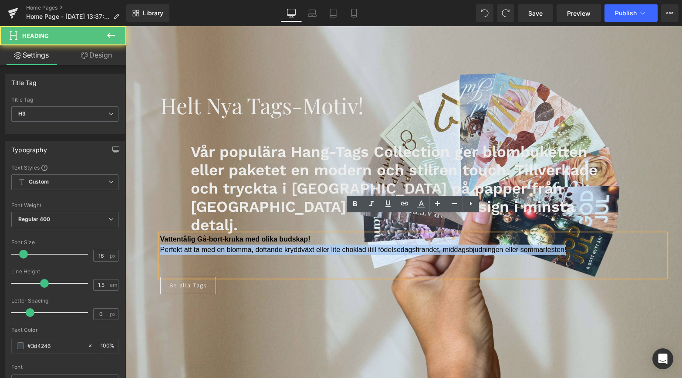
click at [214, 234] on p "Vattentålig Gå-bort-kruka med olika budskap! Perfekt att ta med en blomma, doft…" at bounding box center [413, 244] width 506 height 21
drag, startPoint x: 592, startPoint y: 231, endPoint x: 99, endPoint y: 207, distance: 493.5
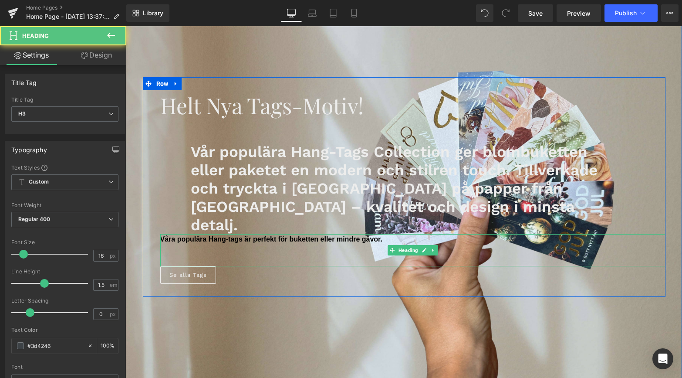
click at [321, 235] on span "Våra populära Hang-tags är perfekt för buketten eller mindre gåvor." at bounding box center [271, 238] width 222 height 7
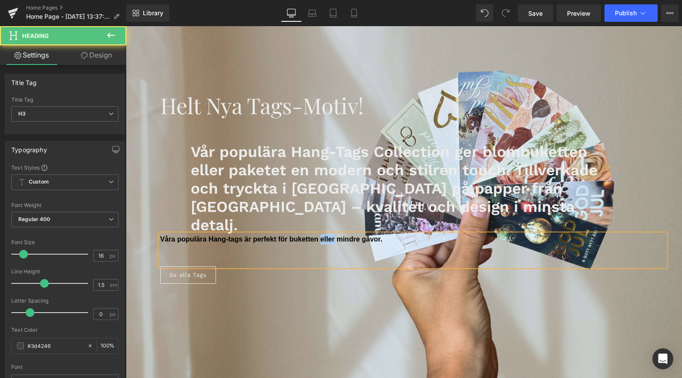
click at [321, 235] on span "Våra populära Hang-tags är perfekt för buketten eller mindre gåvor." at bounding box center [271, 238] width 222 height 7
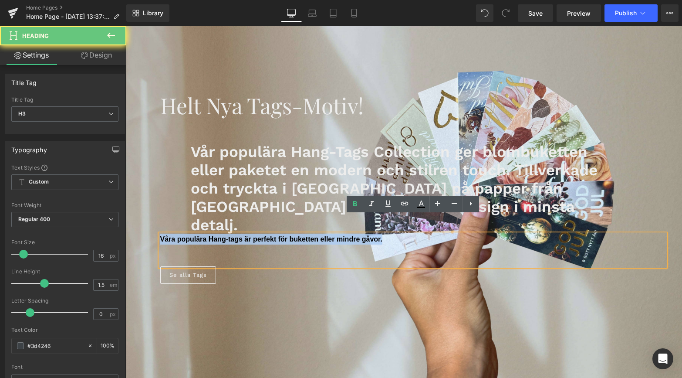
click at [321, 235] on span "Våra populära Hang-tags är perfekt för buketten eller mindre gåvor." at bounding box center [271, 238] width 222 height 7
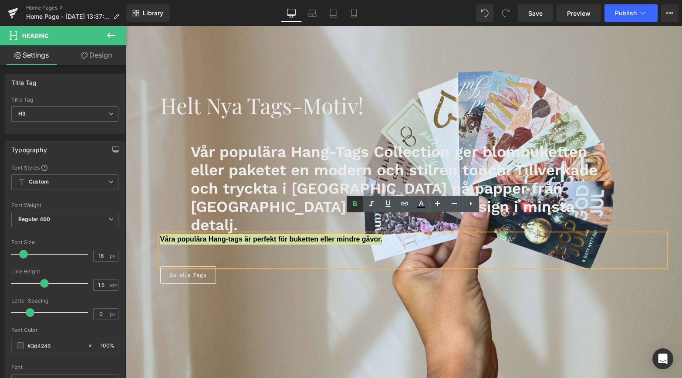
click at [0, 0] on icon at bounding box center [0, 0] width 0 height 0
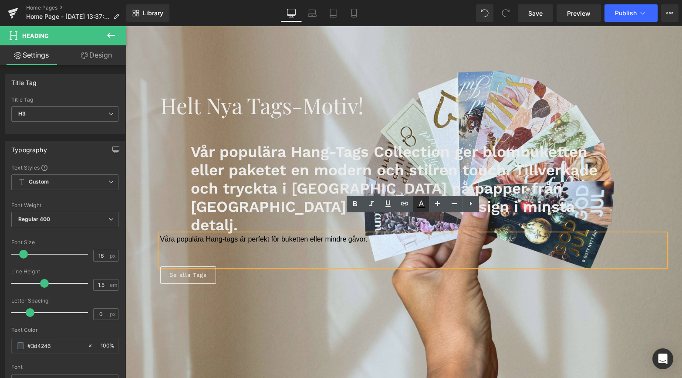
click at [0, 0] on icon at bounding box center [0, 0] width 0 height 0
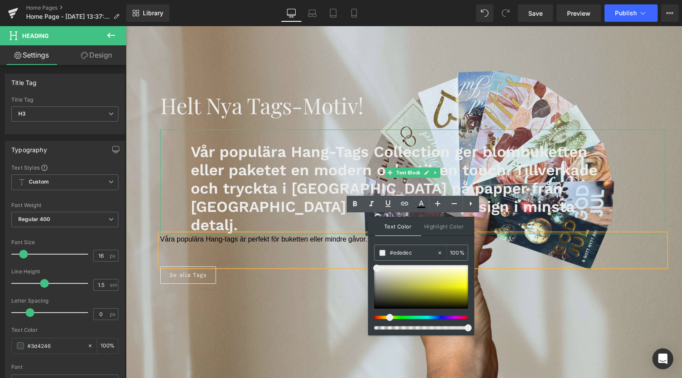
click at [275, 169] on span "Vår populära Hang-Tags Collection ger blombuketten eller paketet en modern och …" at bounding box center [394, 189] width 407 height 92
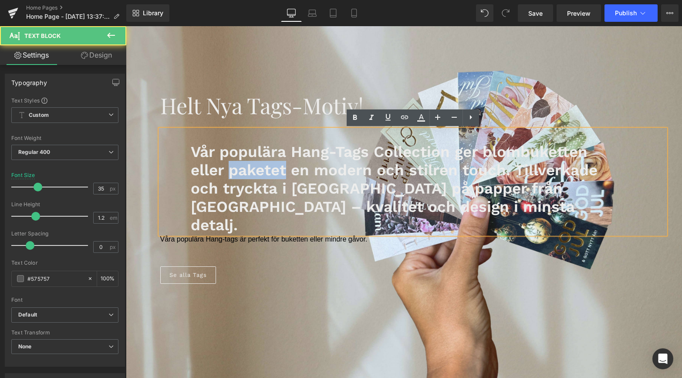
click at [275, 169] on span "Vår populära Hang-Tags Collection ger blombuketten eller paketet en modern och …" at bounding box center [394, 189] width 407 height 92
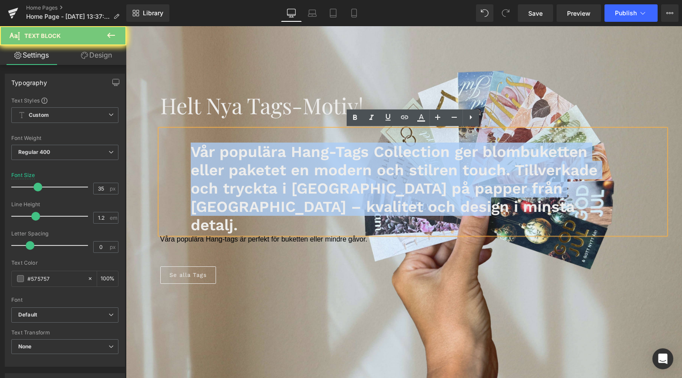
click at [275, 169] on span "Vår populära Hang-Tags Collection ger blombuketten eller paketet en modern och …" at bounding box center [394, 189] width 407 height 92
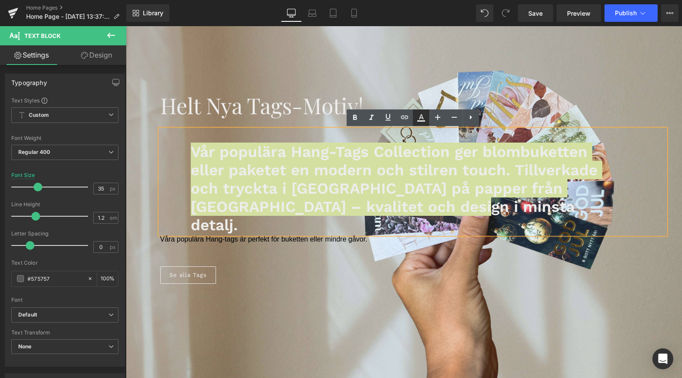
click at [0, 0] on icon at bounding box center [0, 0] width 0 height 0
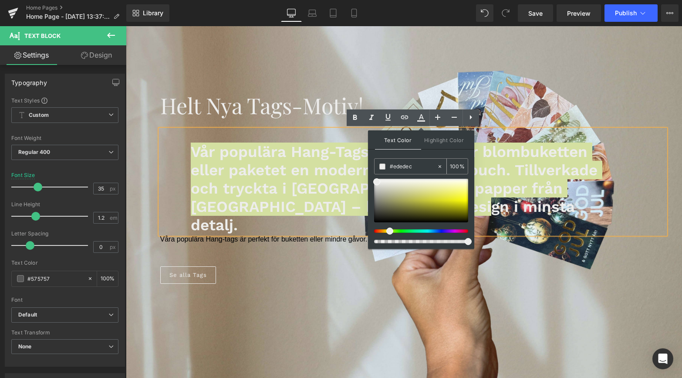
click at [396, 165] on input "#ededec" at bounding box center [413, 167] width 47 height 10
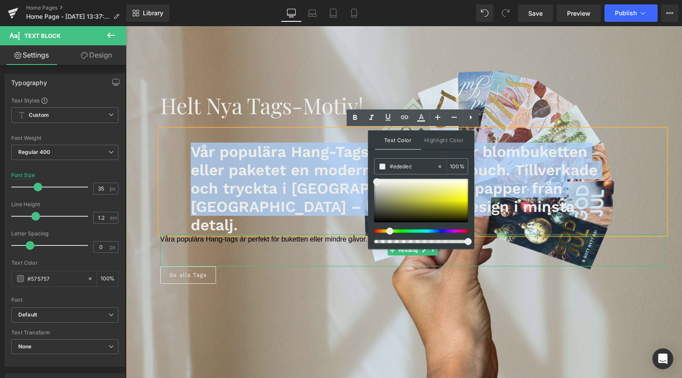
click at [304, 235] on span "Våra populära Hang-tags är perfekt för buketten eller mindre gåvor." at bounding box center [263, 238] width 207 height 7
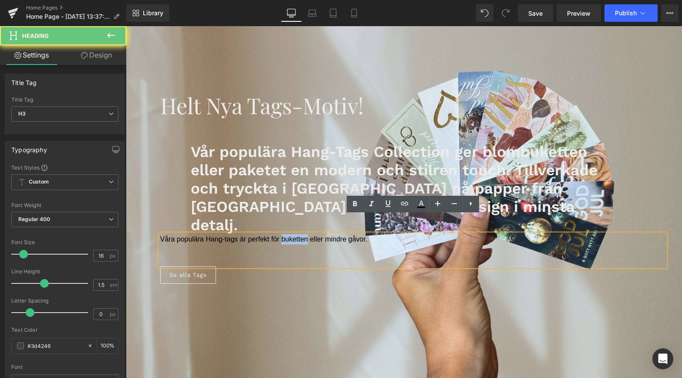
click at [304, 235] on span "Våra populära Hang-tags är perfekt för buketten eller mindre gåvor." at bounding box center [263, 238] width 207 height 7
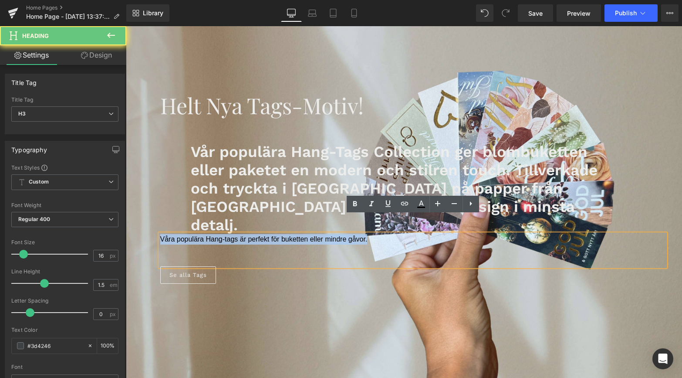
click at [304, 235] on span "Våra populära Hang-tags är perfekt för buketten eller mindre gåvor." at bounding box center [263, 238] width 207 height 7
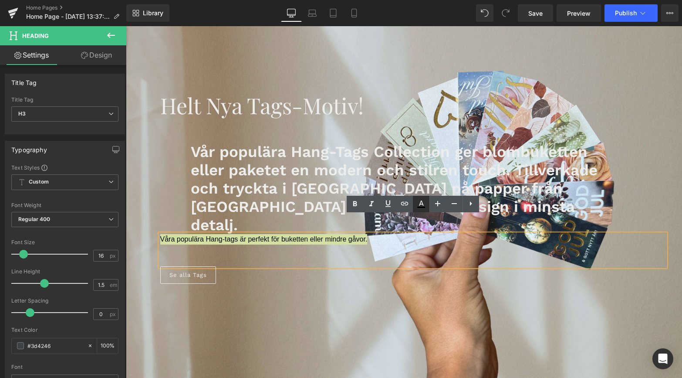
click at [0, 0] on icon at bounding box center [0, 0] width 0 height 0
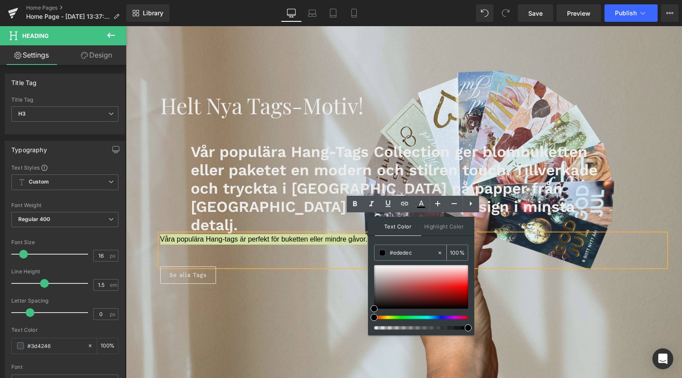
click at [398, 252] on input "#ededec" at bounding box center [413, 253] width 47 height 10
click at [398, 252] on input "#000000" at bounding box center [413, 253] width 47 height 10
paste input "ededec"
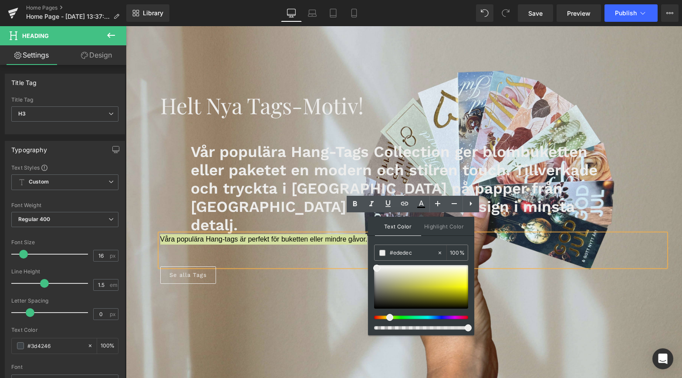
type input "#ededec"
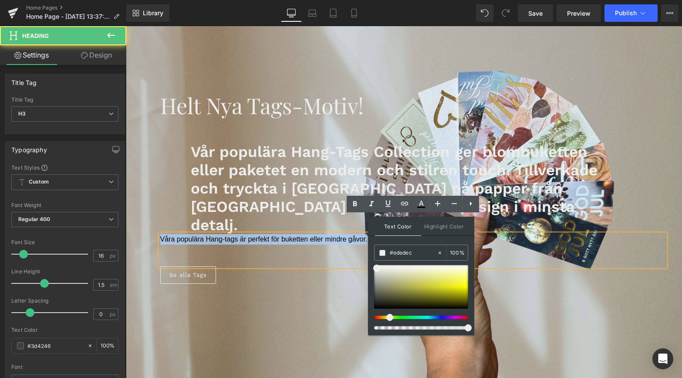
click at [326, 238] on div "Våra populära Hang-tags är perfekt för buketten eller mindre gåvor." at bounding box center [413, 250] width 506 height 32
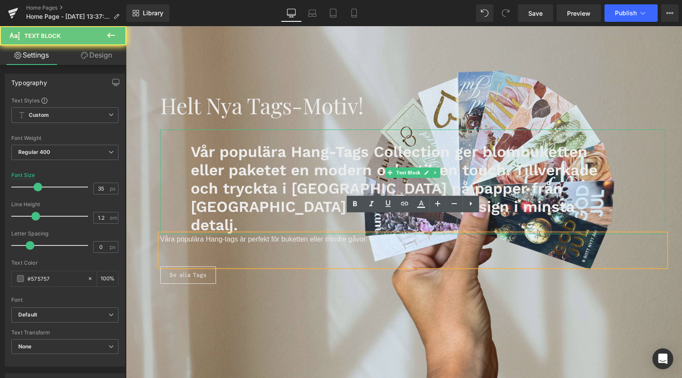
click at [292, 178] on span "Vår populära Hang-Tags Collection ger blombuketten eller paketet en modern och …" at bounding box center [394, 189] width 407 height 92
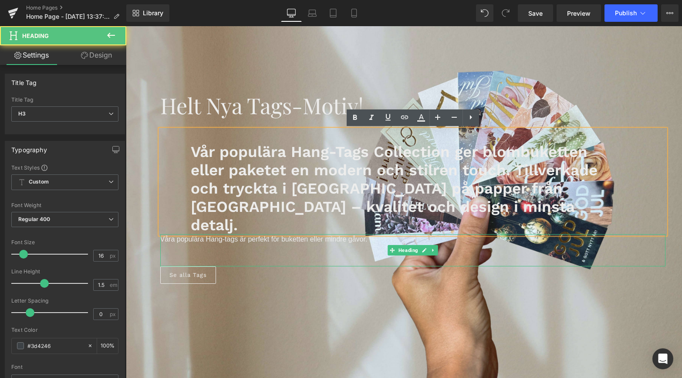
click at [376, 234] on p "Våra populära Hang-tags är perfekt för buketten eller mindre gåvor." at bounding box center [413, 239] width 506 height 10
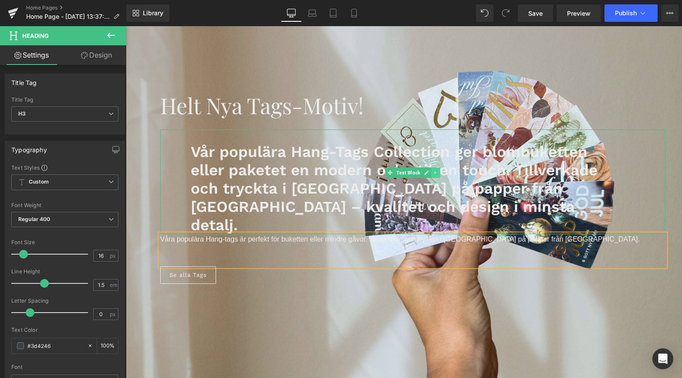
click at [435, 173] on icon at bounding box center [435, 172] width 1 height 3
click at [441, 174] on icon at bounding box center [440, 172] width 5 height 5
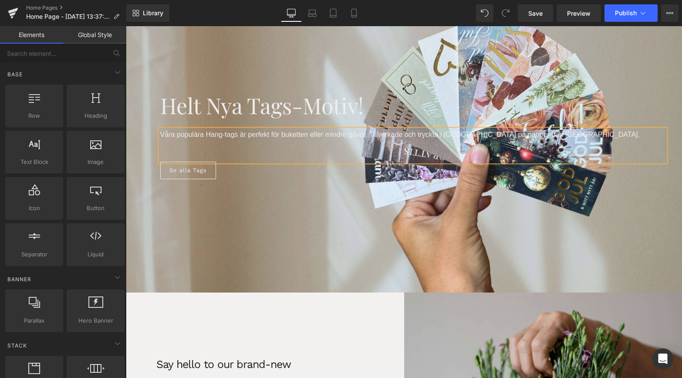
click at [438, 133] on span "Våra populära Hang-tags är perfekt för buketten eller mindre gåvor. Tillverkade…" at bounding box center [400, 134] width 480 height 7
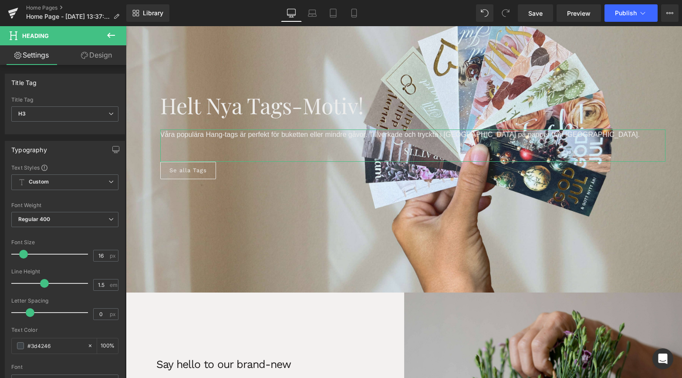
click at [103, 48] on link "Design" at bounding box center [96, 55] width 63 height 20
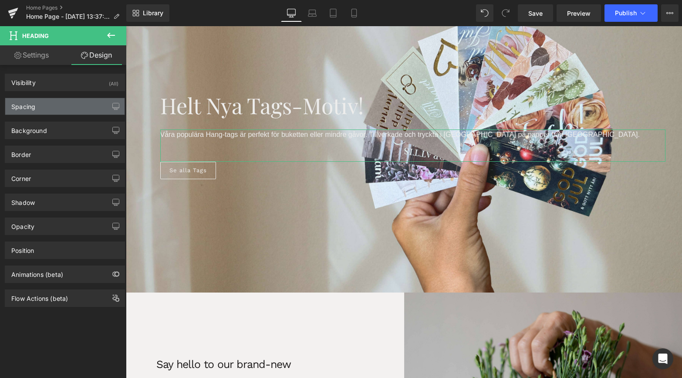
click at [42, 109] on div "Spacing" at bounding box center [64, 106] width 119 height 17
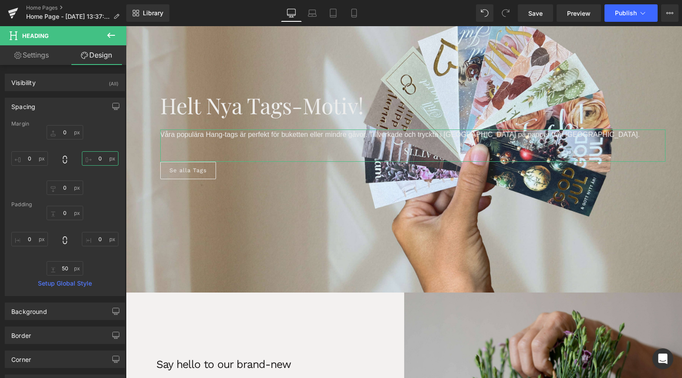
click at [97, 161] on input "0" at bounding box center [100, 158] width 37 height 14
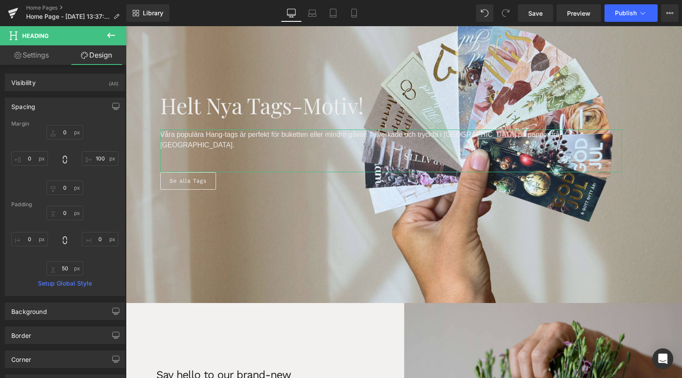
click at [90, 181] on div "0 100 0 0" at bounding box center [64, 160] width 107 height 70
click at [92, 160] on input "100" at bounding box center [100, 158] width 37 height 14
click at [95, 160] on input "100" at bounding box center [100, 158] width 37 height 14
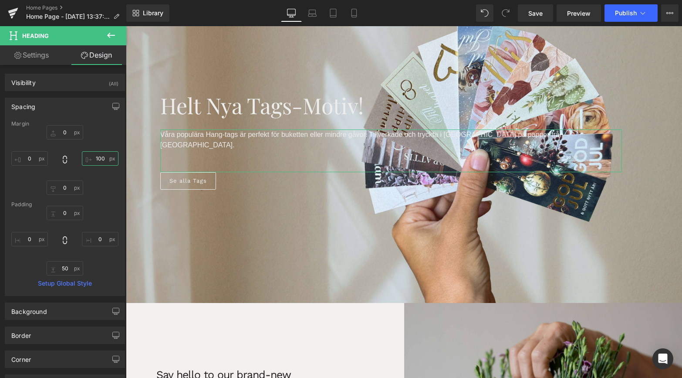
click at [95, 160] on input "100" at bounding box center [100, 158] width 37 height 14
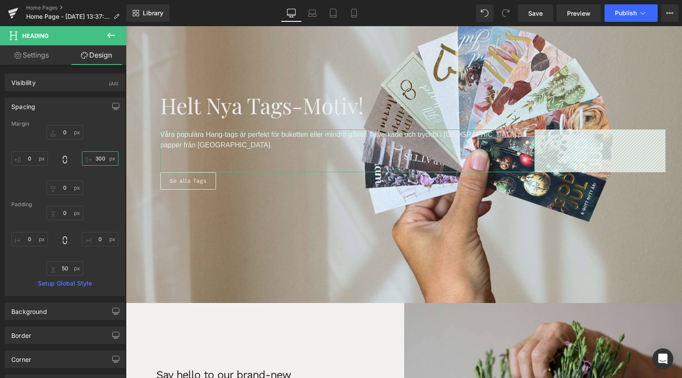
click at [95, 157] on input "300" at bounding box center [100, 158] width 37 height 14
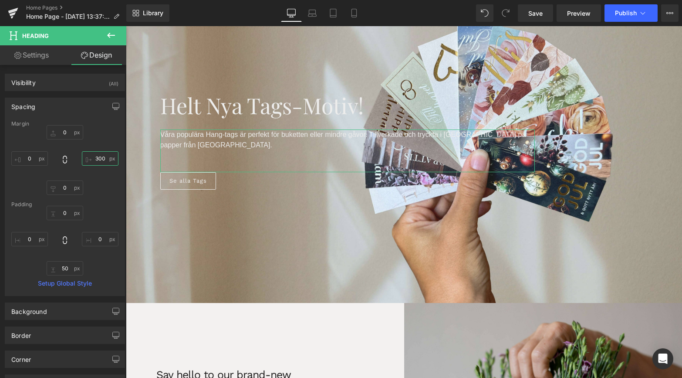
click at [95, 157] on input "300" at bounding box center [100, 158] width 37 height 14
click at [94, 158] on input "500" at bounding box center [100, 158] width 37 height 14
type input "700"
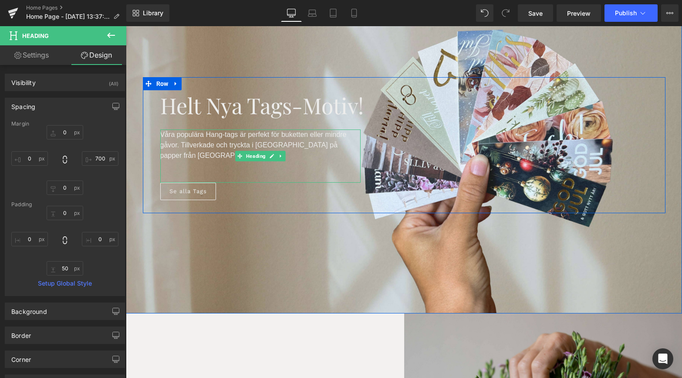
click at [319, 133] on span "Våra populära Hang-tags är perfekt för buketten eller mindre gåvor. Tillverkade…" at bounding box center [253, 145] width 187 height 28
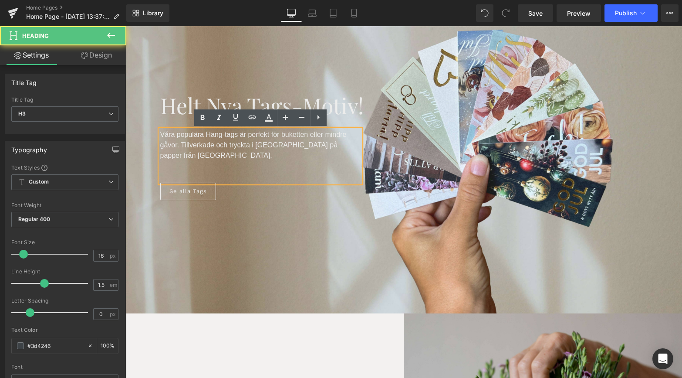
click at [326, 134] on span "Våra populära Hang-tags är perfekt för buketten eller mindre gåvor. Tillverkade…" at bounding box center [253, 145] width 187 height 28
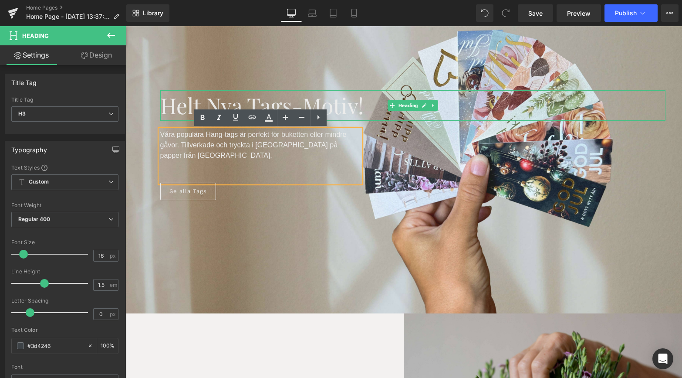
click at [364, 105] on span "Helt nya Tags-motiv!" at bounding box center [262, 105] width 204 height 29
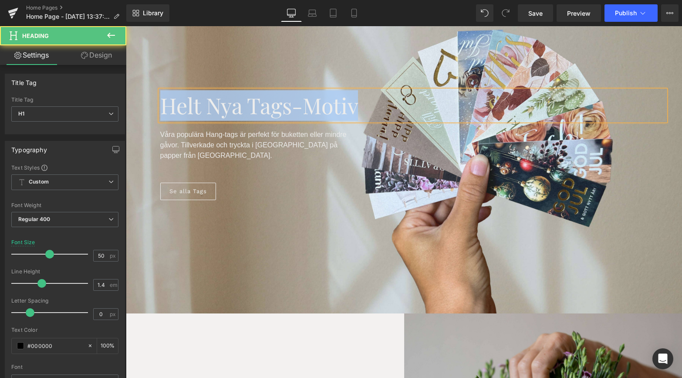
drag, startPoint x: 364, startPoint y: 105, endPoint x: 163, endPoint y: 92, distance: 201.4
click at [163, 92] on h1 "Helt nya Tags-motiv" at bounding box center [413, 105] width 506 height 31
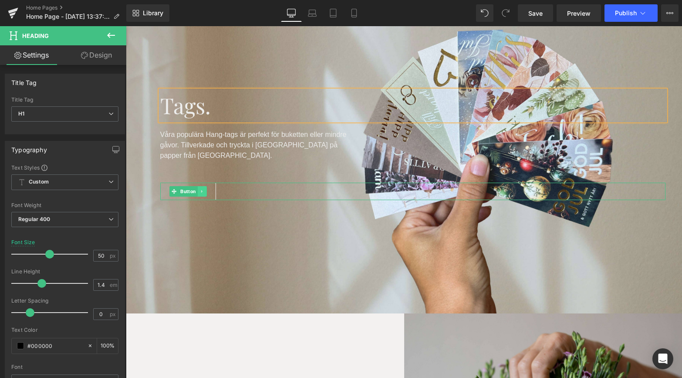
click at [200, 189] on icon at bounding box center [202, 191] width 5 height 5
click at [176, 186] on link "Button" at bounding box center [184, 191] width 28 height 10
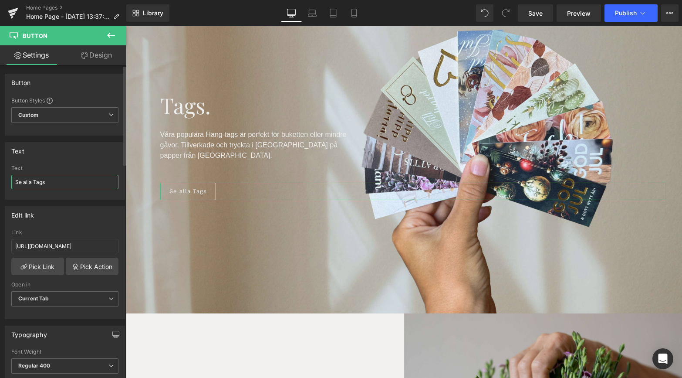
click at [38, 180] on input "Se alla Tags" at bounding box center [64, 182] width 107 height 14
click at [35, 180] on input "Se alla Tags" at bounding box center [64, 182] width 107 height 14
type input "Se alla nya motiv"
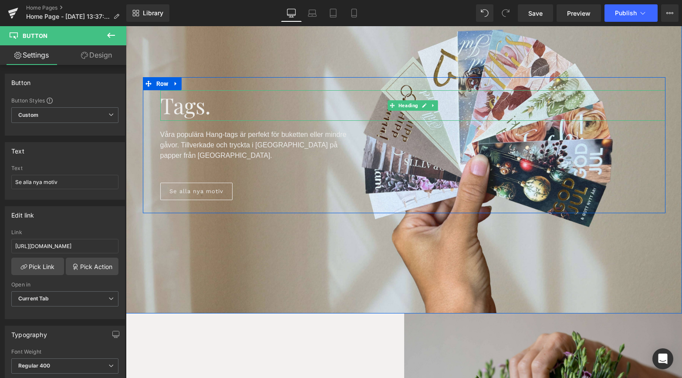
click at [205, 111] on span "Tags." at bounding box center [185, 105] width 51 height 29
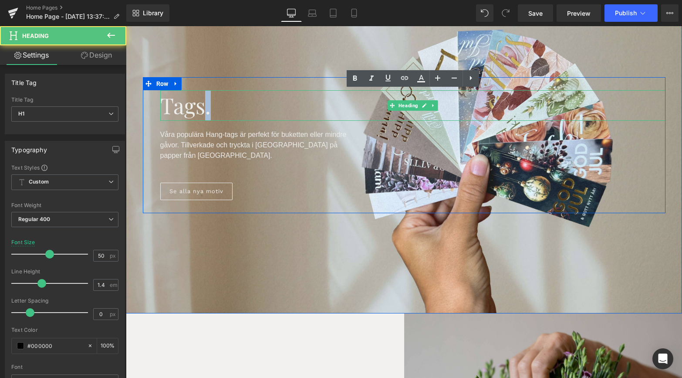
click at [205, 111] on span "Tags." at bounding box center [185, 105] width 51 height 29
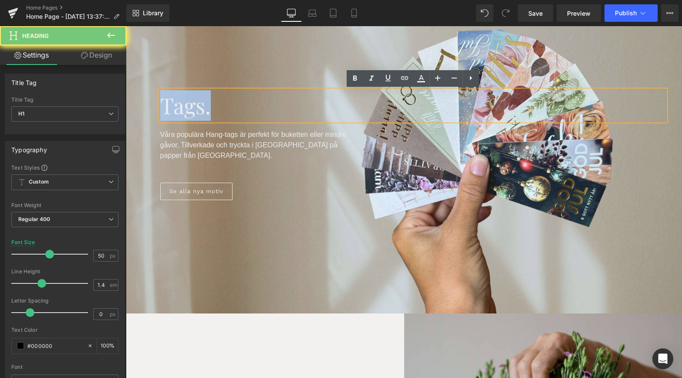
click at [205, 111] on span "Tags." at bounding box center [185, 105] width 51 height 29
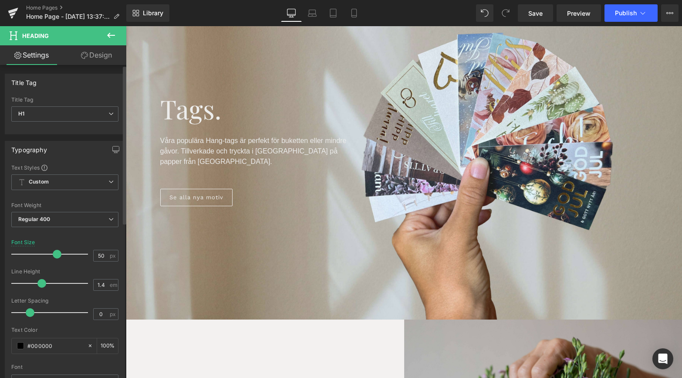
drag, startPoint x: 47, startPoint y: 251, endPoint x: 54, endPoint y: 252, distance: 7.0
click at [54, 252] on span at bounding box center [57, 254] width 9 height 9
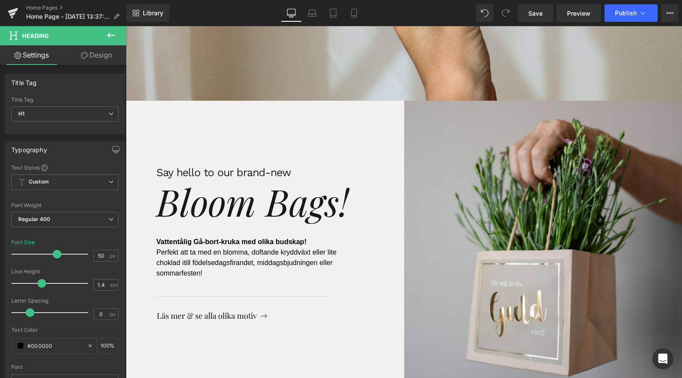
scroll to position [374, 0]
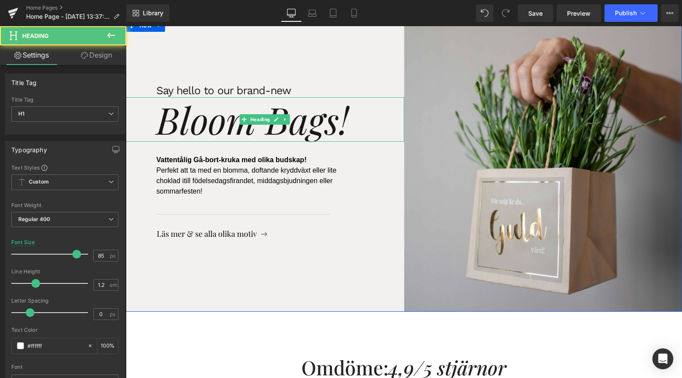
click at [353, 115] on h1 "Bloom Bags!" at bounding box center [280, 119] width 248 height 44
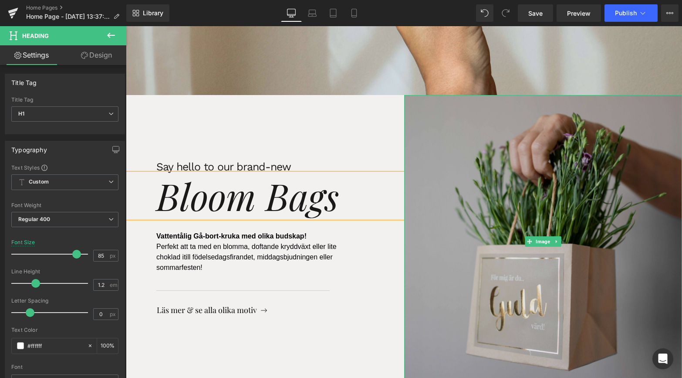
scroll to position [290, 0]
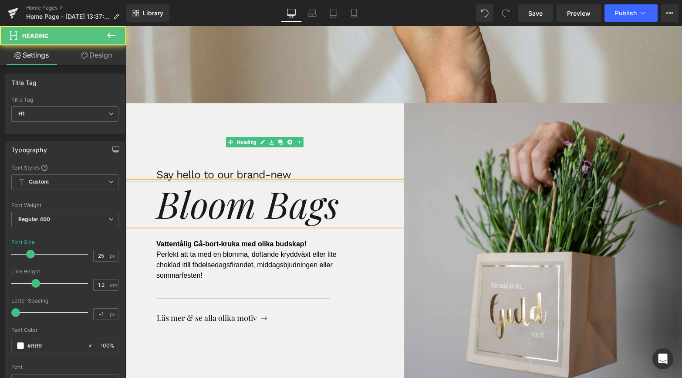
click at [275, 168] on span "Say hello to our brand-new" at bounding box center [223, 174] width 135 height 13
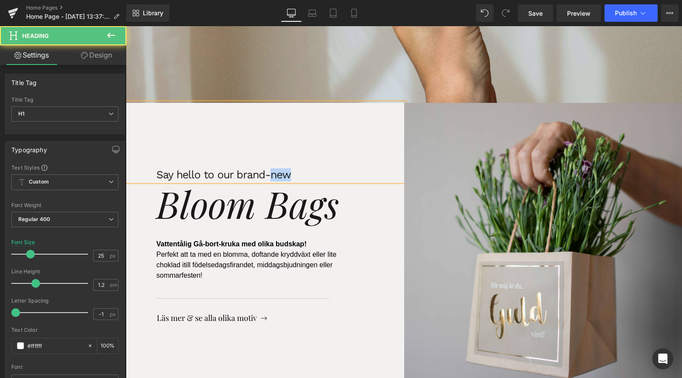
click at [275, 168] on span "Say hello to our brand-new" at bounding box center [223, 174] width 135 height 13
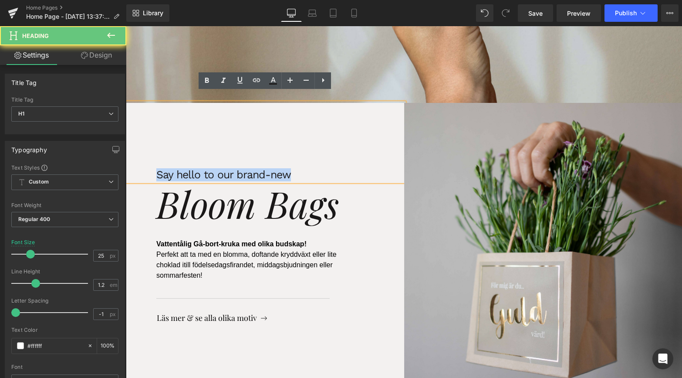
click at [275, 168] on span "Say hello to our brand-new" at bounding box center [223, 174] width 135 height 13
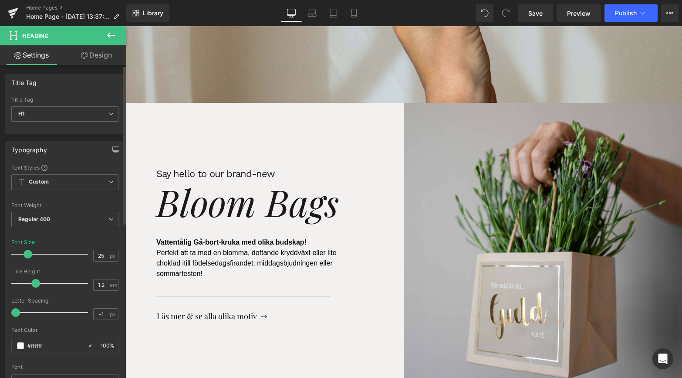
click at [29, 256] on span at bounding box center [28, 254] width 9 height 9
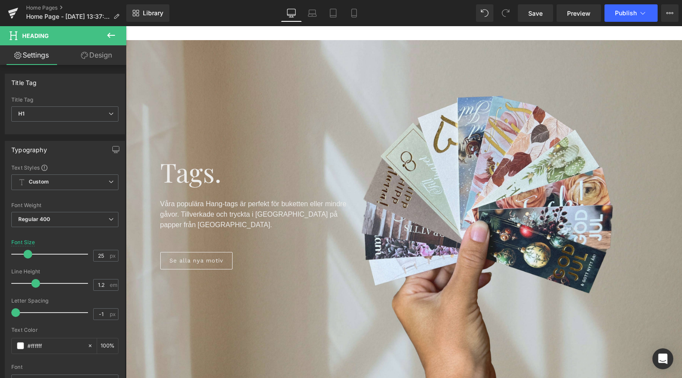
scroll to position [0, 0]
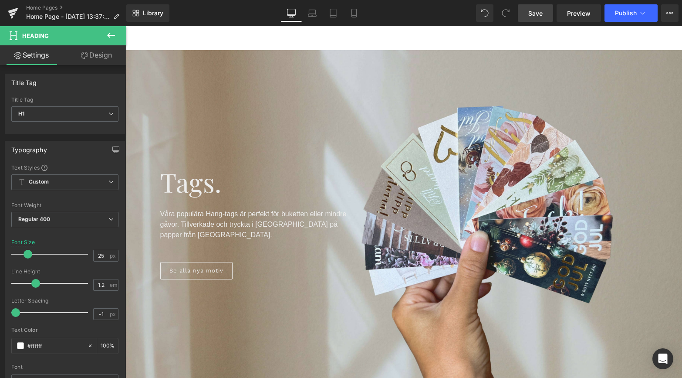
click at [545, 20] on link "Save" at bounding box center [535, 12] width 35 height 17
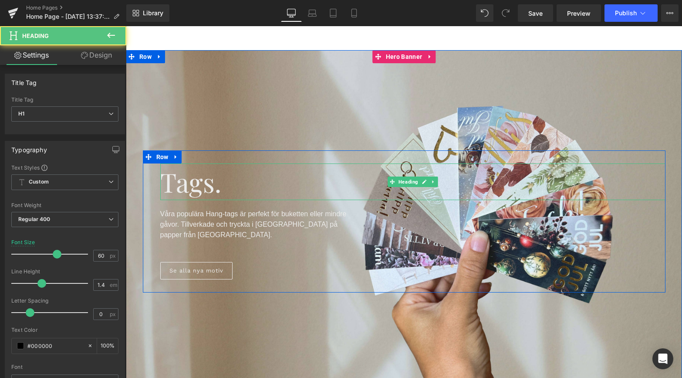
click at [183, 182] on span "Tags." at bounding box center [190, 181] width 61 height 35
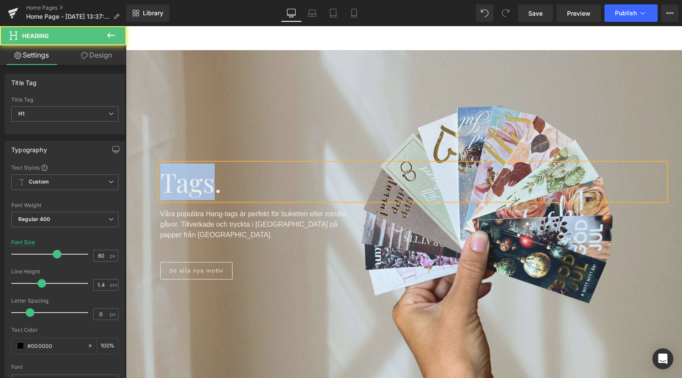
click at [183, 182] on span "Tags." at bounding box center [190, 181] width 61 height 35
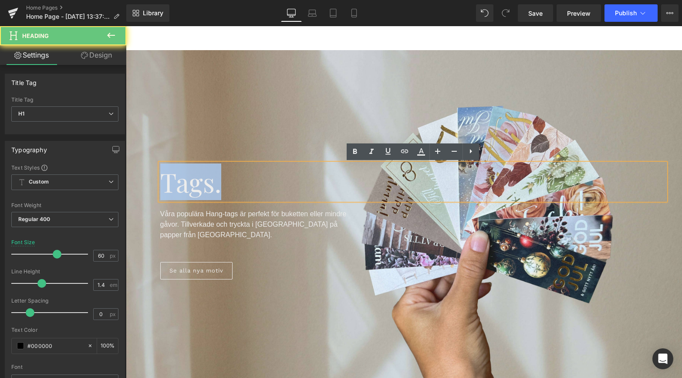
click at [183, 182] on span "Tags." at bounding box center [190, 181] width 61 height 35
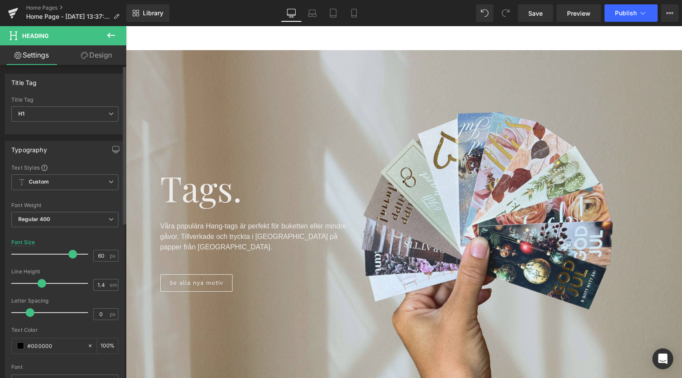
drag, startPoint x: 57, startPoint y: 252, endPoint x: 72, endPoint y: 253, distance: 14.8
click at [72, 253] on span at bounding box center [72, 254] width 9 height 9
click at [530, 12] on span "Save" at bounding box center [536, 13] width 14 height 9
